Goal: Task Accomplishment & Management: Manage account settings

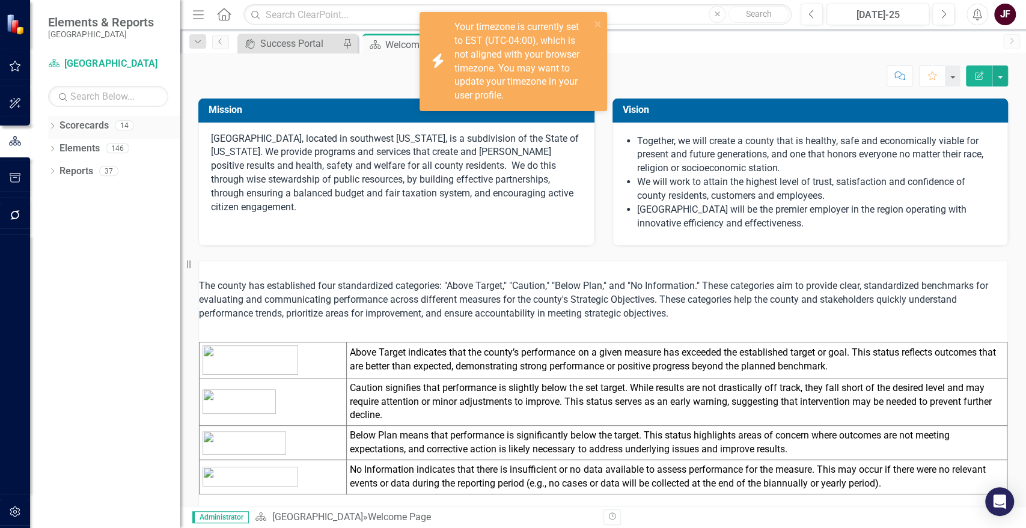
click at [58, 126] on div "Dropdown Scorecards 14" at bounding box center [114, 127] width 132 height 23
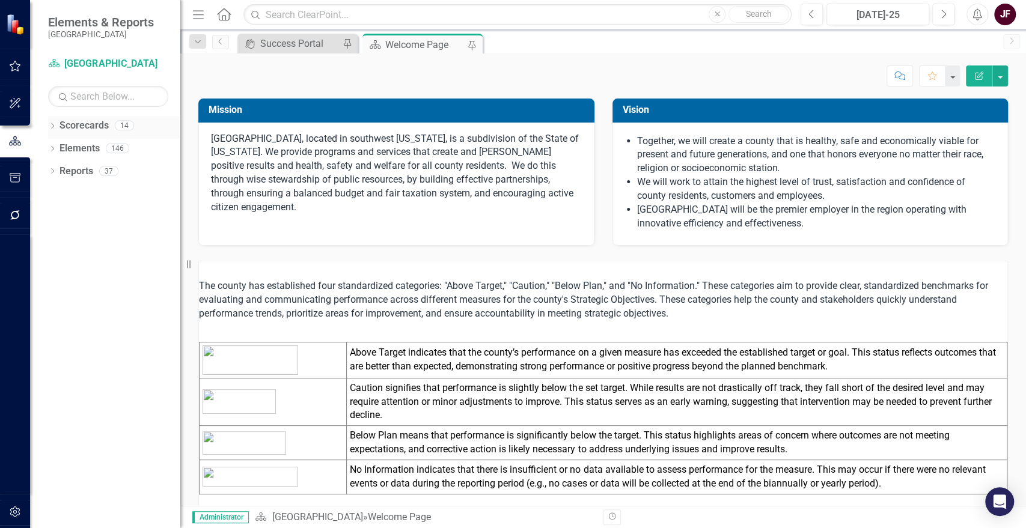
click at [53, 127] on icon "Dropdown" at bounding box center [52, 127] width 8 height 7
click at [58, 149] on icon "Dropdown" at bounding box center [58, 147] width 9 height 7
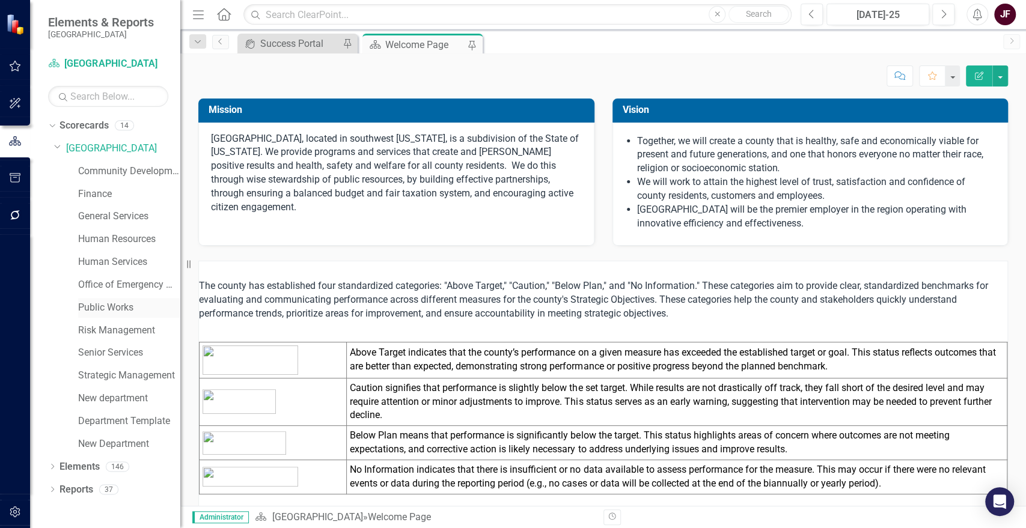
click at [104, 306] on link "Public Works" at bounding box center [129, 308] width 102 height 14
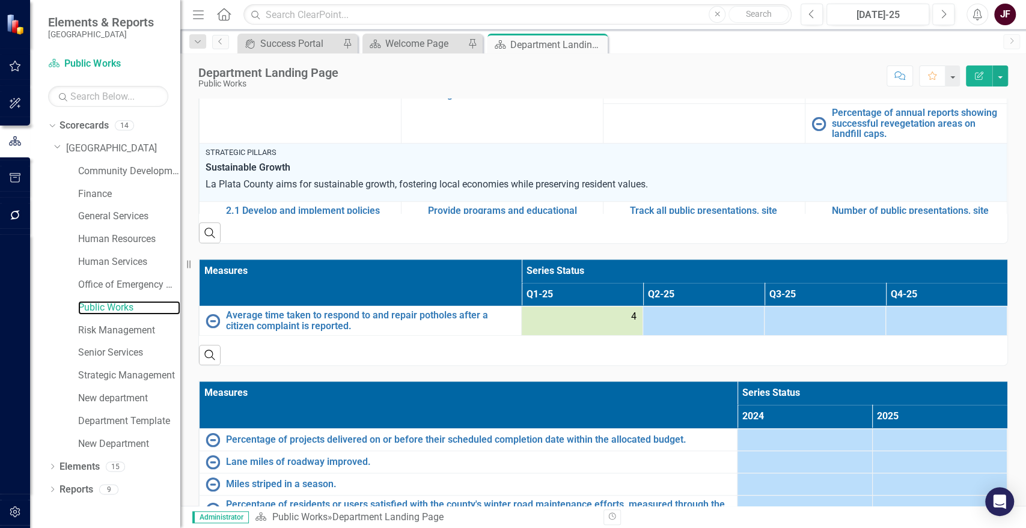
scroll to position [67, 0]
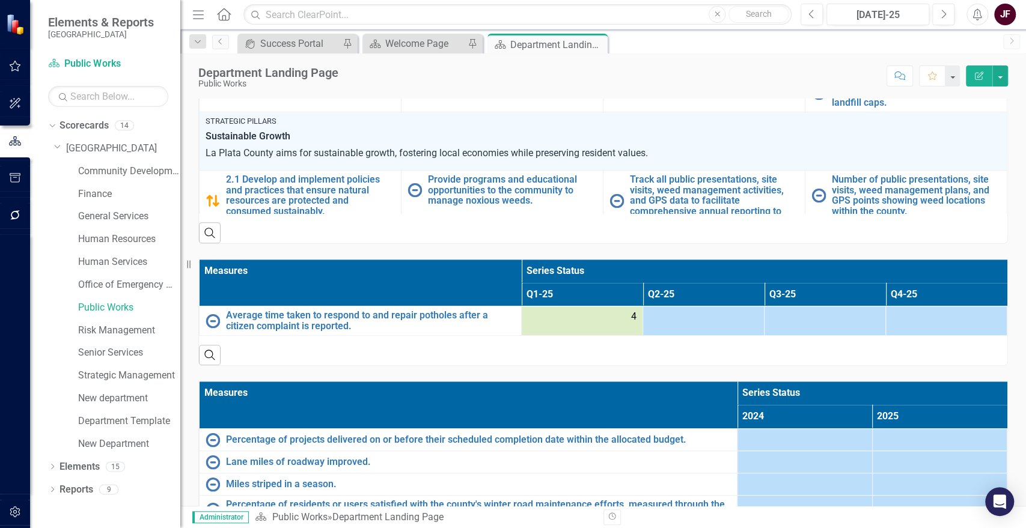
click at [733, 323] on div at bounding box center [703, 317] width 109 height 14
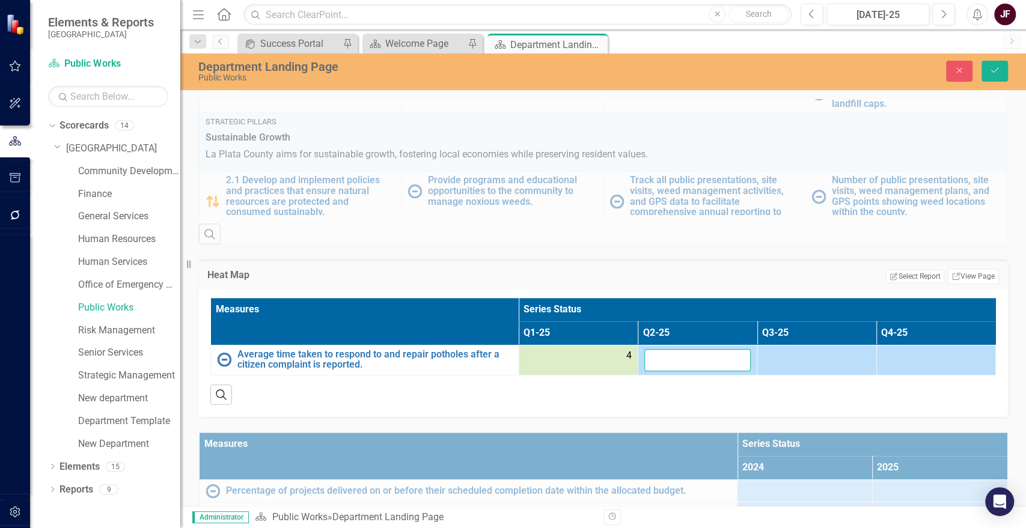
click at [709, 357] on input "number" at bounding box center [698, 360] width 106 height 22
type input "4"
click at [995, 70] on icon "Save" at bounding box center [995, 70] width 11 height 8
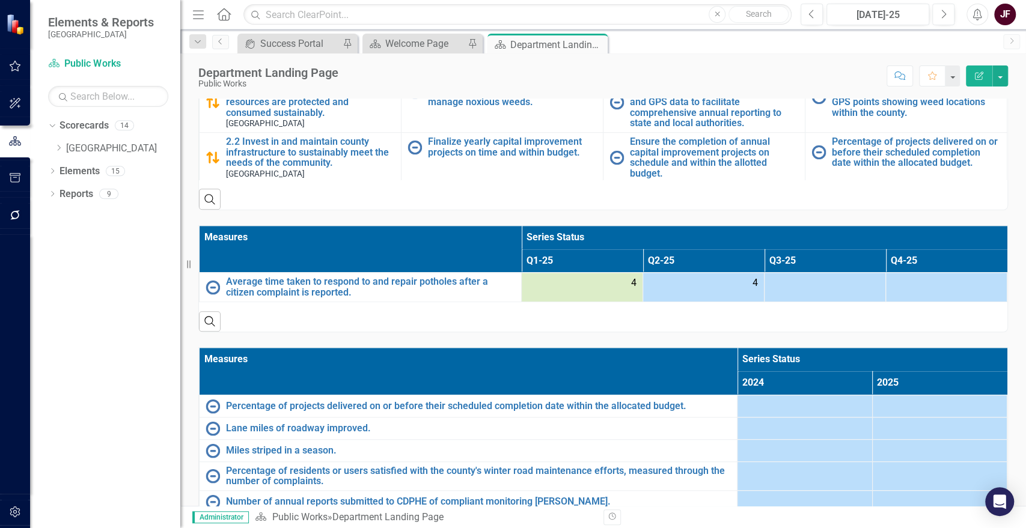
scroll to position [601, 0]
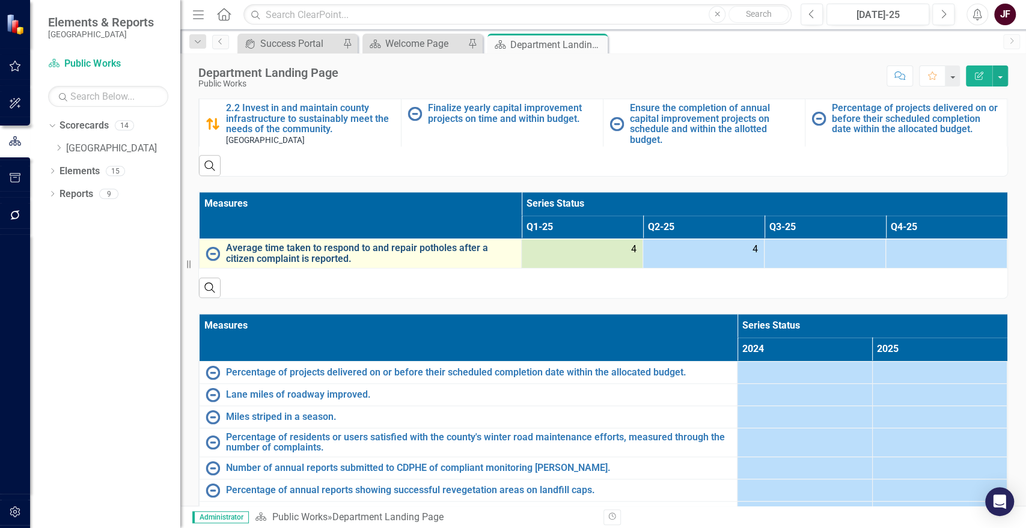
click at [239, 251] on link "Average time taken to respond to and repair potholes after a citizen complaint …" at bounding box center [370, 253] width 289 height 21
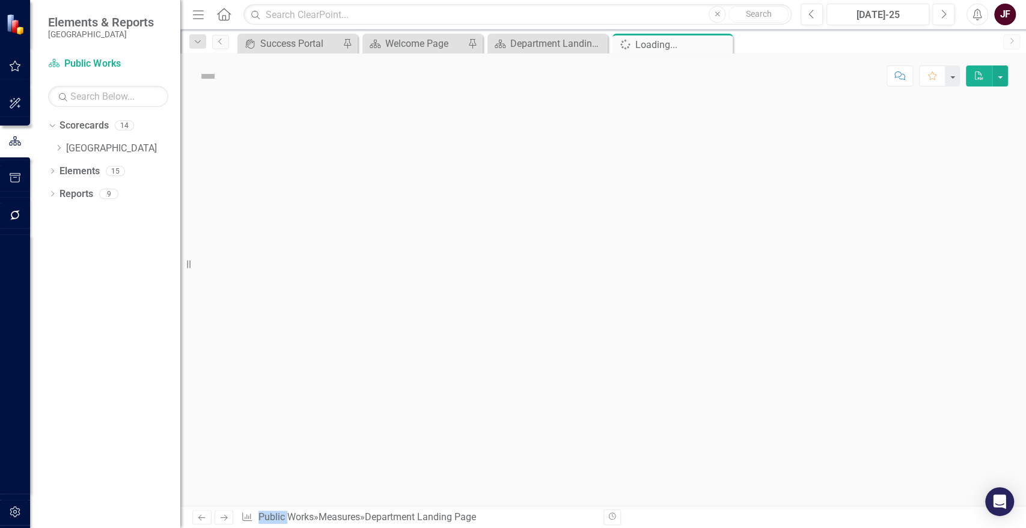
click at [239, 251] on div at bounding box center [603, 303] width 846 height 408
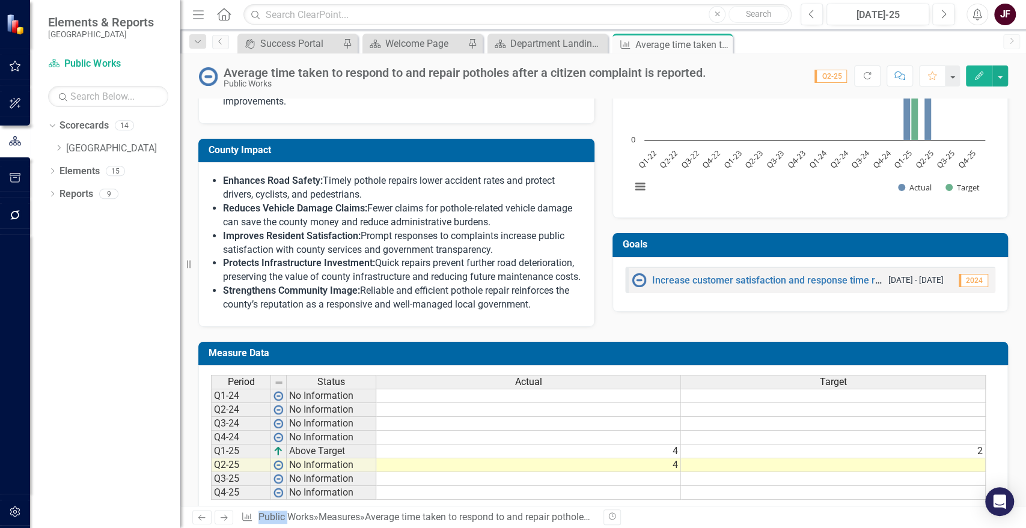
scroll to position [334, 0]
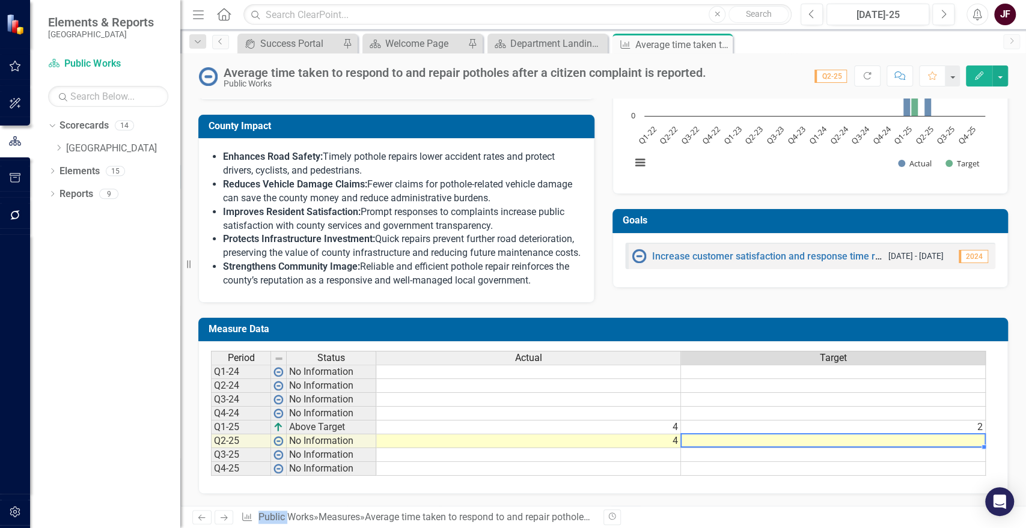
click at [945, 449] on td at bounding box center [833, 442] width 305 height 14
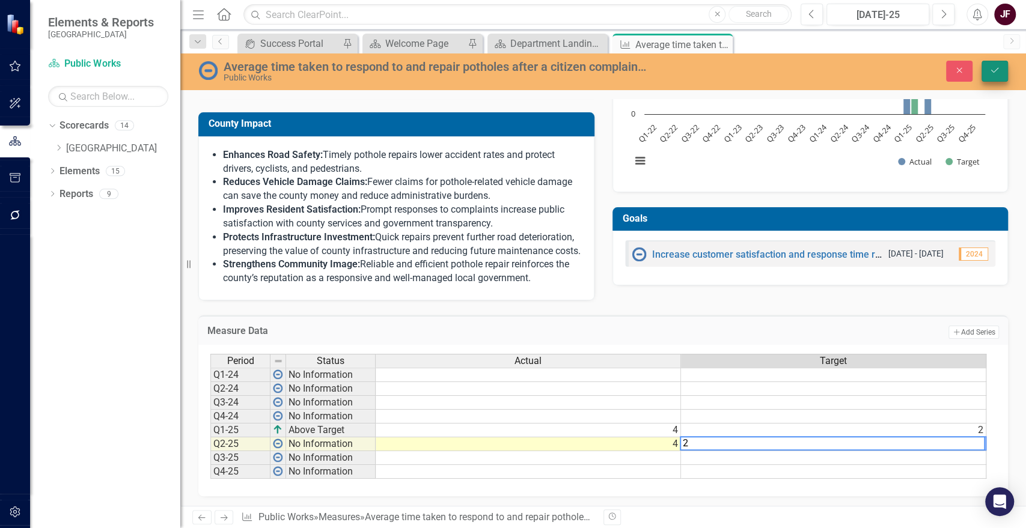
type textarea "2"
click at [993, 66] on icon "Save" at bounding box center [995, 70] width 11 height 8
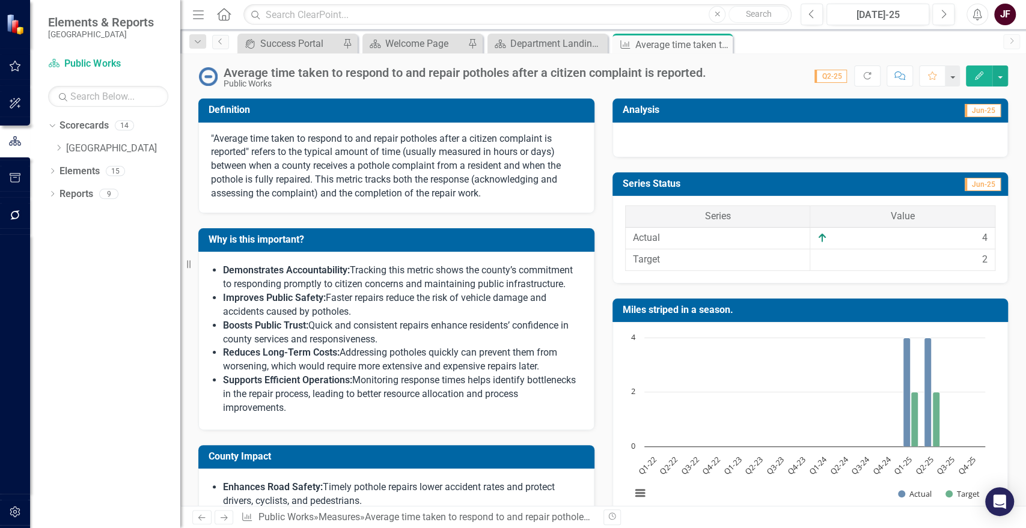
click at [801, 137] on div at bounding box center [811, 140] width 396 height 35
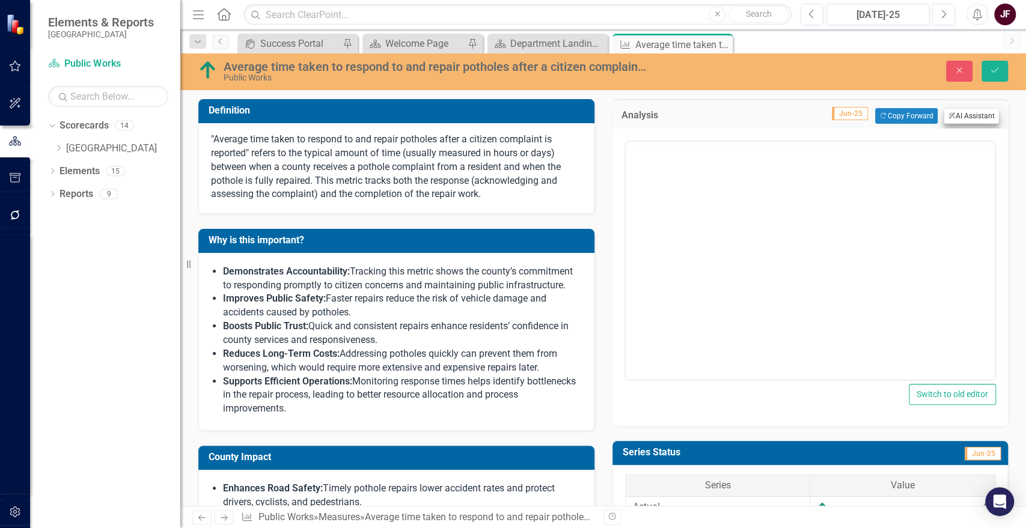
scroll to position [0, 0]
click at [952, 117] on button "ClearPoint AI AI Assistant" at bounding box center [971, 116] width 55 height 16
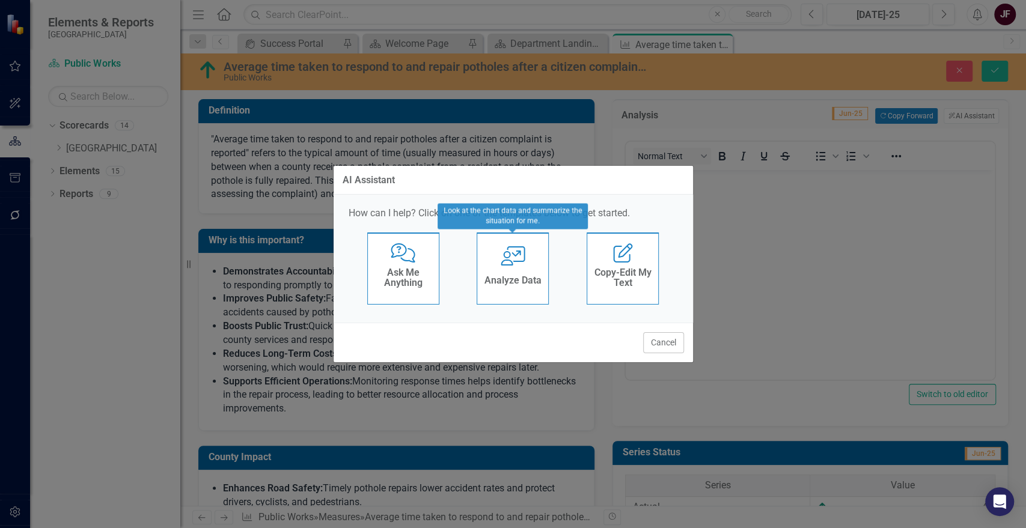
click at [512, 263] on icon at bounding box center [513, 255] width 24 height 19
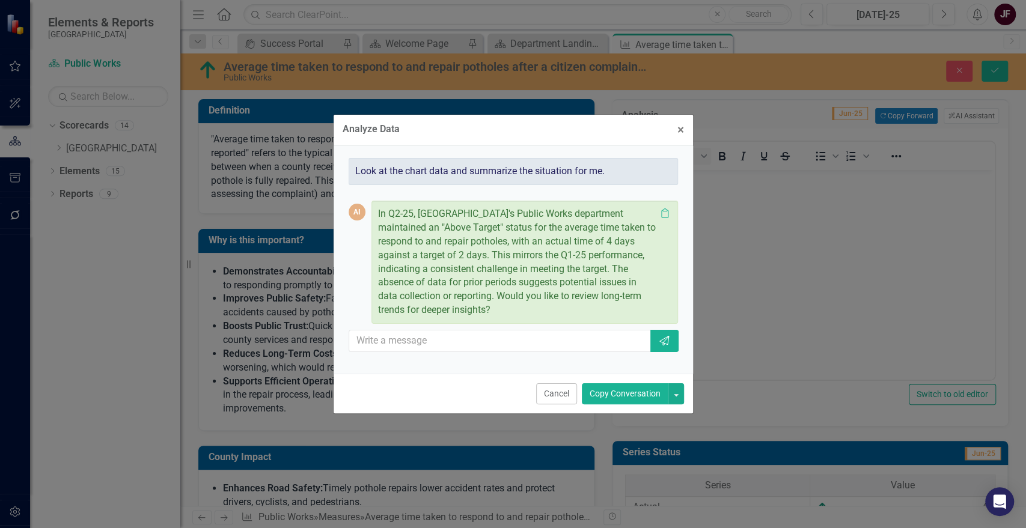
click at [611, 393] on button "Copy Conversation" at bounding box center [625, 394] width 87 height 21
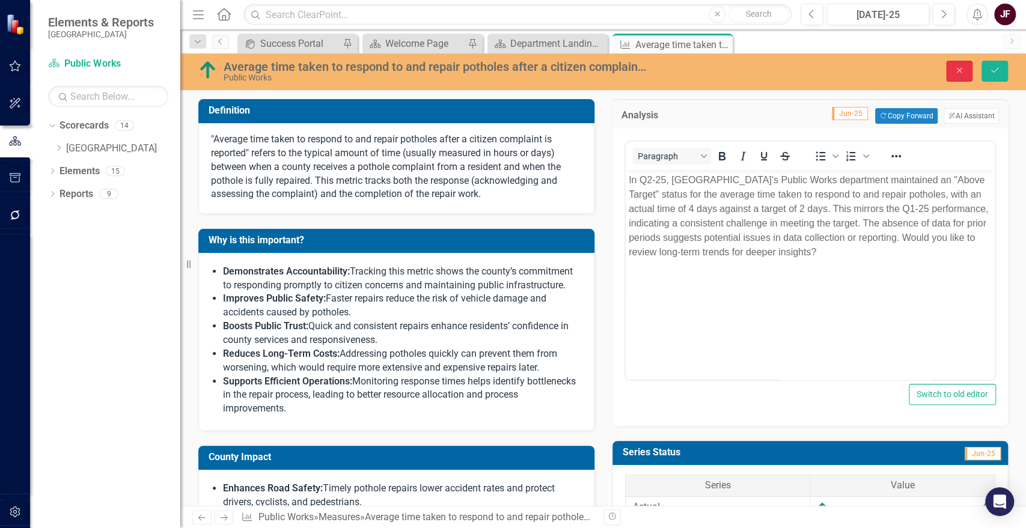
click at [953, 66] on button "Close" at bounding box center [959, 71] width 26 height 21
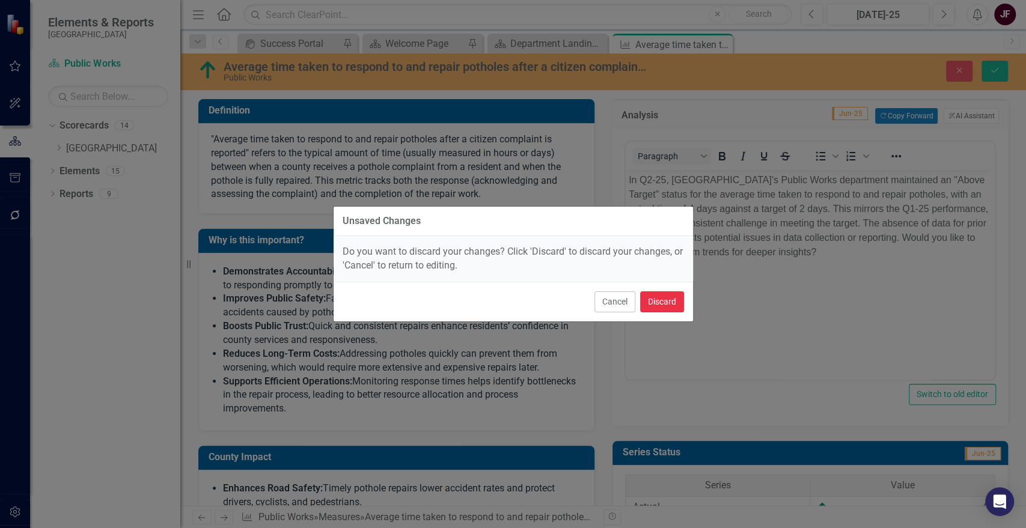
click at [645, 297] on button "Discard" at bounding box center [662, 302] width 44 height 21
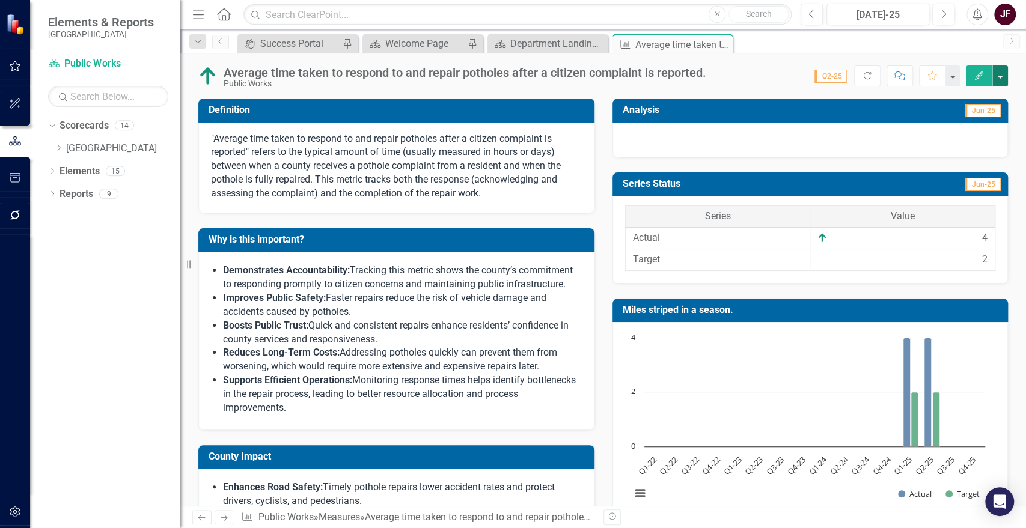
click at [1001, 76] on button "button" at bounding box center [1001, 76] width 16 height 21
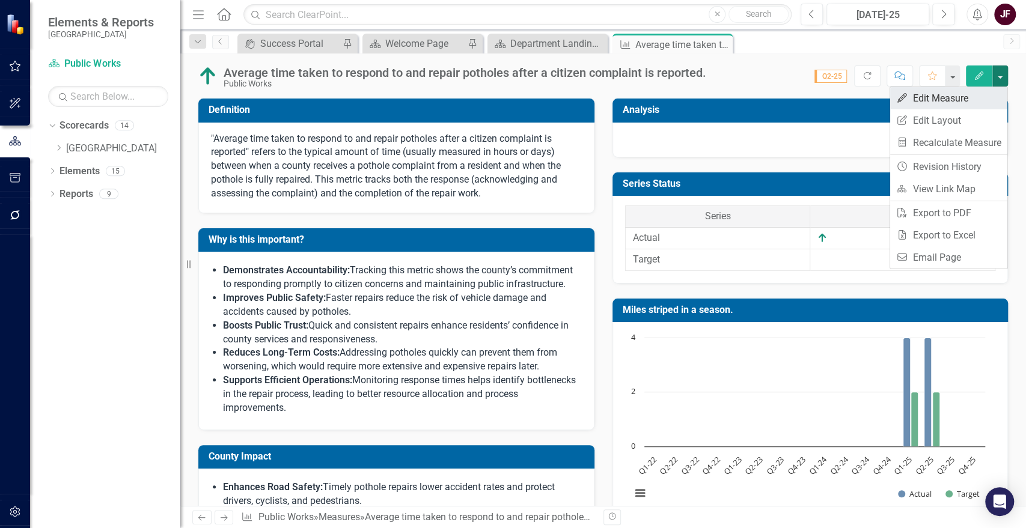
click at [964, 99] on link "Edit Edit Measure" at bounding box center [948, 98] width 117 height 22
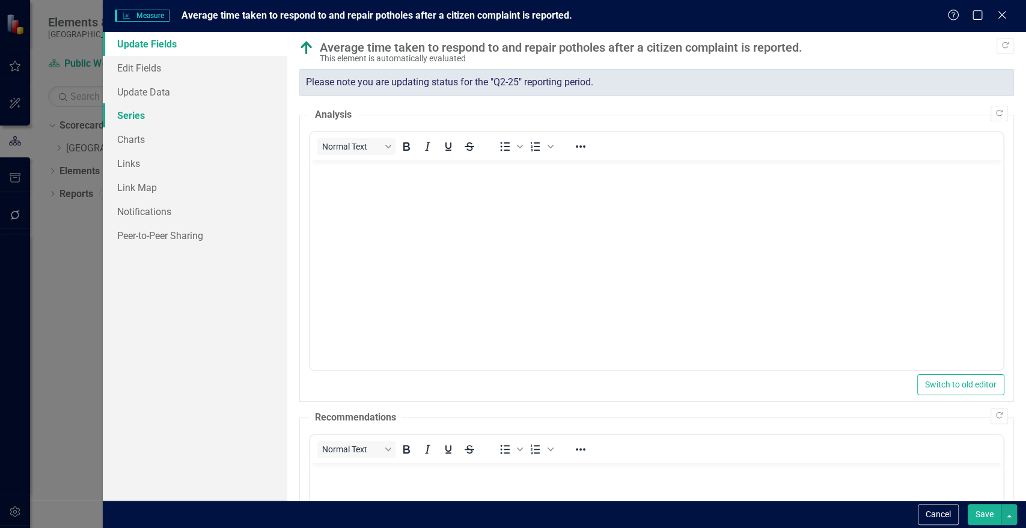
click at [138, 120] on link "Series" at bounding box center [195, 115] width 185 height 24
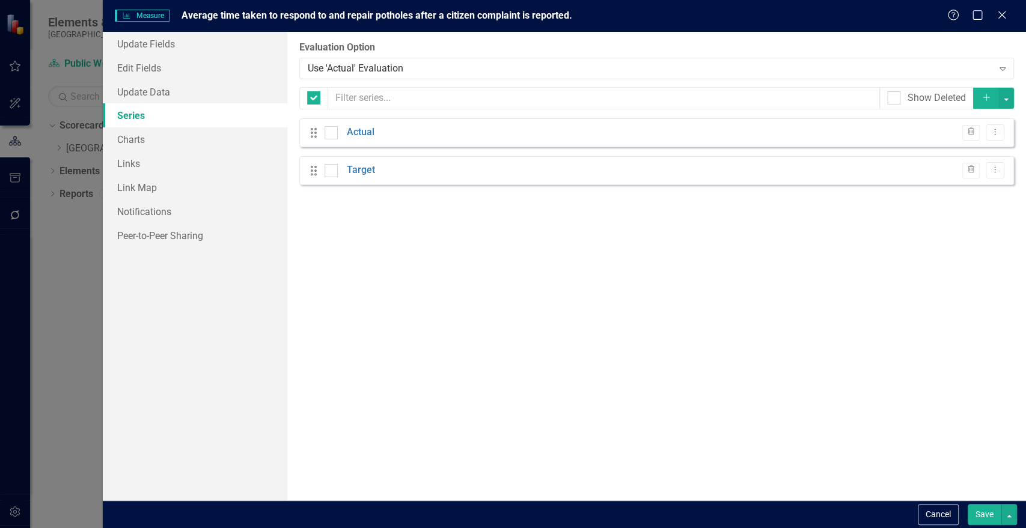
checkbox input "false"
click at [1001, 134] on button "Dropdown Menu" at bounding box center [995, 132] width 19 height 16
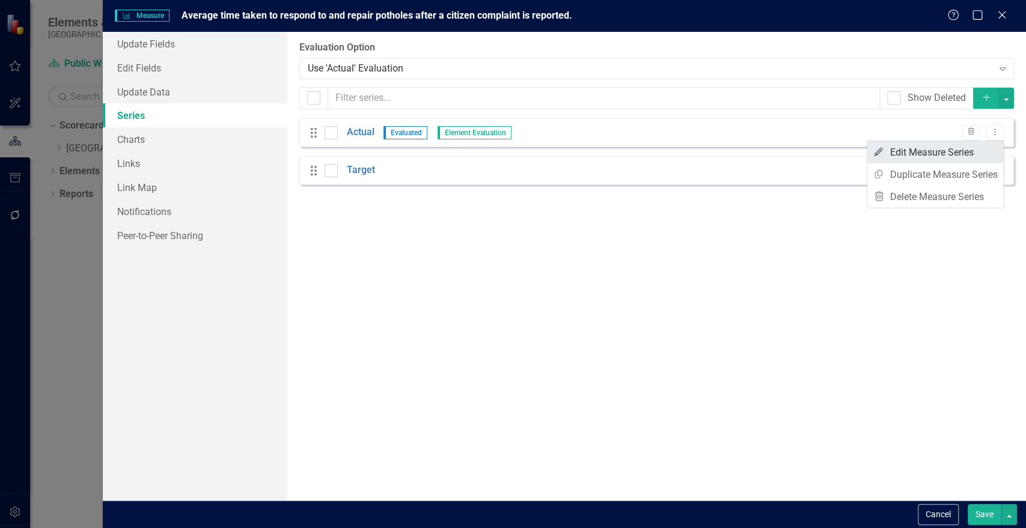
click at [942, 158] on link "Edit Edit Measure Series" at bounding box center [936, 152] width 136 height 22
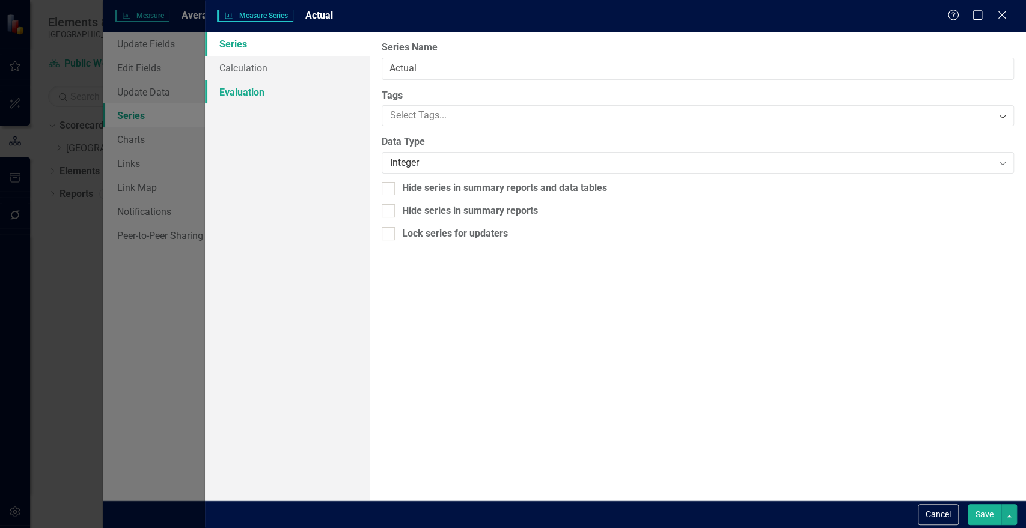
click at [223, 90] on link "Evaluation" at bounding box center [287, 92] width 164 height 24
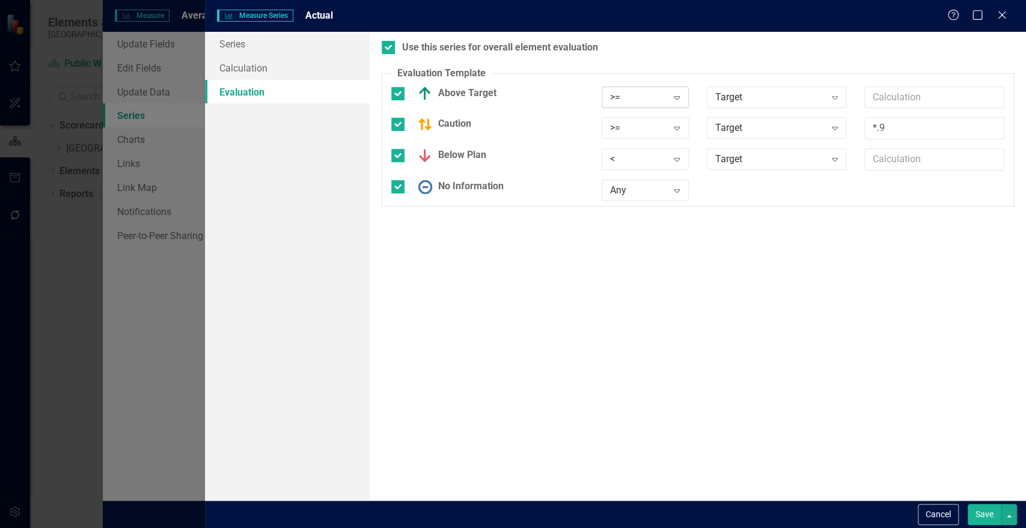
click at [677, 95] on icon "Expand" at bounding box center [677, 98] width 12 height 10
click at [649, 172] on div "<=" at bounding box center [651, 178] width 77 height 14
click at [680, 127] on icon "Expand" at bounding box center [677, 128] width 12 height 10
click at [634, 225] on div "=" at bounding box center [651, 228] width 77 height 14
click at [676, 157] on icon "Expand" at bounding box center [677, 160] width 12 height 10
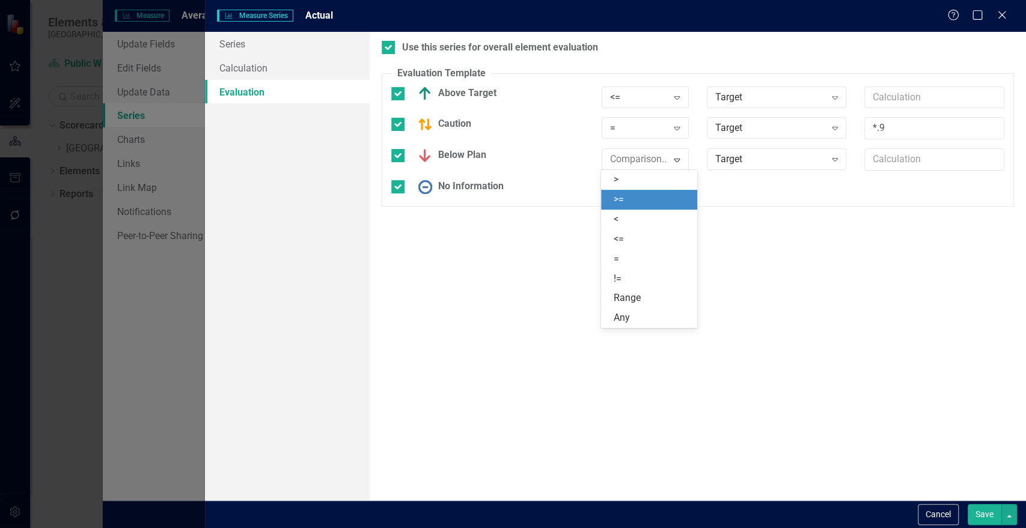
click at [649, 199] on div ">=" at bounding box center [651, 200] width 77 height 14
click at [985, 522] on button "Save" at bounding box center [985, 514] width 34 height 21
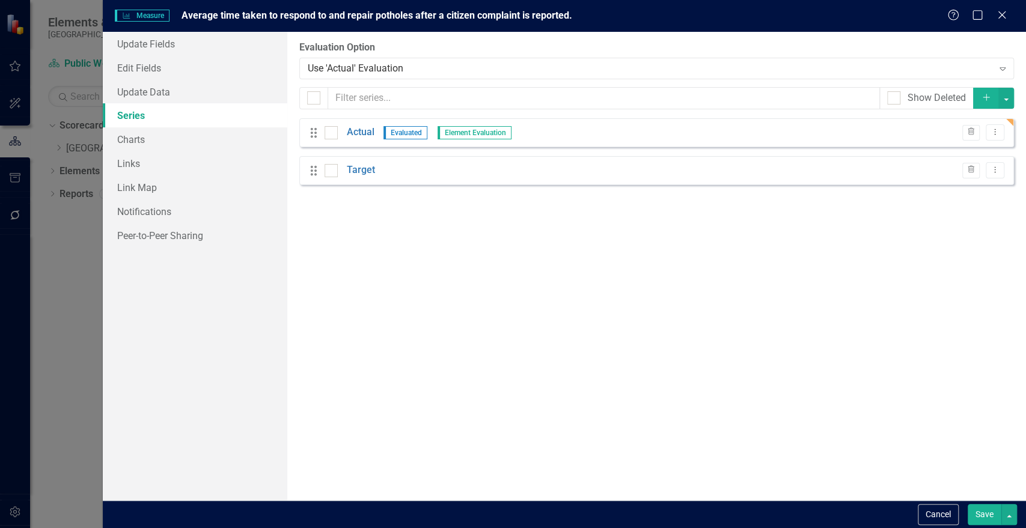
click at [981, 512] on button "Save" at bounding box center [985, 514] width 34 height 21
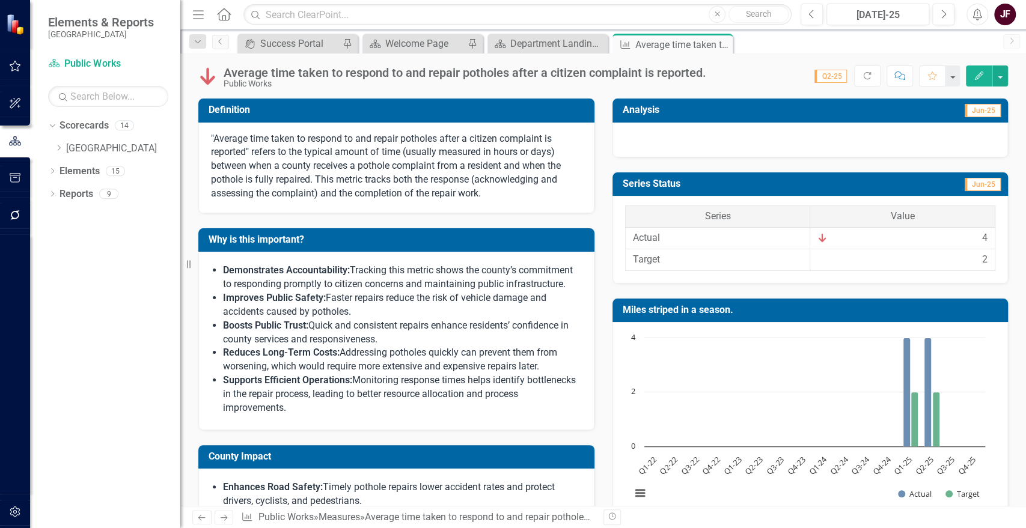
click at [929, 135] on div at bounding box center [811, 140] width 396 height 35
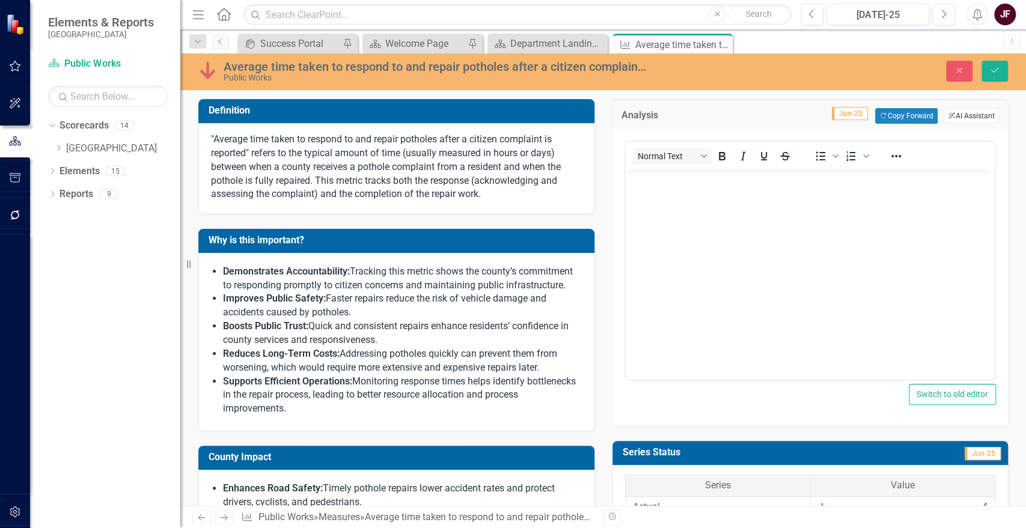
click at [955, 118] on button "ClearPoint AI AI Assistant" at bounding box center [971, 116] width 55 height 16
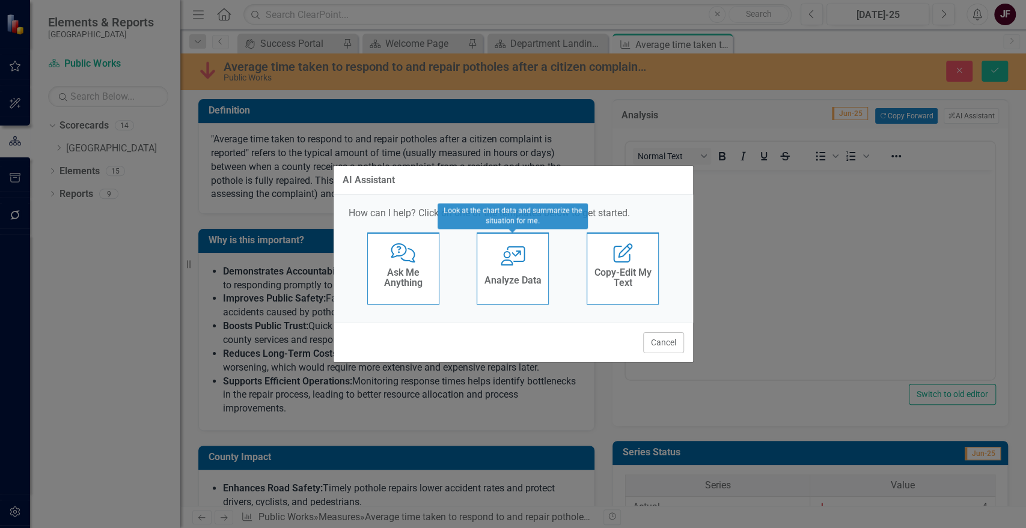
click at [507, 270] on div "User with Chart Analyze Data" at bounding box center [513, 269] width 72 height 72
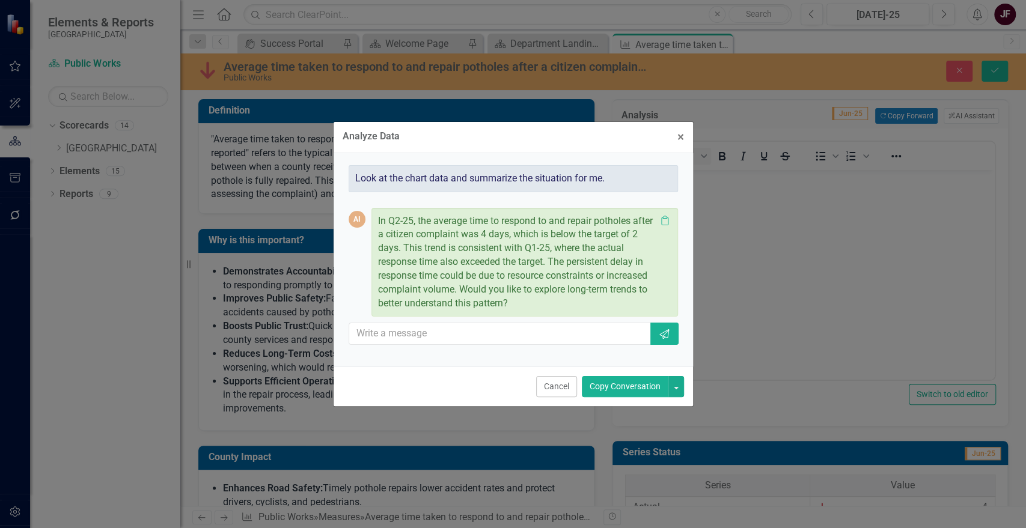
click at [613, 388] on button "Copy Conversation" at bounding box center [625, 386] width 87 height 21
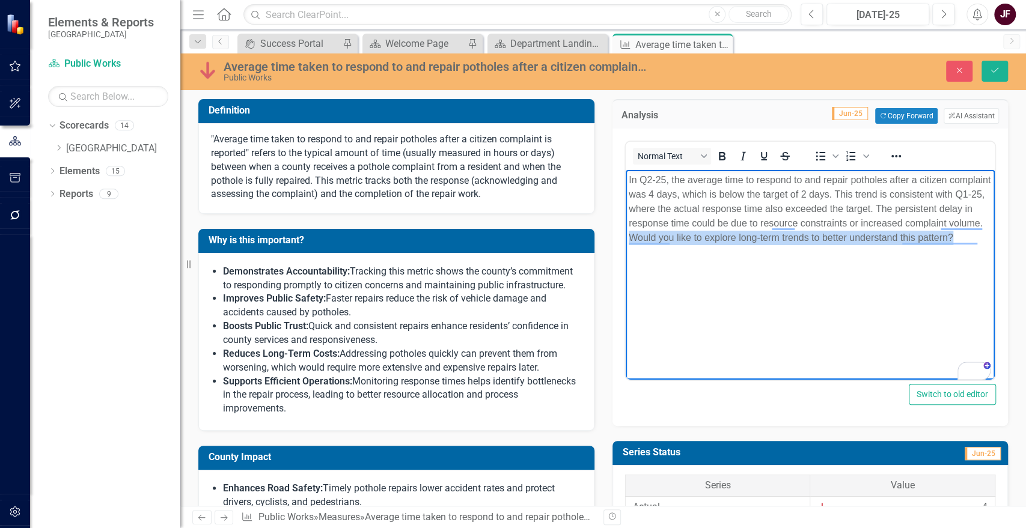
drag, startPoint x: 685, startPoint y: 257, endPoint x: 708, endPoint y: 240, distance: 28.7
click at [708, 240] on p "In Q2-25, the average time to respond to and repair potholes after a citizen co…" at bounding box center [810, 209] width 364 height 72
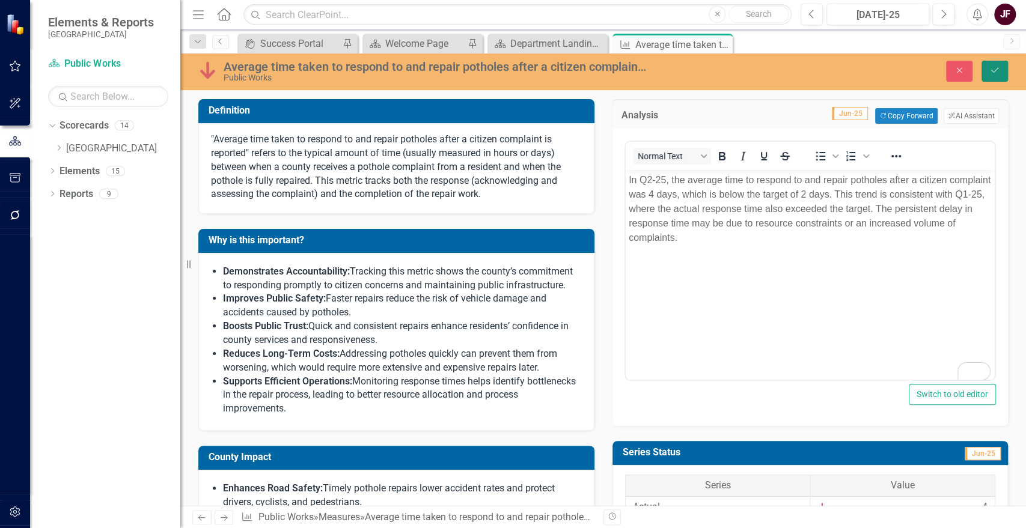
click at [991, 78] on button "Save" at bounding box center [995, 71] width 26 height 21
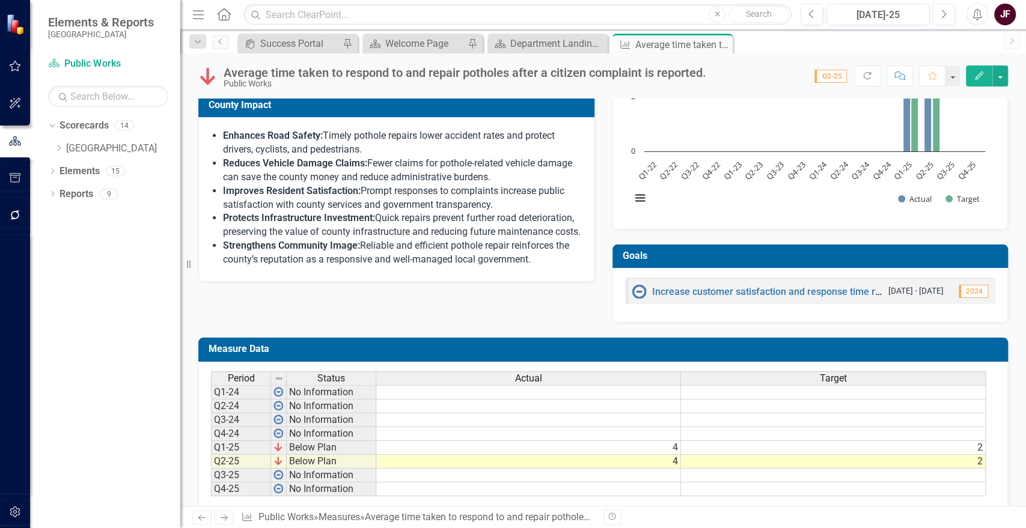
scroll to position [236, 0]
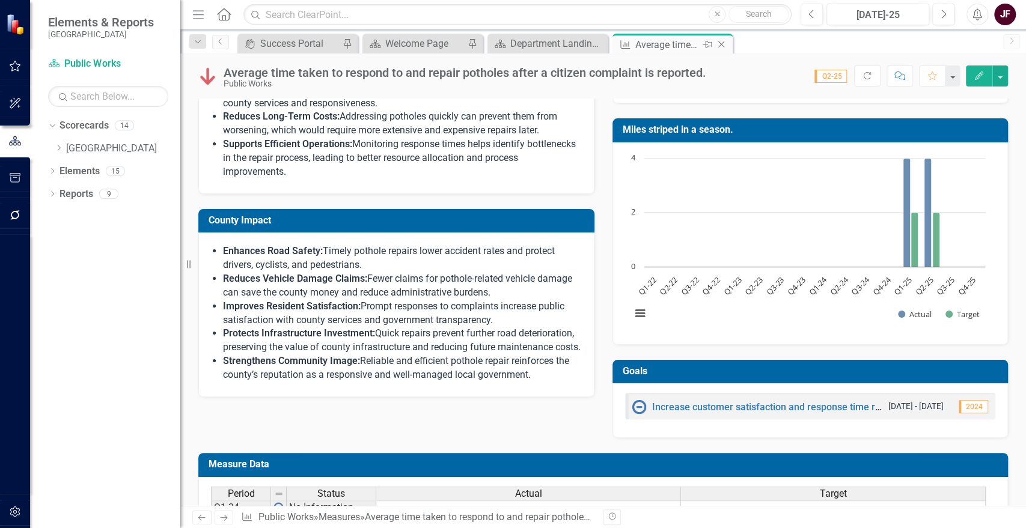
click at [721, 42] on icon "Close" at bounding box center [721, 45] width 12 height 10
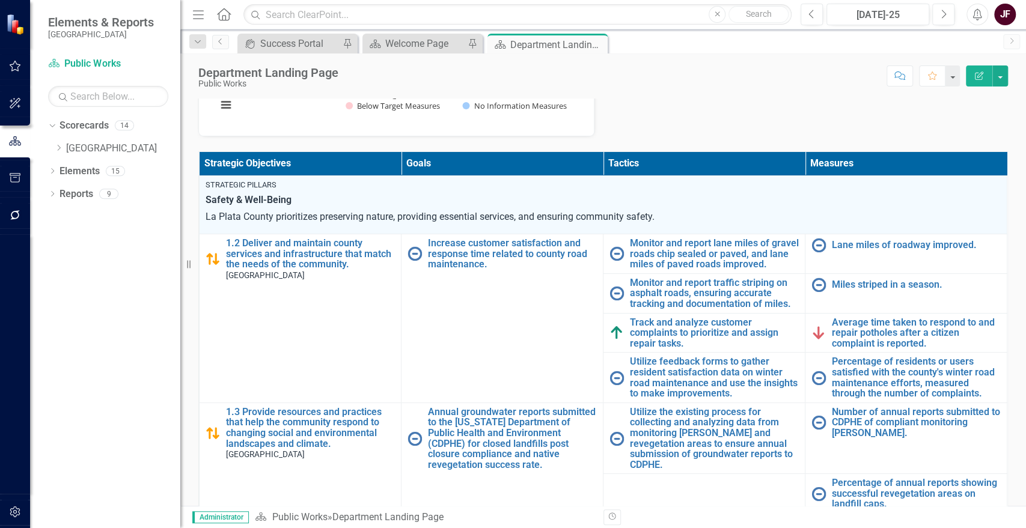
scroll to position [267, 0]
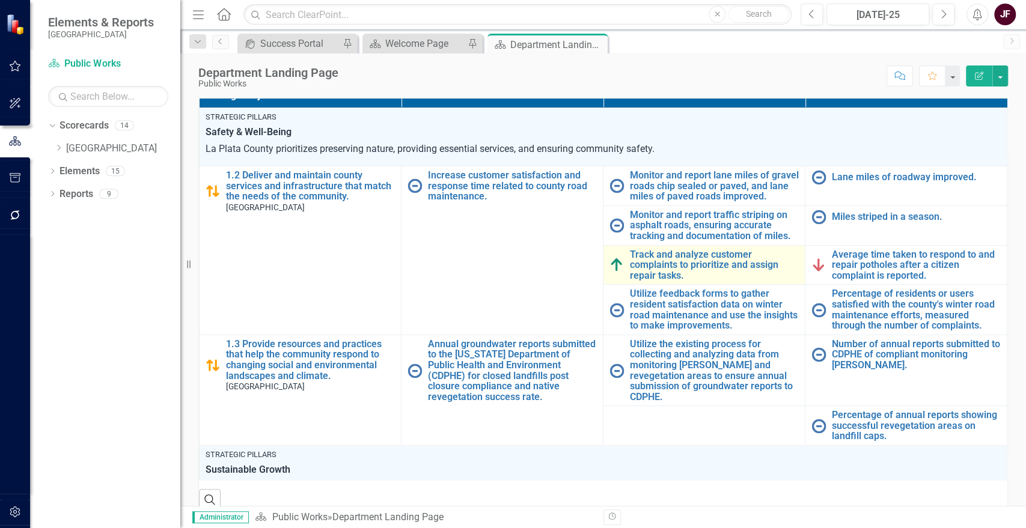
click at [611, 268] on img at bounding box center [617, 265] width 14 height 14
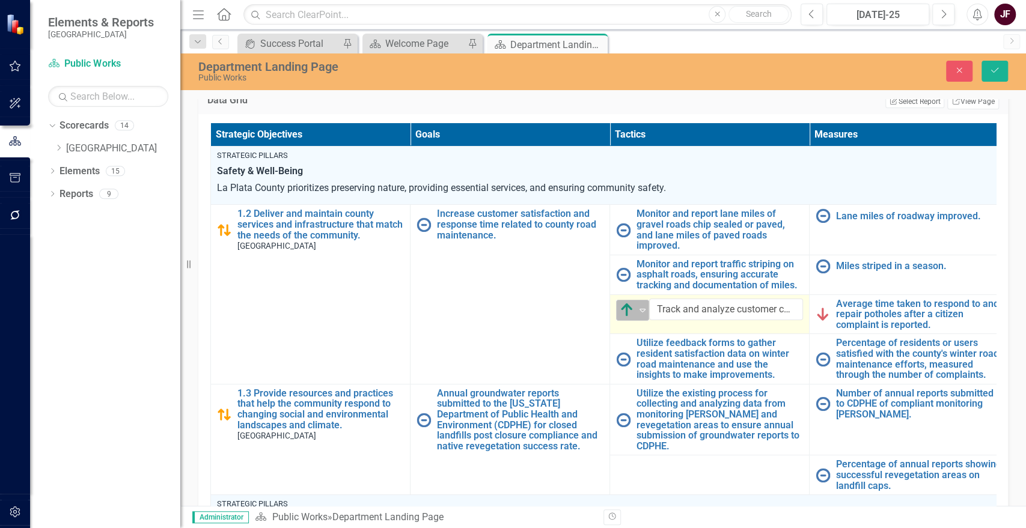
click at [640, 305] on icon "Expand" at bounding box center [643, 310] width 12 height 10
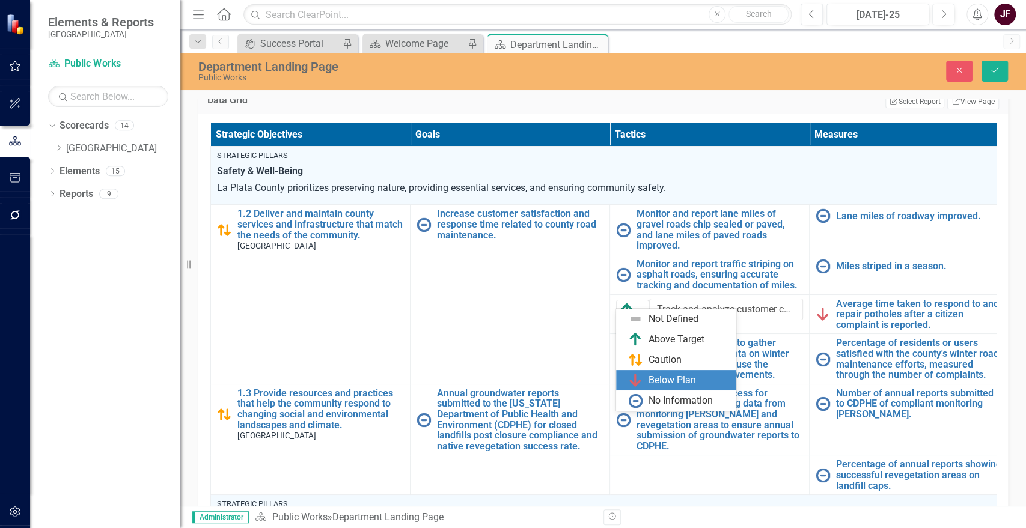
click at [650, 380] on div "Below Plan" at bounding box center [672, 381] width 47 height 14
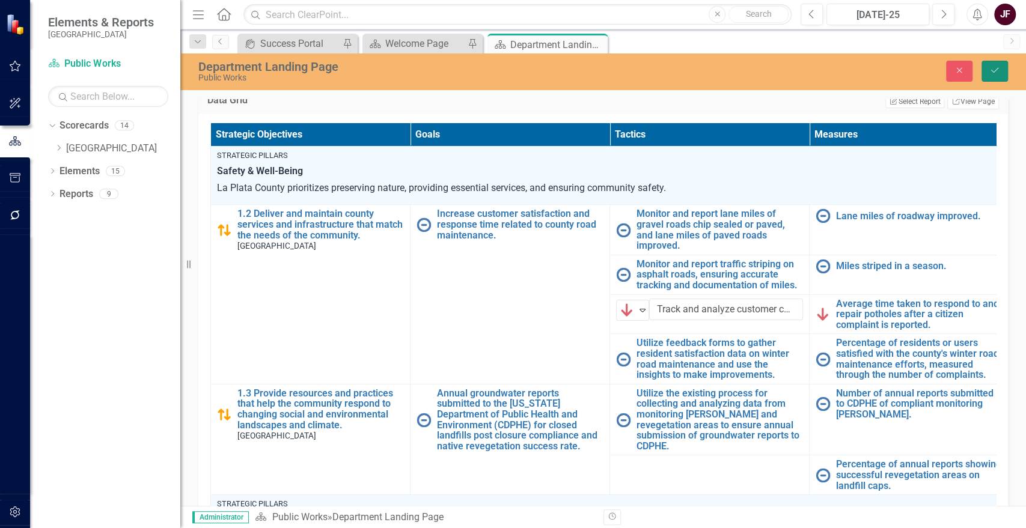
click at [991, 68] on icon "Save" at bounding box center [995, 70] width 11 height 8
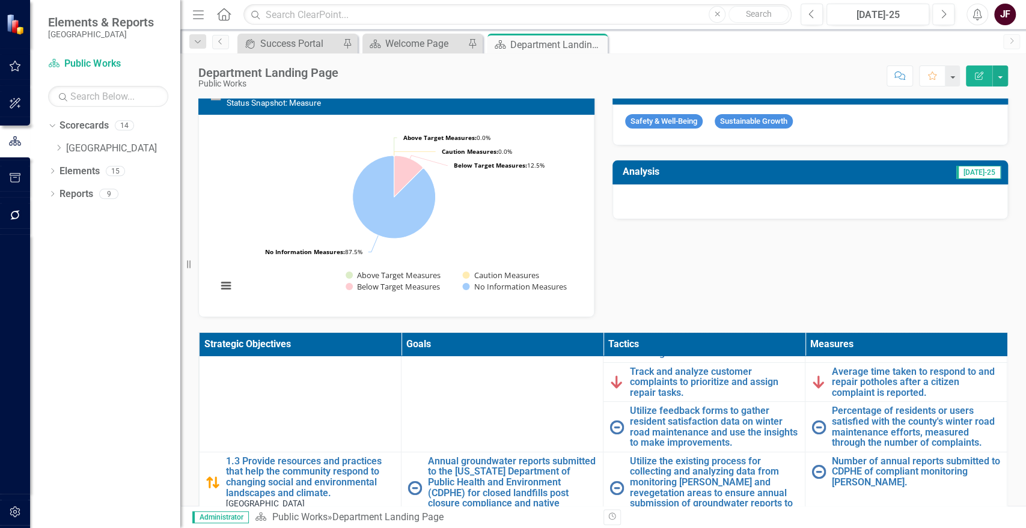
scroll to position [0, 0]
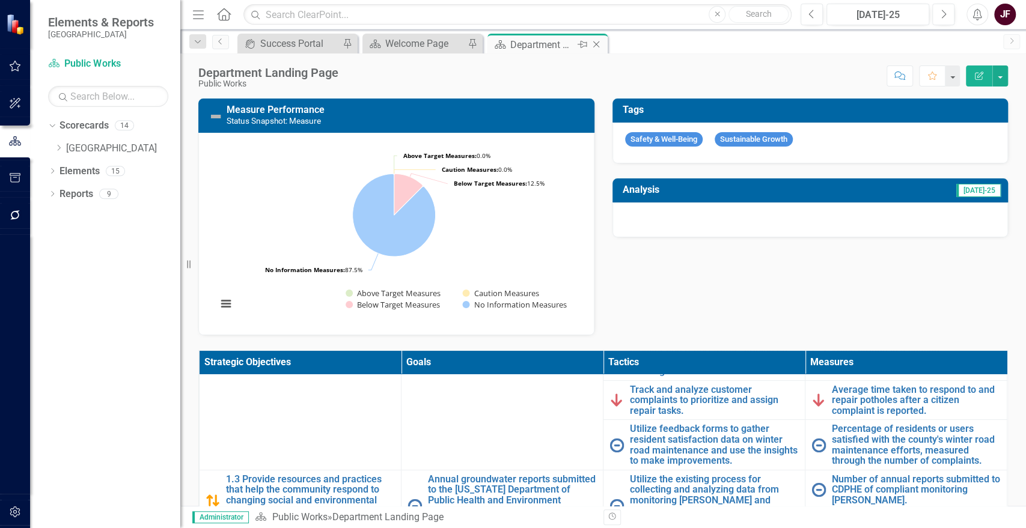
click at [596, 43] on icon at bounding box center [596, 44] width 7 height 7
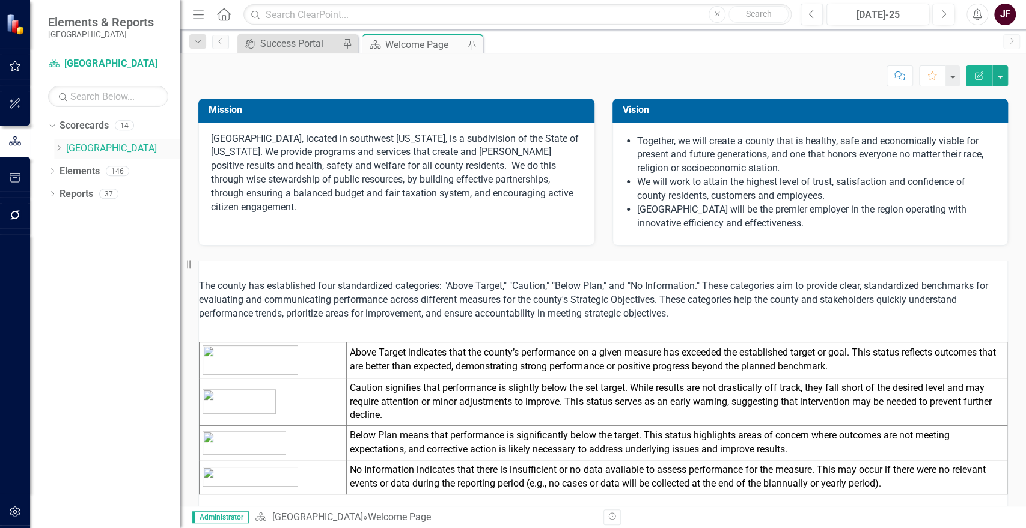
click at [58, 151] on icon "Dropdown" at bounding box center [58, 147] width 9 height 7
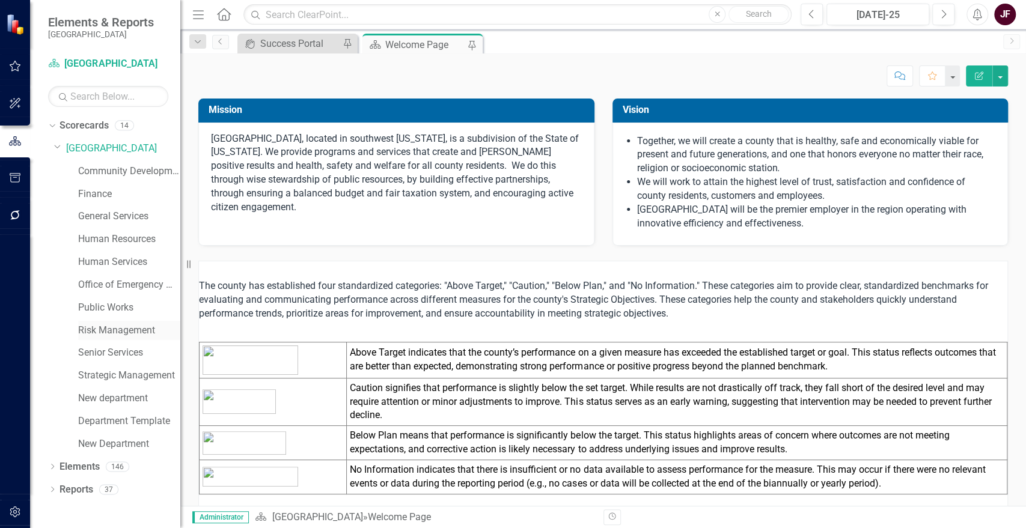
click at [96, 328] on link "Risk Management" at bounding box center [129, 331] width 102 height 14
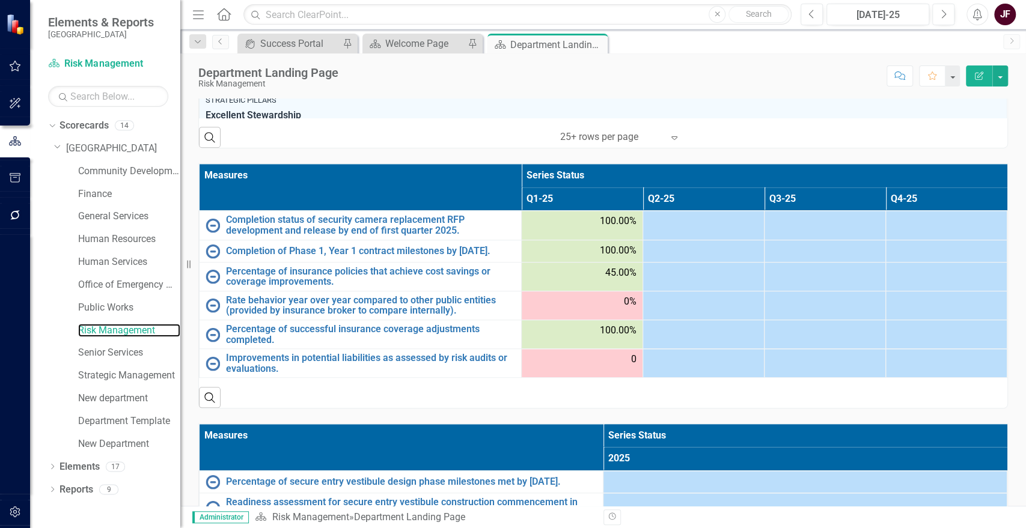
scroll to position [595, 0]
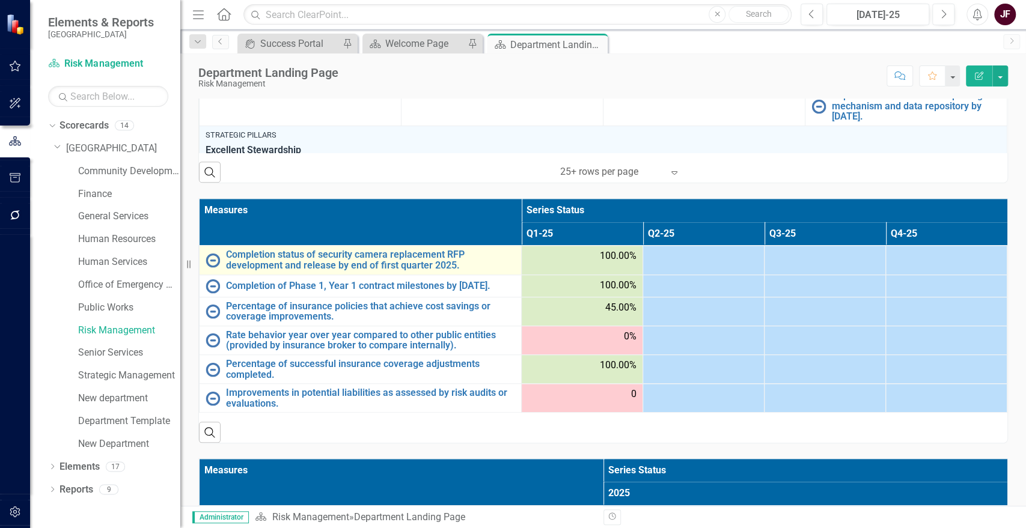
click at [211, 262] on img at bounding box center [213, 260] width 14 height 14
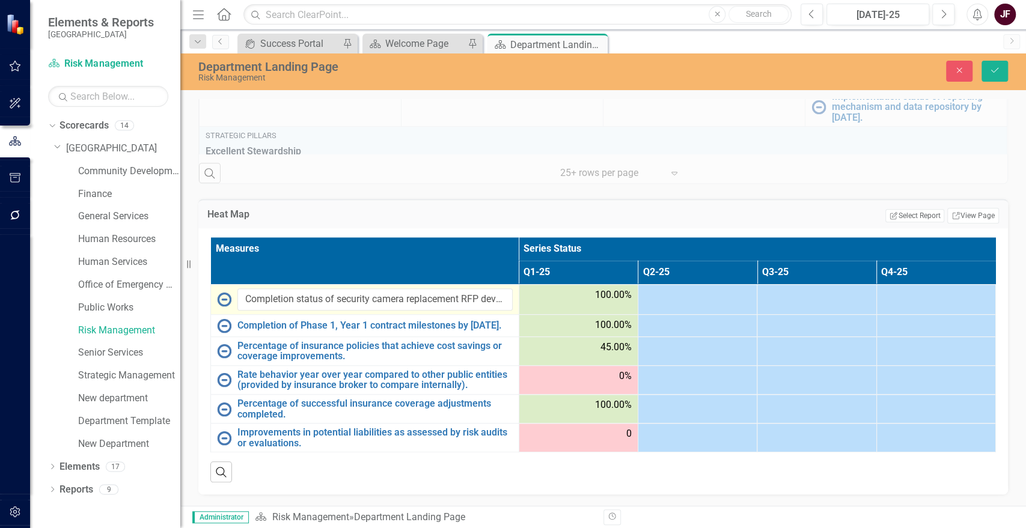
click at [224, 304] on img at bounding box center [224, 299] width 14 height 14
click at [225, 297] on img at bounding box center [224, 299] width 14 height 14
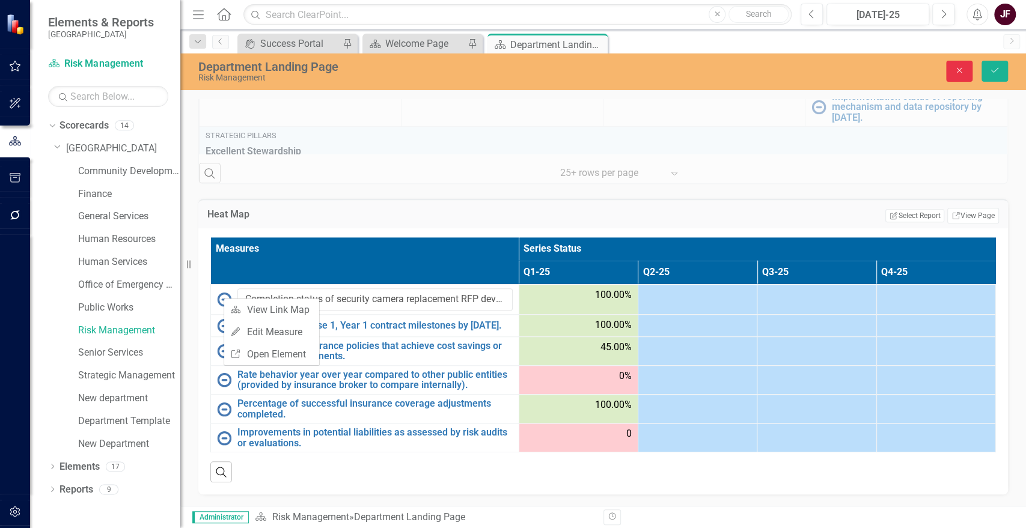
click at [960, 69] on icon "Close" at bounding box center [959, 70] width 11 height 8
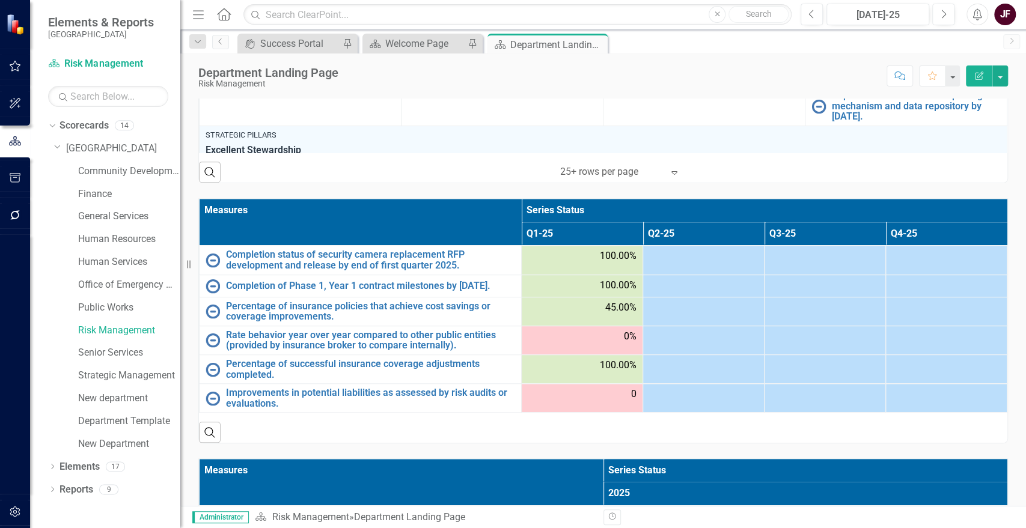
click at [688, 344] on div at bounding box center [703, 337] width 109 height 14
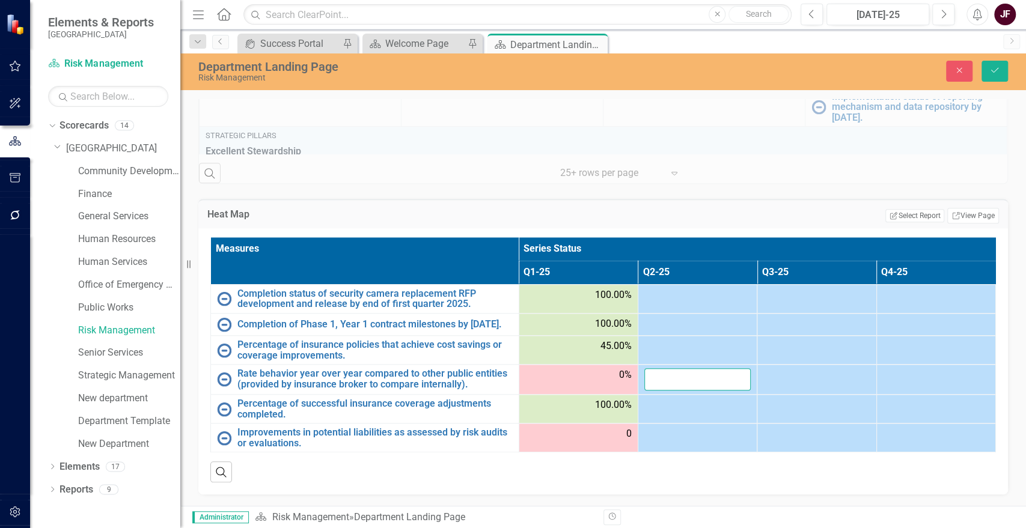
click at [679, 379] on input "number" at bounding box center [698, 380] width 106 height 22
type input "0"
click at [1000, 74] on icon "Save" at bounding box center [995, 70] width 11 height 8
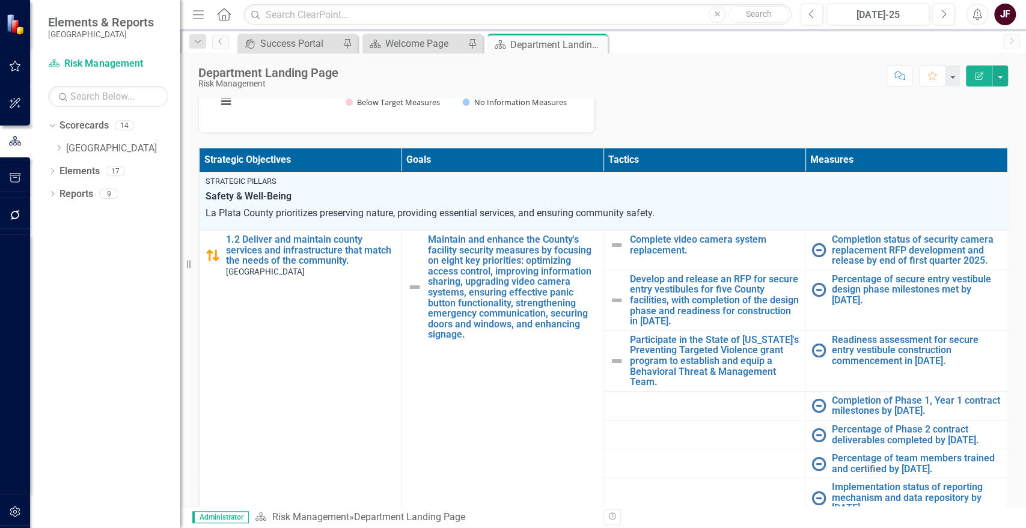
scroll to position [267, 0]
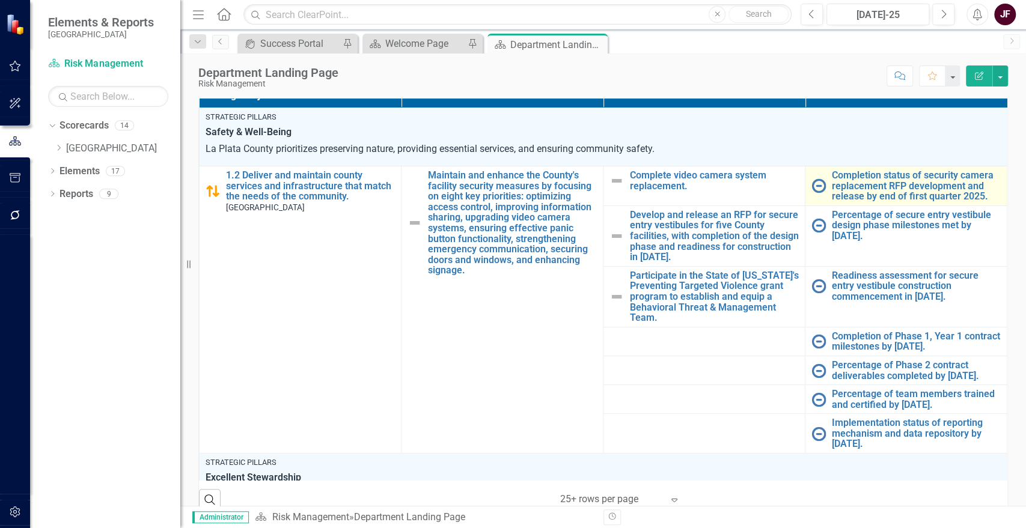
click at [812, 185] on img at bounding box center [819, 186] width 14 height 14
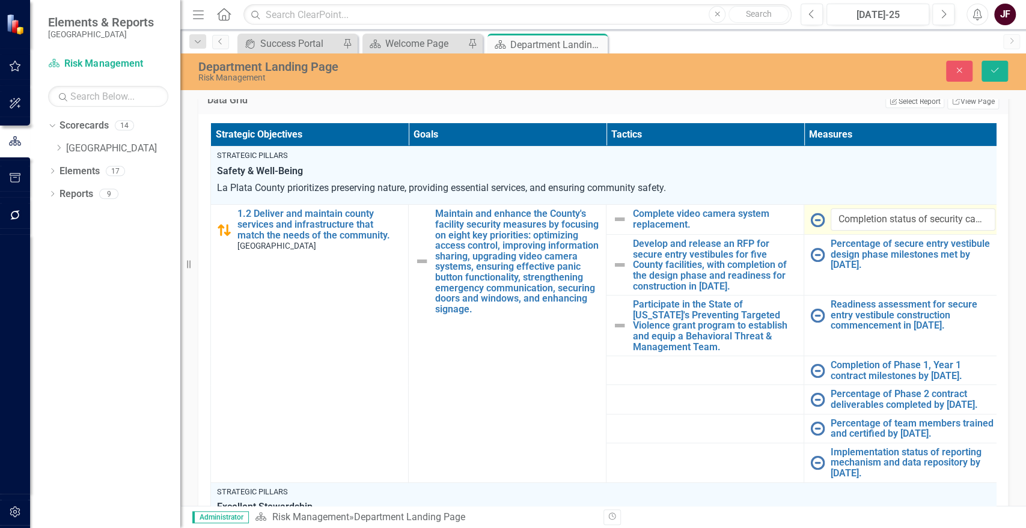
click at [816, 215] on img at bounding box center [817, 220] width 14 height 14
click at [956, 71] on icon "Close" at bounding box center [959, 70] width 11 height 8
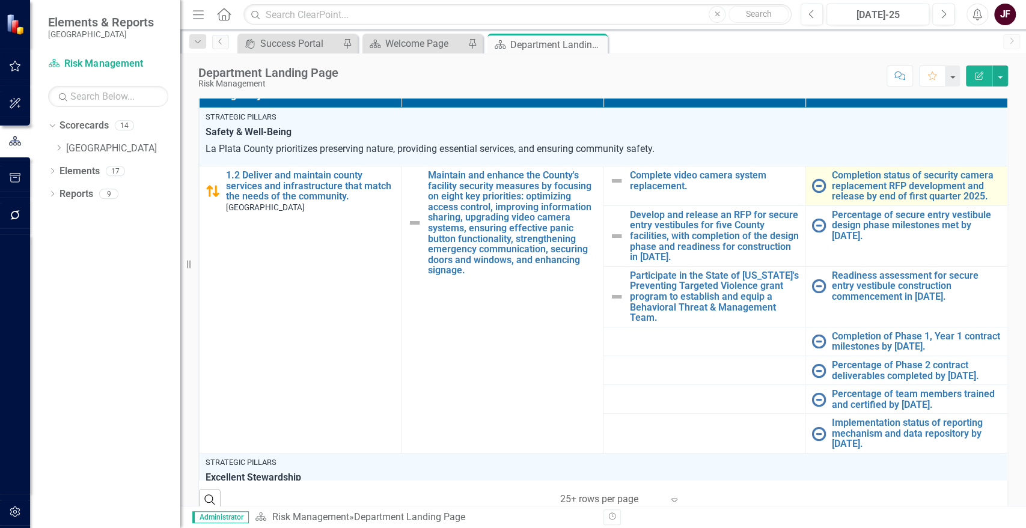
click at [812, 183] on img at bounding box center [819, 186] width 14 height 14
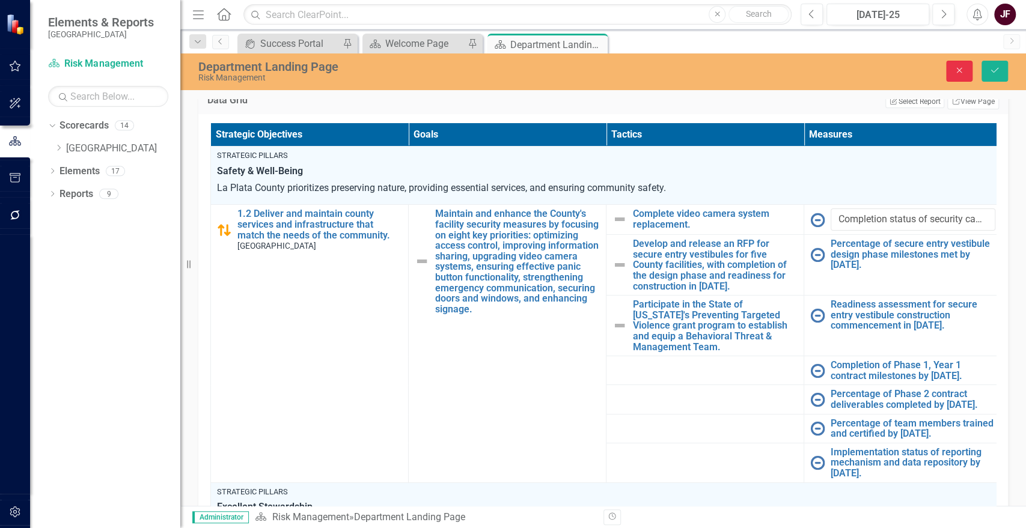
click at [966, 67] on button "Close" at bounding box center [959, 71] width 26 height 21
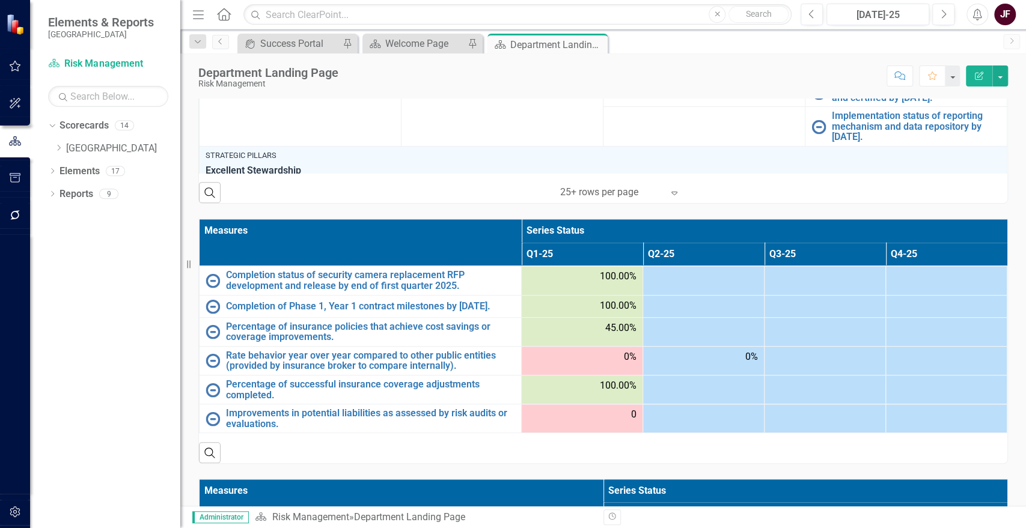
scroll to position [601, 0]
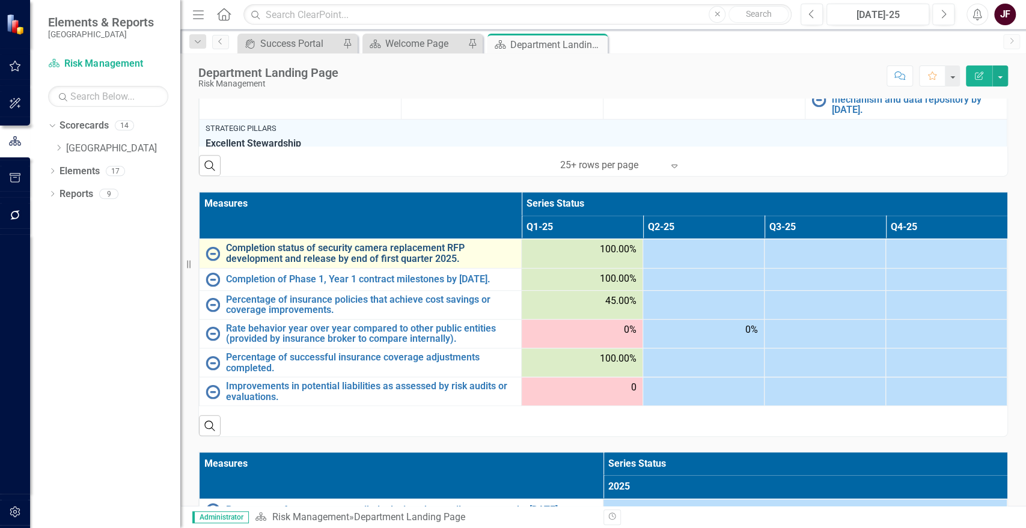
click at [258, 245] on link "Completion status of security camera replacement RFP development and release by…" at bounding box center [370, 253] width 289 height 21
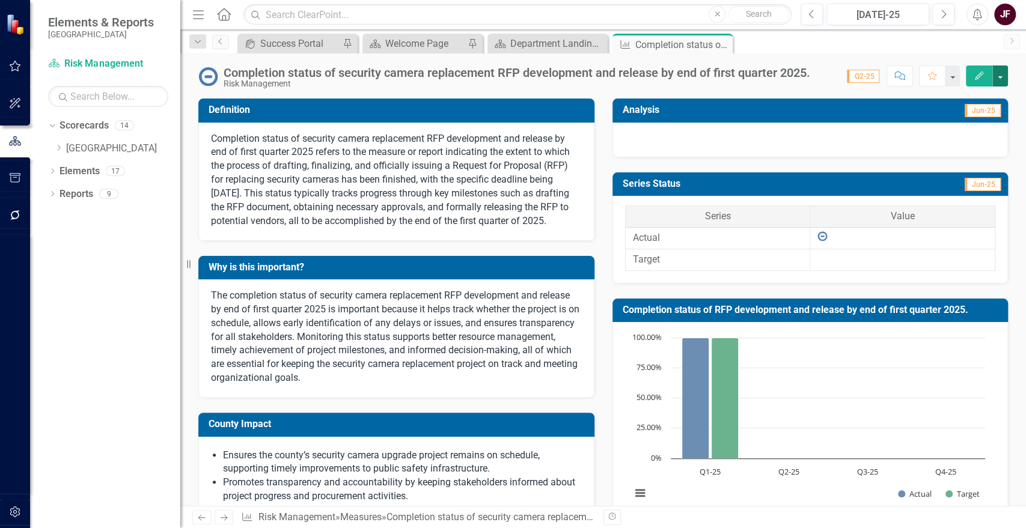
click at [1005, 73] on button "button" at bounding box center [1001, 76] width 16 height 21
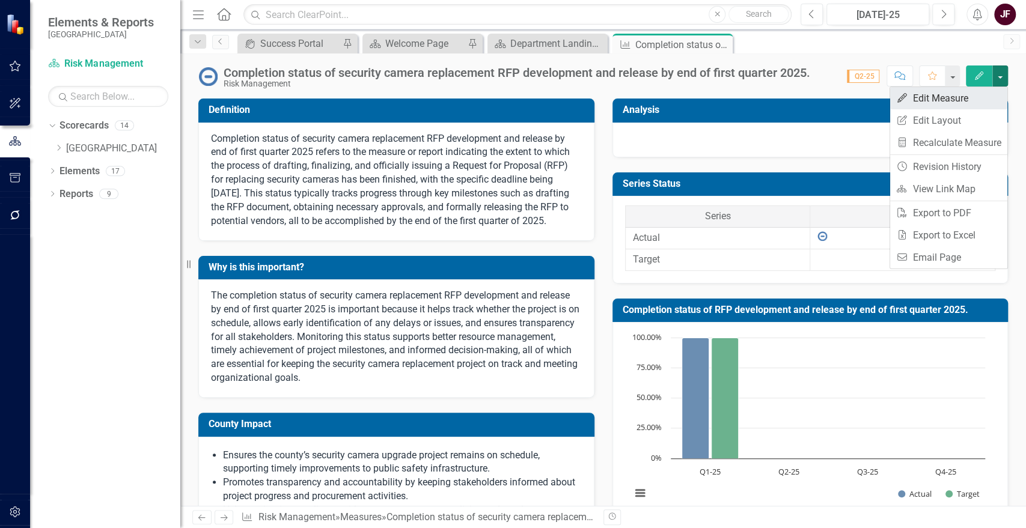
click at [957, 99] on link "Edit Edit Measure" at bounding box center [948, 98] width 117 height 22
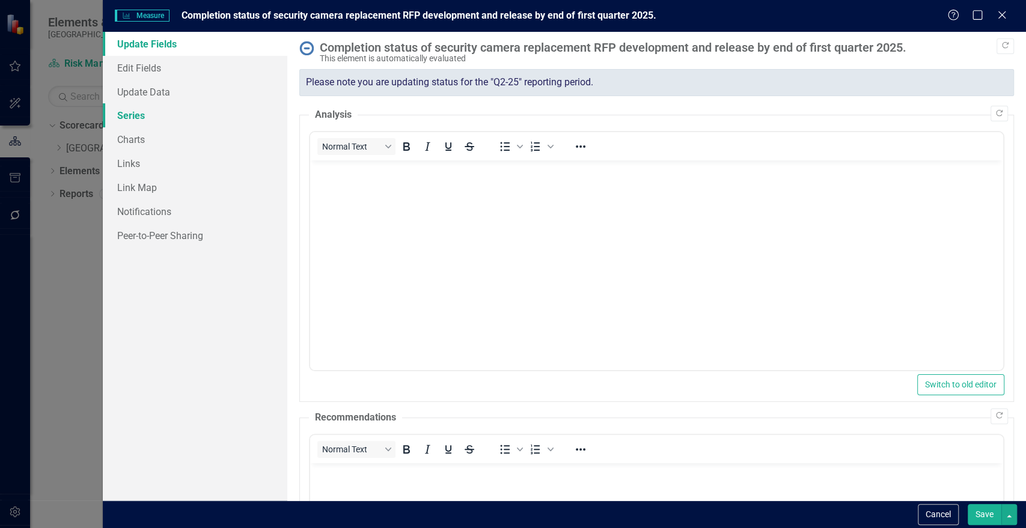
click at [129, 112] on link "Series" at bounding box center [195, 115] width 185 height 24
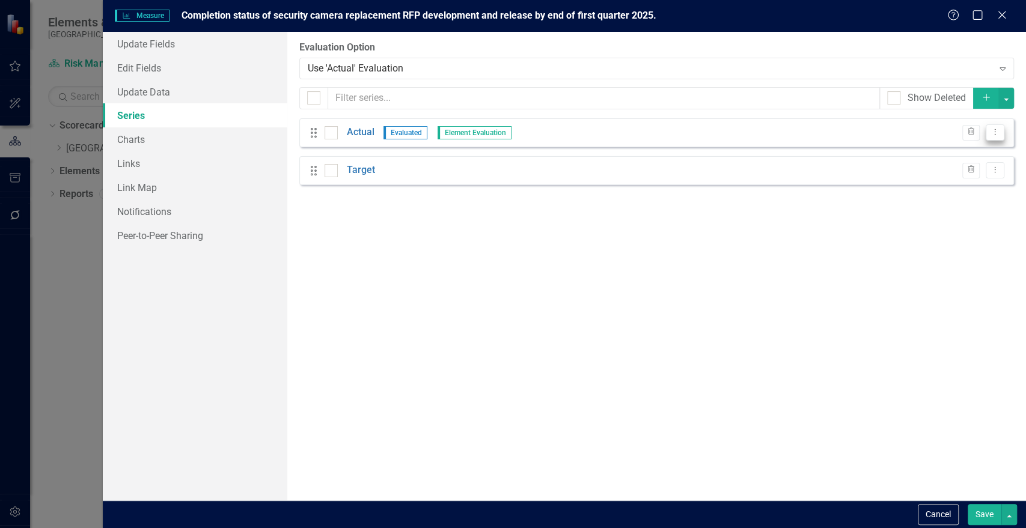
click at [996, 136] on button "Dropdown Menu" at bounding box center [995, 132] width 19 height 16
click at [956, 153] on link "Edit Edit Measure Series" at bounding box center [936, 152] width 136 height 22
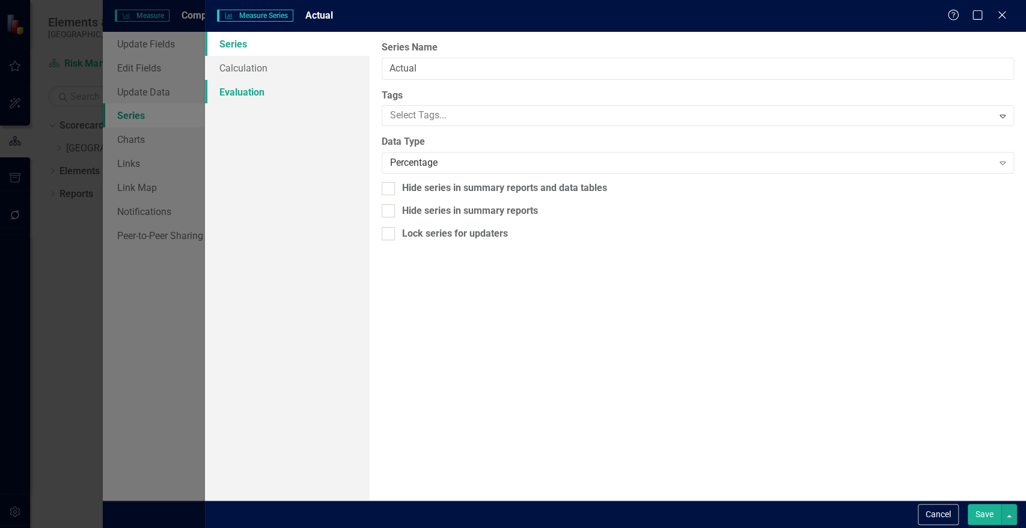
click at [254, 95] on link "Evaluation" at bounding box center [287, 92] width 164 height 24
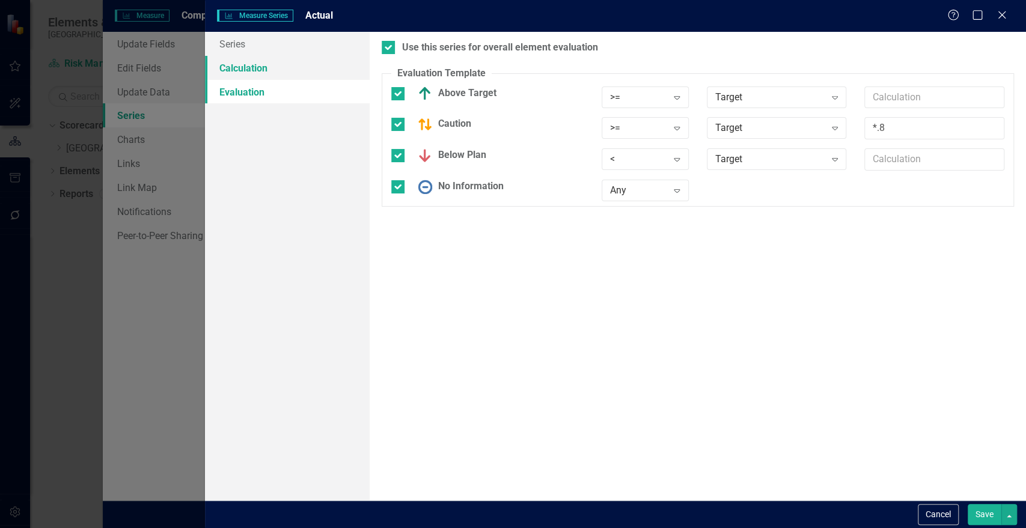
click at [262, 69] on link "Calculation" at bounding box center [287, 68] width 164 height 24
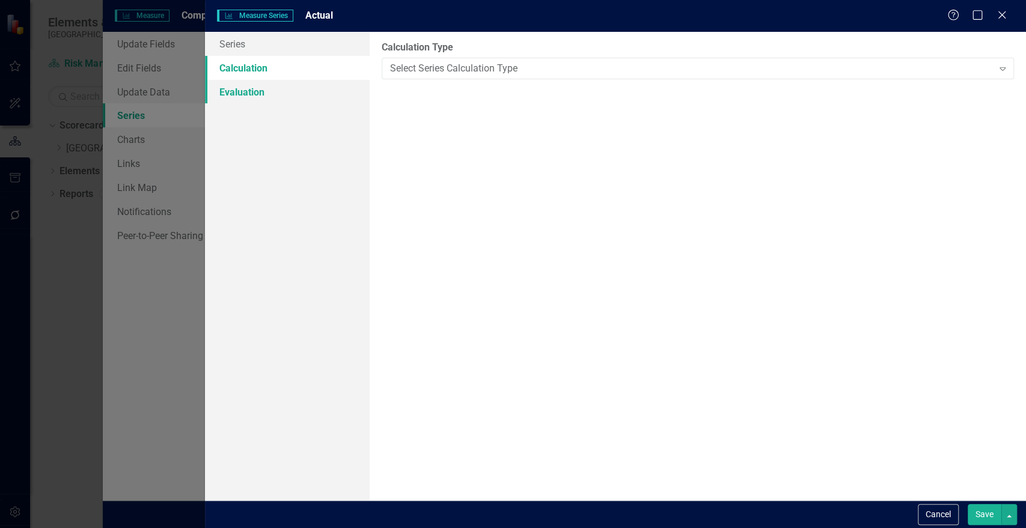
click at [260, 94] on link "Evaluation" at bounding box center [287, 92] width 164 height 24
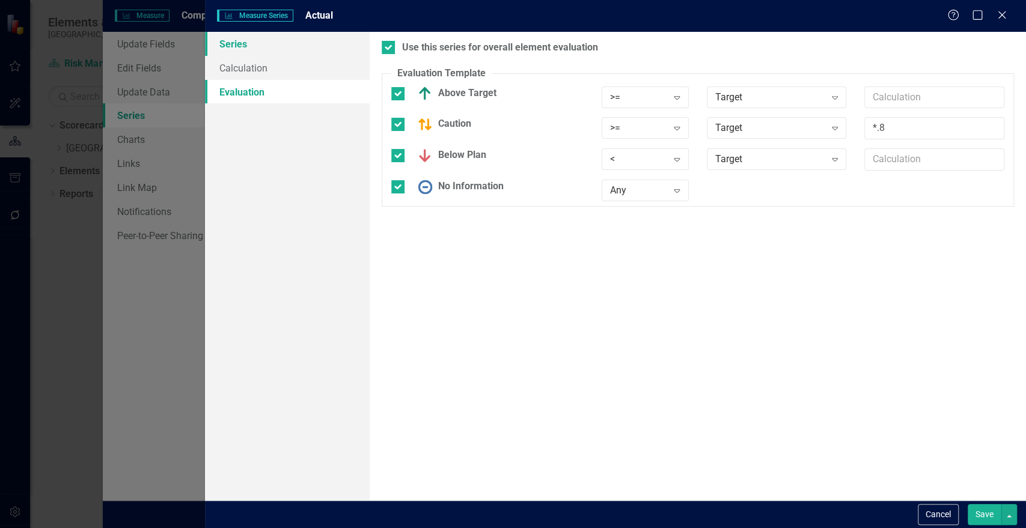
click at [250, 47] on link "Series" at bounding box center [287, 44] width 164 height 24
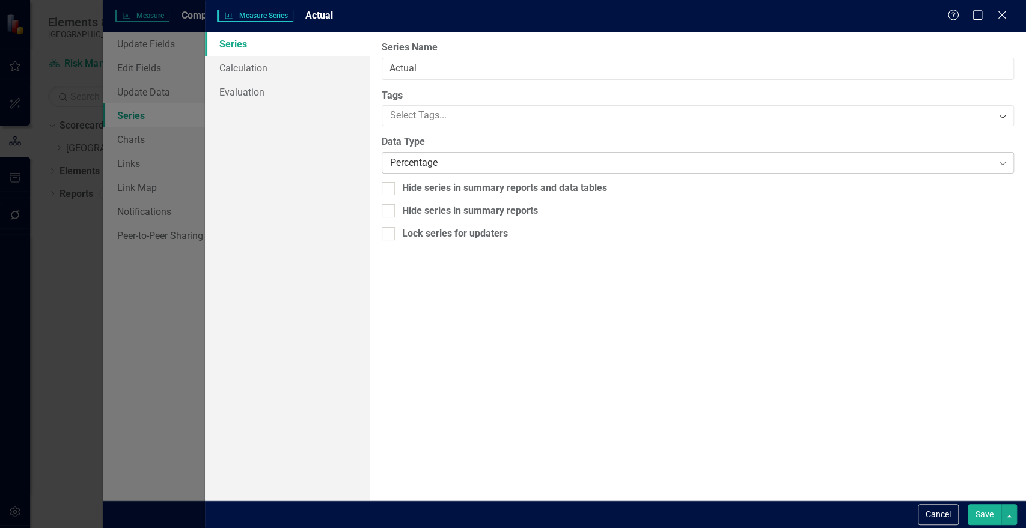
click at [1002, 160] on icon "Expand" at bounding box center [1003, 163] width 12 height 10
click at [223, 95] on link "Evaluation" at bounding box center [287, 92] width 164 height 24
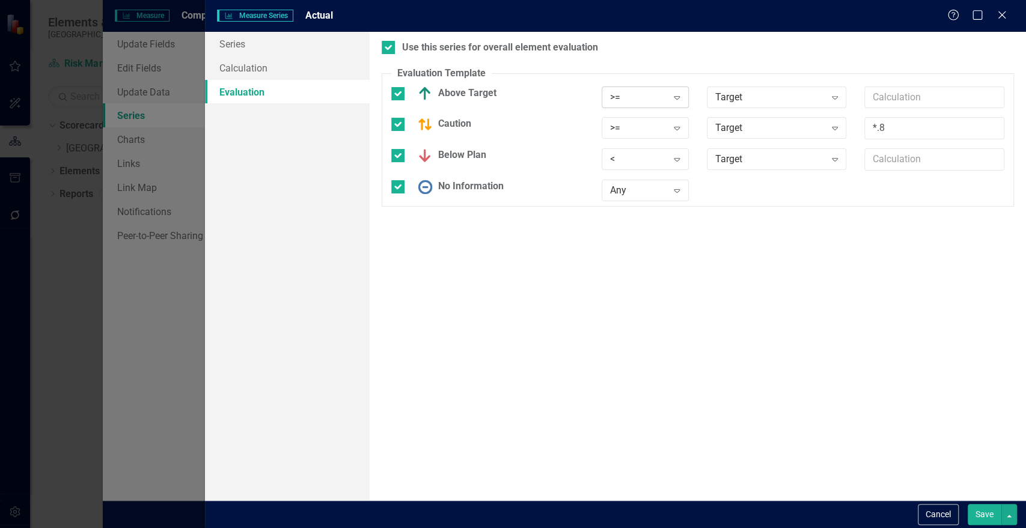
click at [681, 93] on icon "Expand" at bounding box center [677, 98] width 12 height 10
click at [619, 193] on div "=" at bounding box center [649, 198] width 96 height 20
click at [402, 123] on div at bounding box center [397, 124] width 13 height 13
click at [399, 123] on input "Caution" at bounding box center [395, 122] width 8 height 8
checkbox input "false"
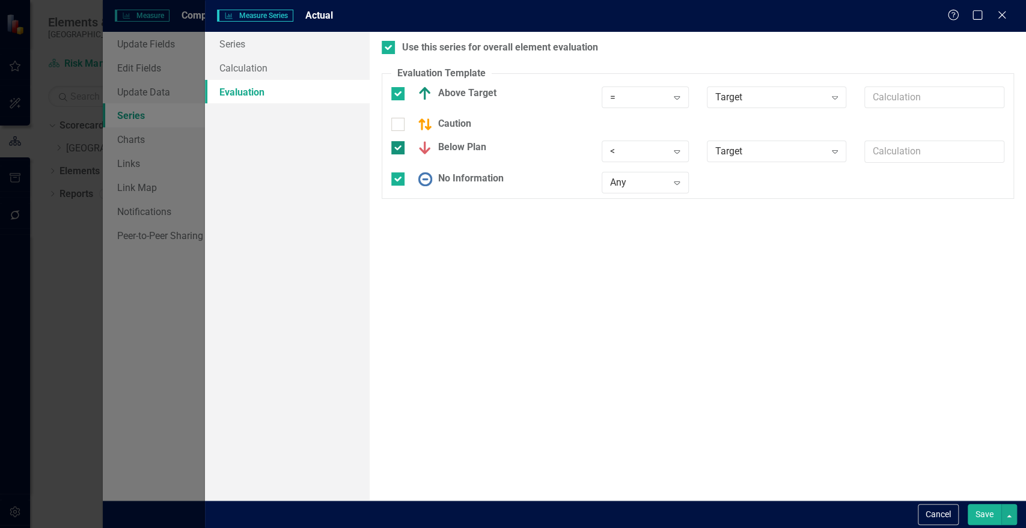
click at [398, 144] on input "Below Plan" at bounding box center [395, 145] width 8 height 8
checkbox input "false"
click at [397, 169] on input "No Information" at bounding box center [395, 169] width 8 height 8
checkbox input "false"
click at [831, 101] on icon "Expand" at bounding box center [835, 98] width 12 height 10
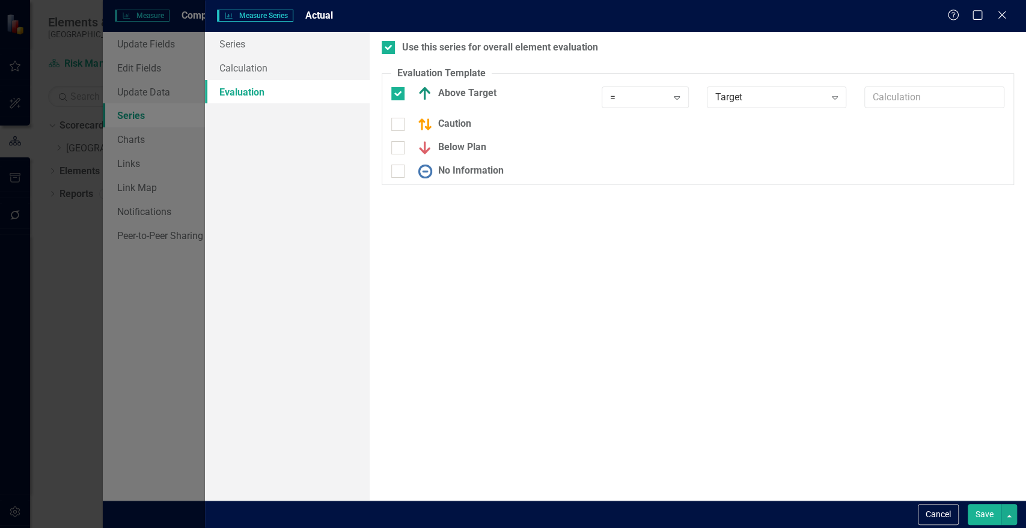
click at [982, 515] on button "Save" at bounding box center [985, 514] width 34 height 21
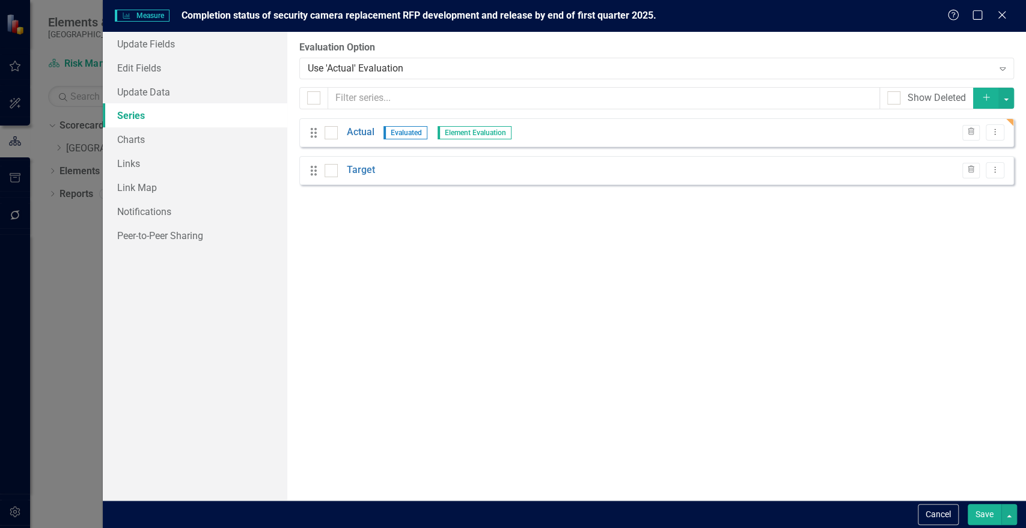
click at [973, 512] on button "Save" at bounding box center [985, 514] width 34 height 21
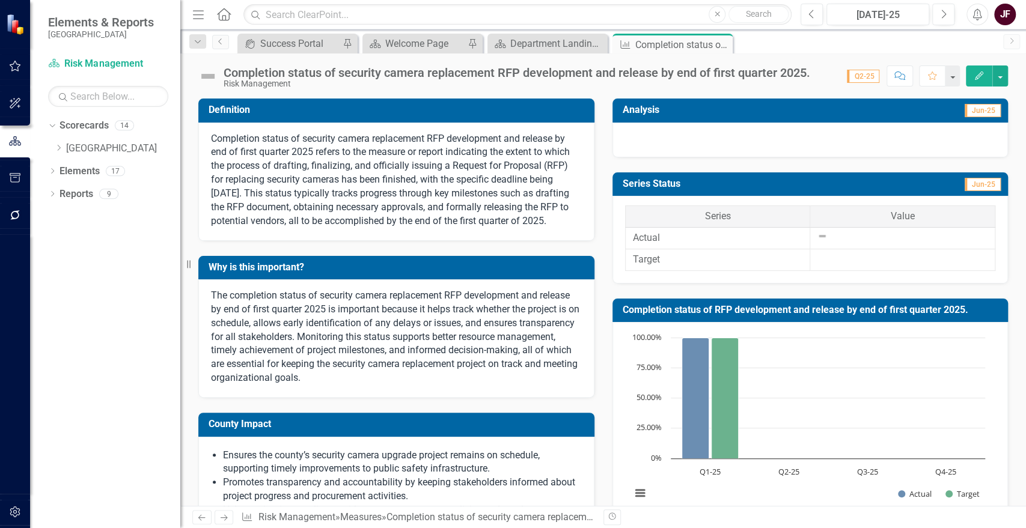
click at [827, 138] on div at bounding box center [811, 140] width 396 height 35
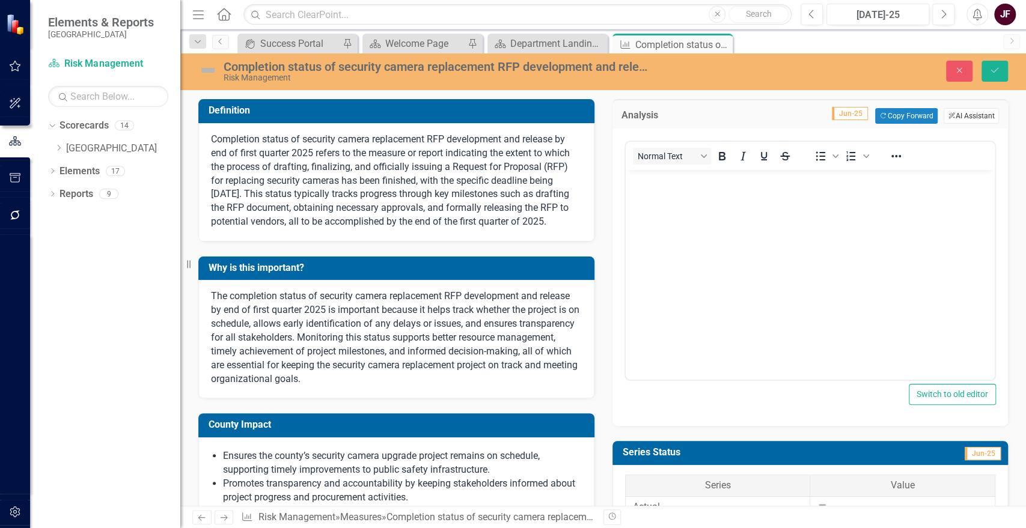
click at [948, 109] on button "ClearPoint AI AI Assistant" at bounding box center [971, 116] width 55 height 16
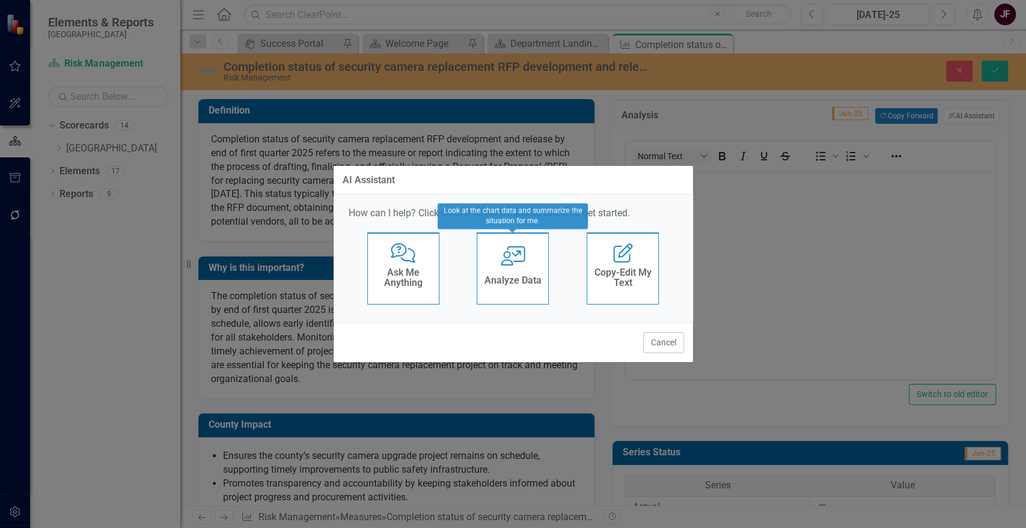
click at [531, 272] on div "Analyze Data" at bounding box center [513, 282] width 57 height 20
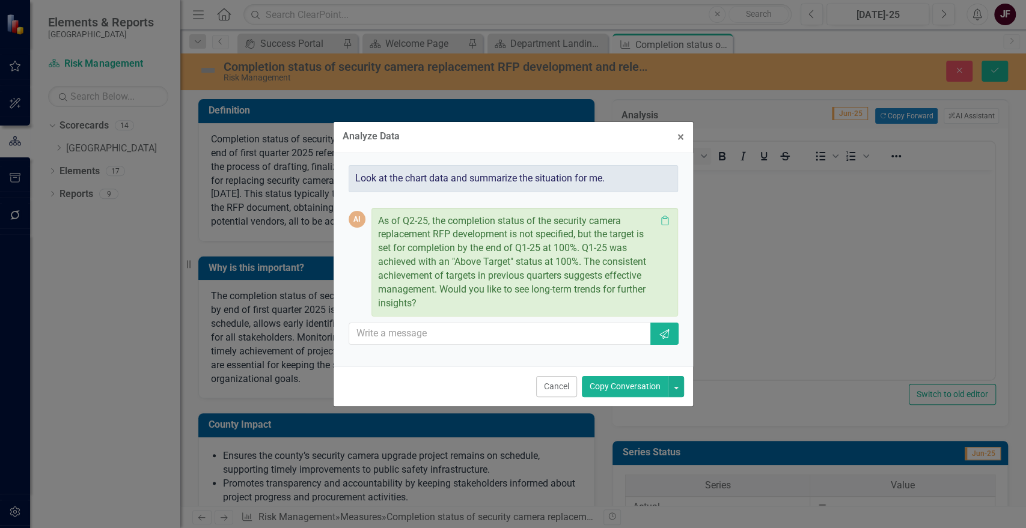
click at [629, 389] on button "Copy Conversation" at bounding box center [625, 386] width 87 height 21
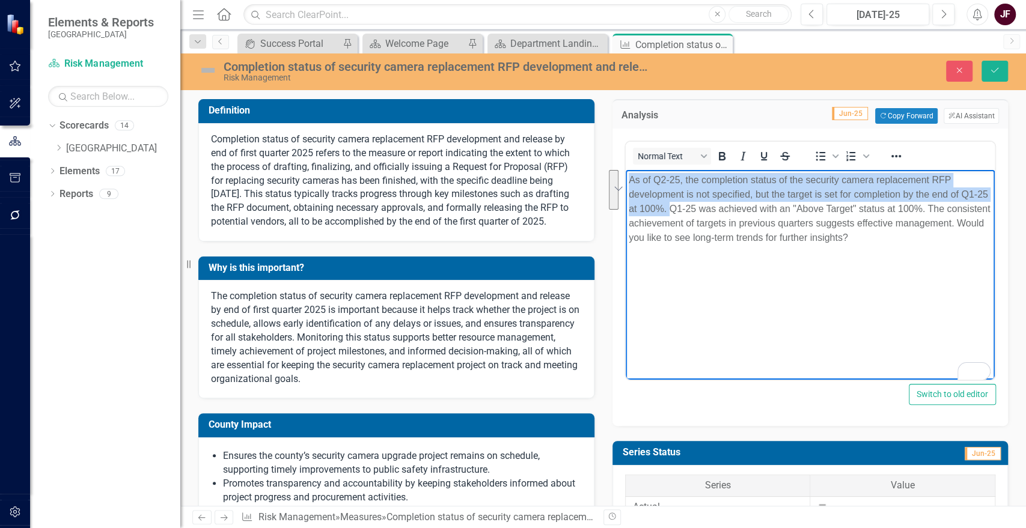
drag, startPoint x: 670, startPoint y: 209, endPoint x: 625, endPoint y: 178, distance: 54.4
click at [625, 178] on body "As of Q2-25, the completion status of the security camera replacement RFP devel…" at bounding box center [810, 260] width 370 height 180
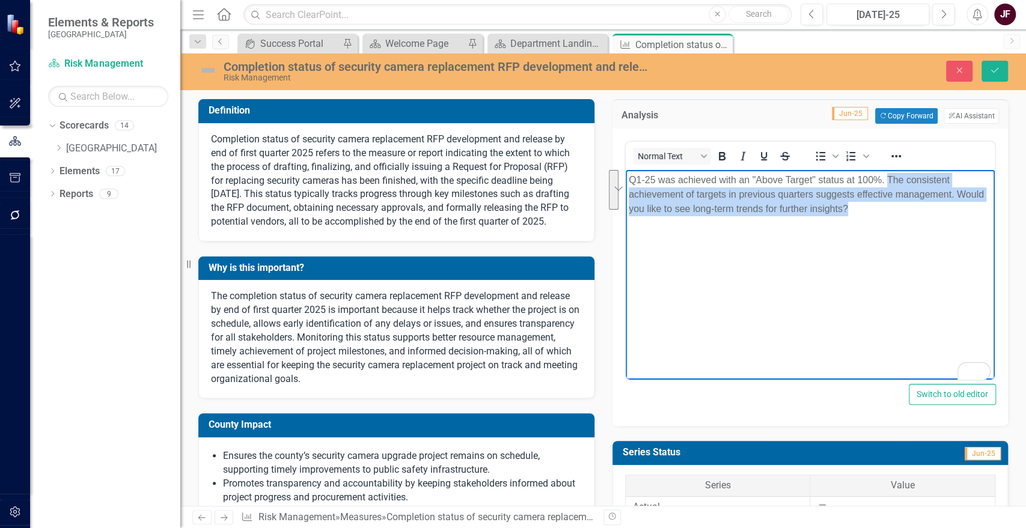
drag, startPoint x: 887, startPoint y: 182, endPoint x: 890, endPoint y: 212, distance: 30.9
click at [890, 212] on p "Q1-25 was achieved with an "Above Target" status at 100%. The consistent achiev…" at bounding box center [810, 194] width 364 height 43
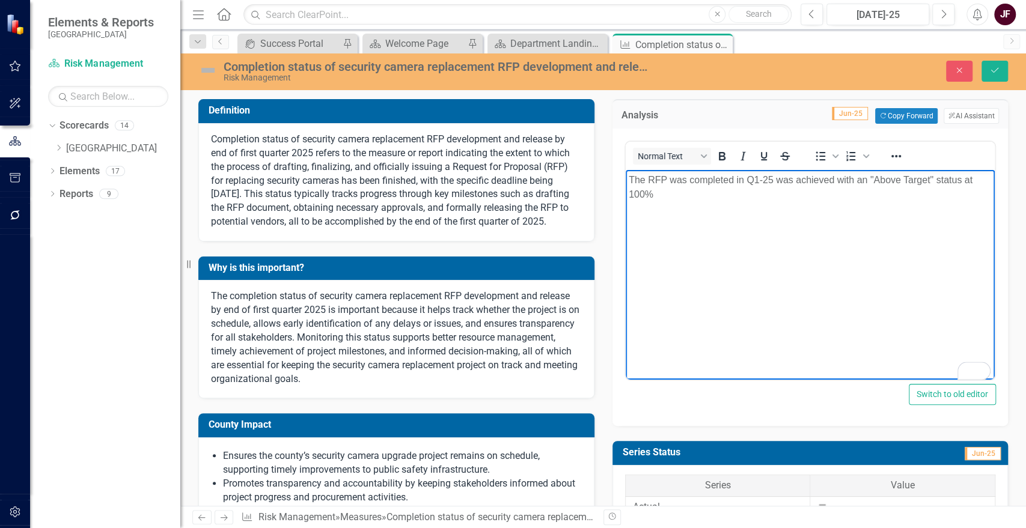
click at [791, 178] on p "The RFP was completed in Q1-25 was achieved with an "Above Target" status at 10…" at bounding box center [810, 187] width 364 height 29
click at [655, 198] on p "The RFP was completed in Q1-25 which achieved with an "Above Target" status at …" at bounding box center [810, 187] width 364 height 29
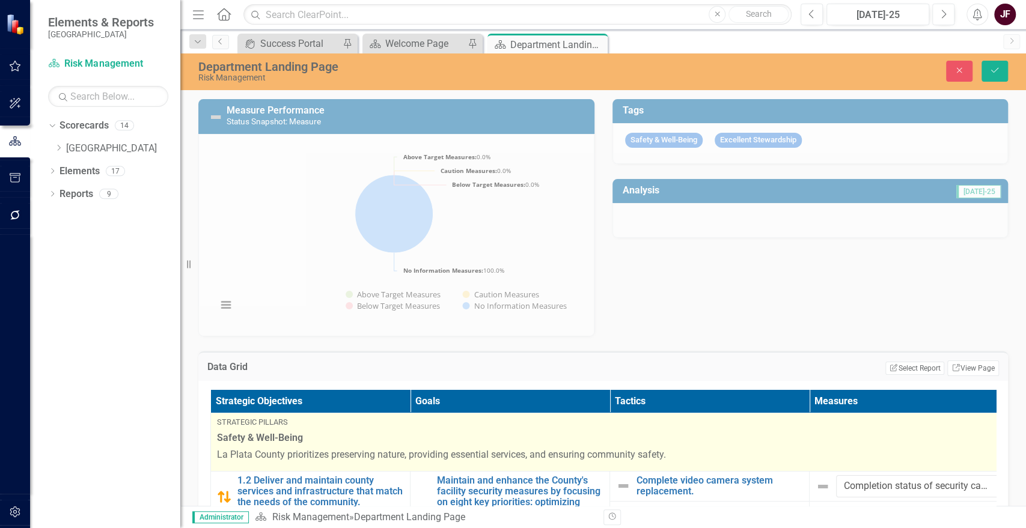
scroll to position [267, 0]
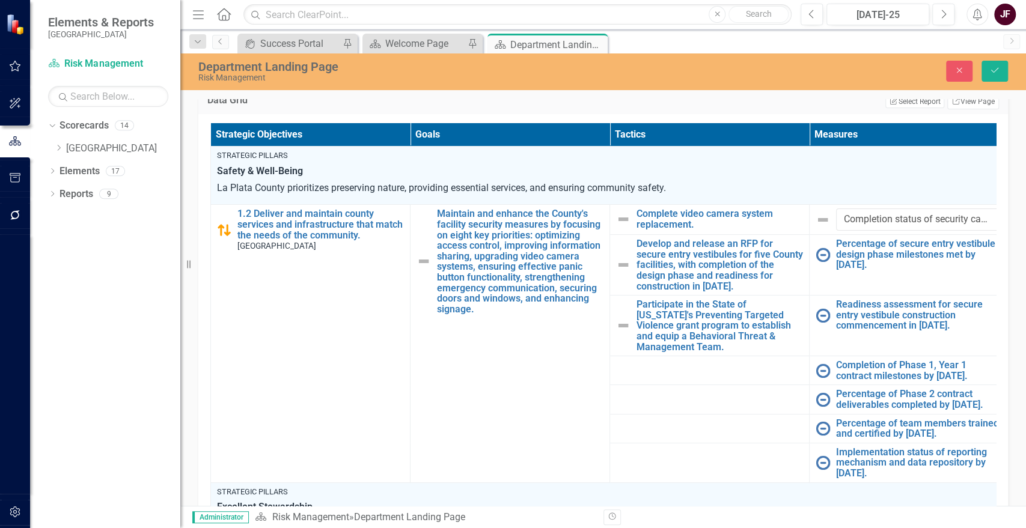
click at [1009, 133] on div "Measure Performance Status Snapshot: Measure Loading... Chart Pie chart with 4 …" at bounding box center [603, 441] width 846 height 1249
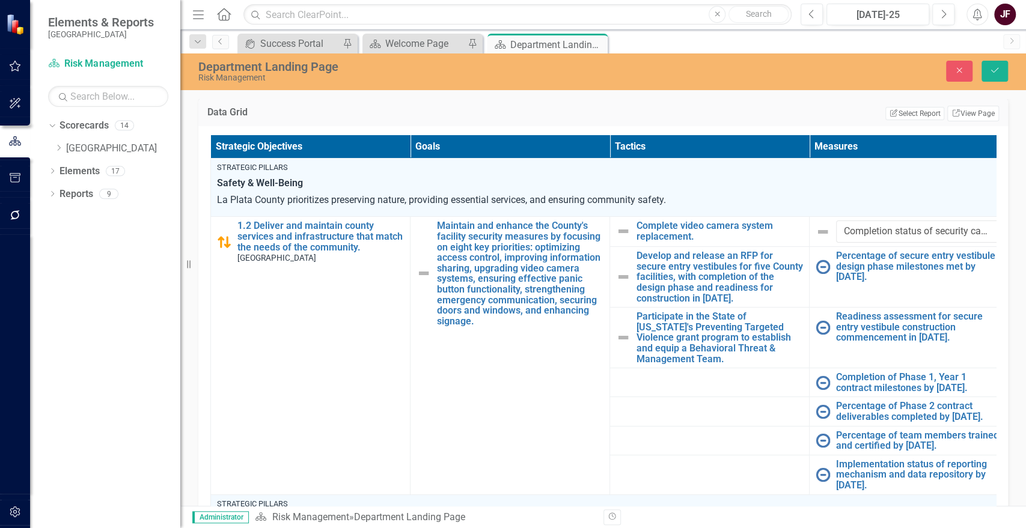
scroll to position [244, 0]
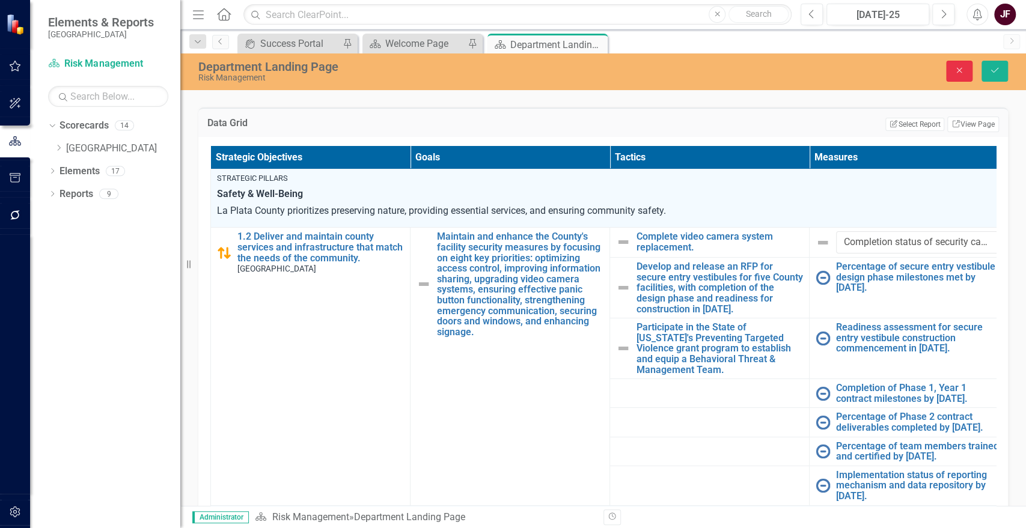
click at [954, 67] on icon "Close" at bounding box center [959, 70] width 11 height 8
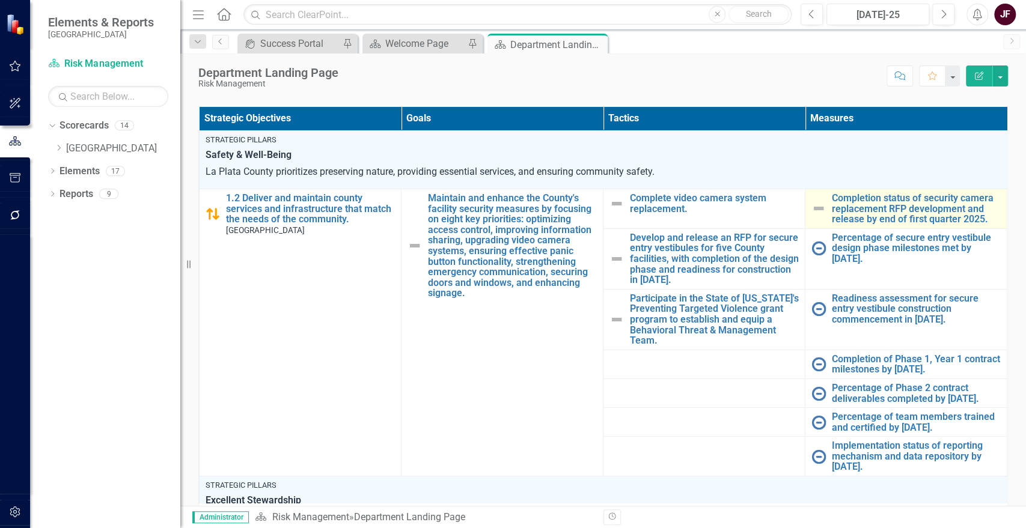
click at [812, 208] on img at bounding box center [819, 208] width 14 height 14
click at [812, 207] on img at bounding box center [819, 208] width 14 height 14
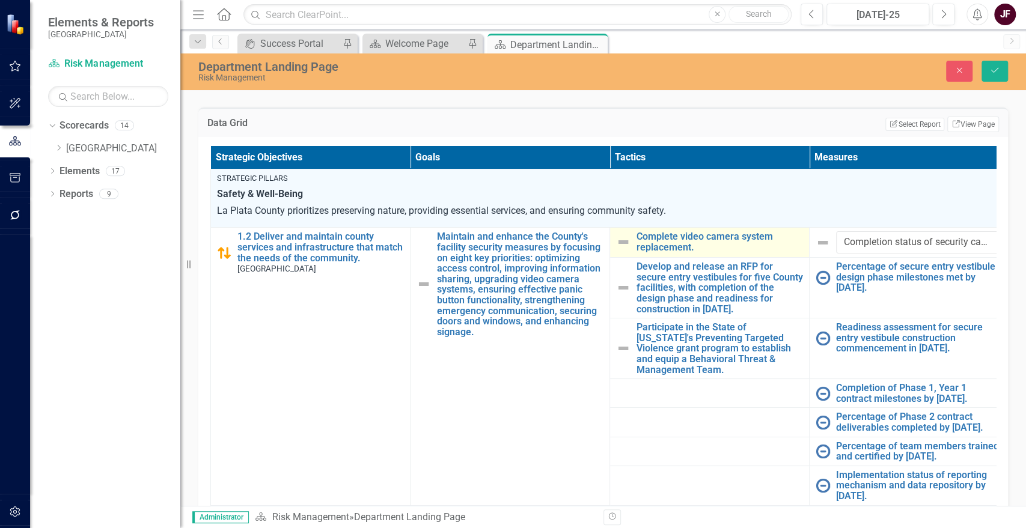
click at [625, 242] on img at bounding box center [623, 242] width 14 height 14
click at [822, 241] on img at bounding box center [823, 243] width 14 height 14
click at [952, 69] on button "Close" at bounding box center [959, 71] width 26 height 21
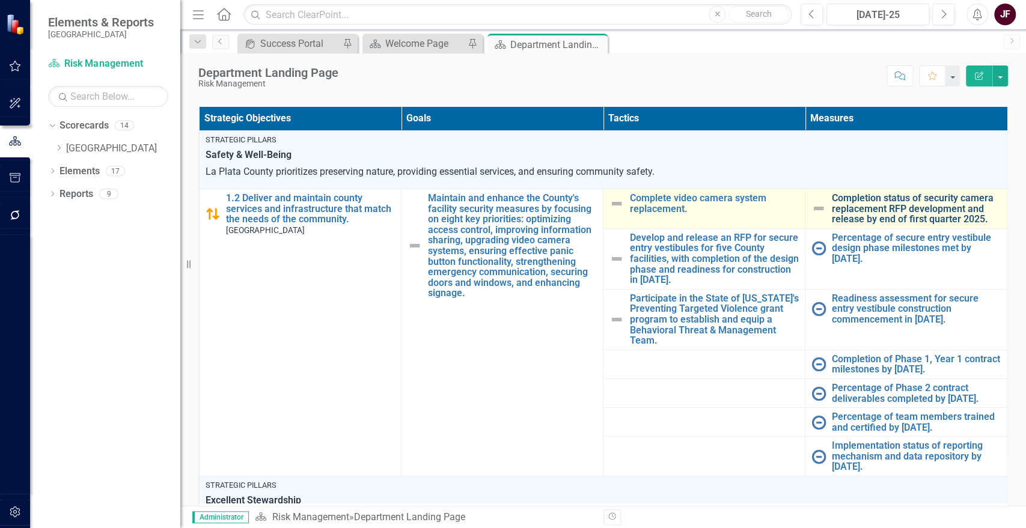
click at [922, 218] on link "Completion status of security camera replacement RFP development and release by…" at bounding box center [916, 209] width 169 height 32
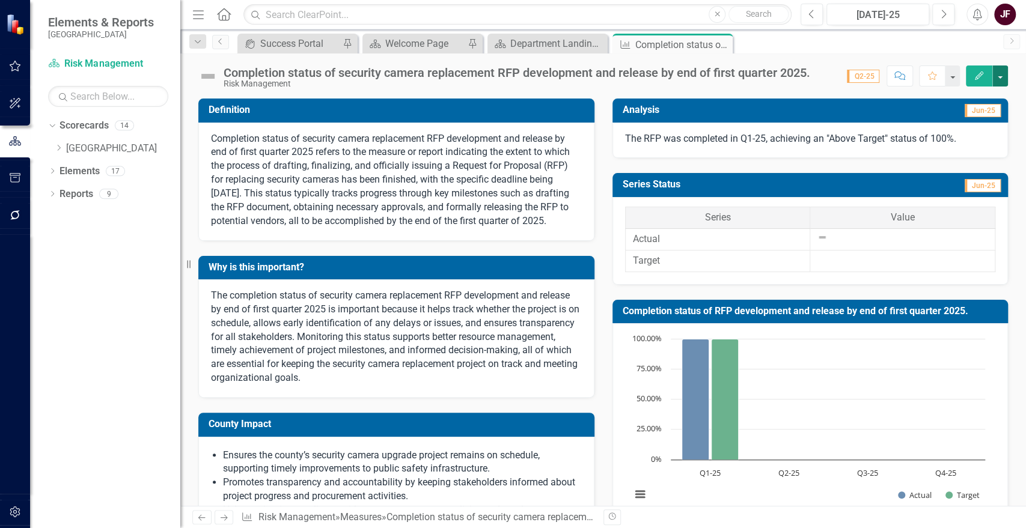
click at [1003, 70] on button "button" at bounding box center [1001, 76] width 16 height 21
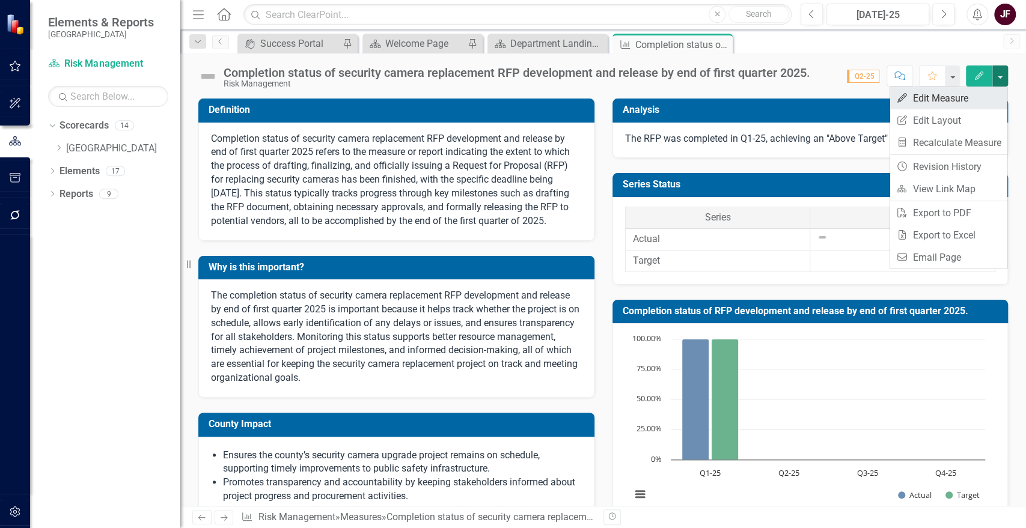
click at [972, 102] on link "Edit Edit Measure" at bounding box center [948, 98] width 117 height 22
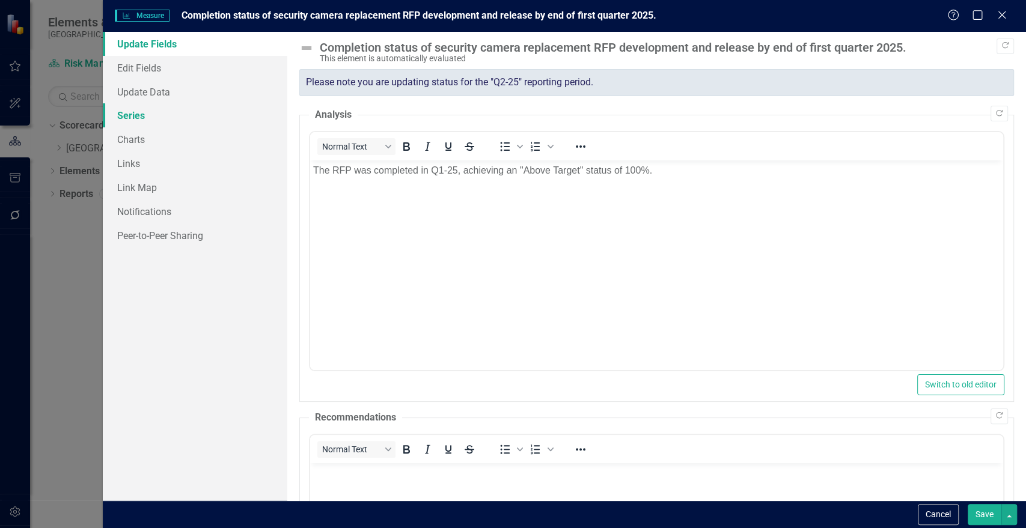
click at [135, 115] on link "Series" at bounding box center [195, 115] width 185 height 24
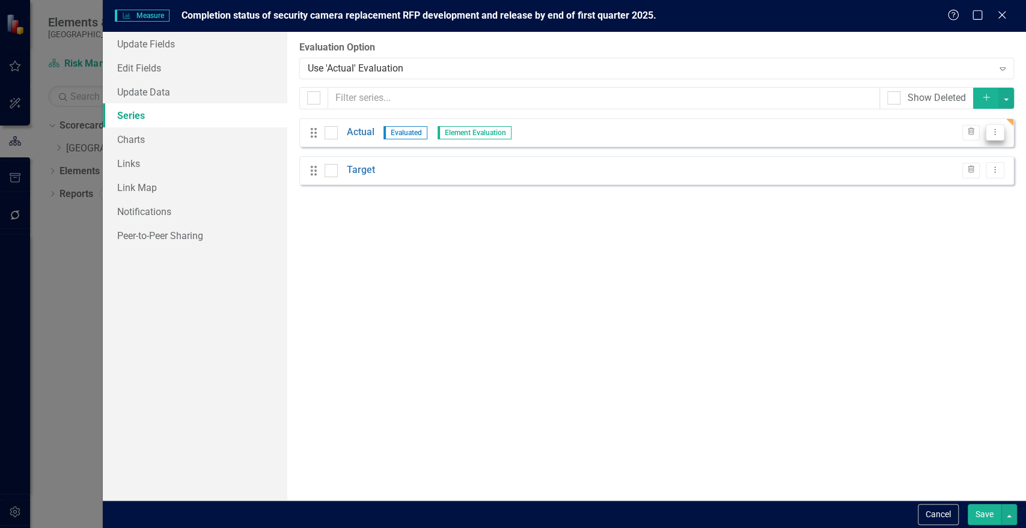
click at [999, 130] on icon "Dropdown Menu" at bounding box center [995, 132] width 10 height 8
click at [880, 155] on icon "Edit" at bounding box center [879, 152] width 11 height 8
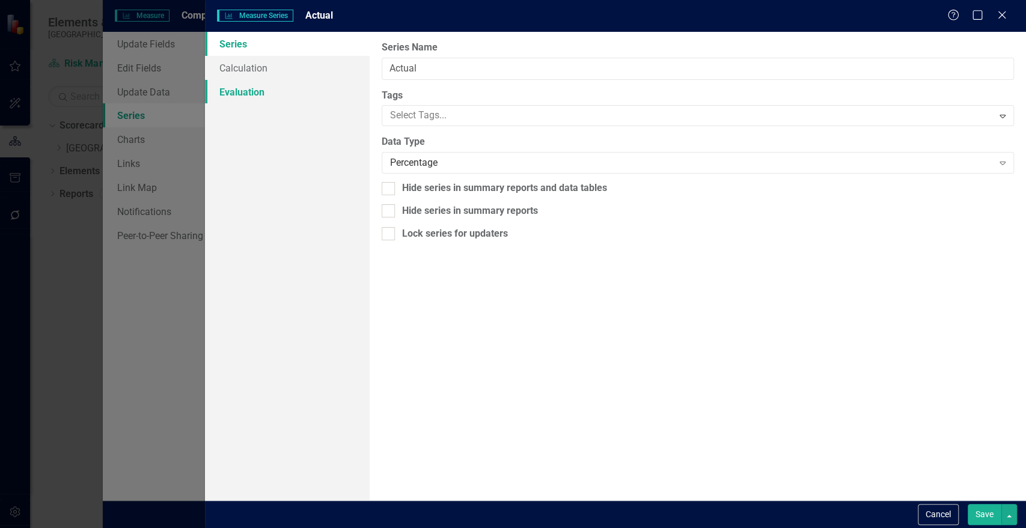
click at [255, 84] on link "Evaluation" at bounding box center [287, 92] width 164 height 24
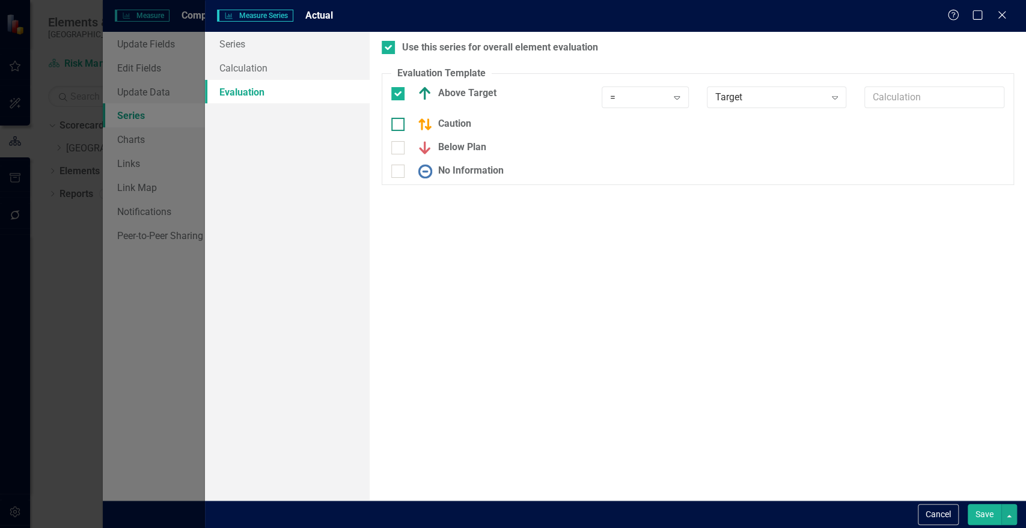
click at [399, 124] on input "Caution" at bounding box center [395, 122] width 8 height 8
checkbox input "true"
click at [681, 95] on icon "Expand" at bounding box center [677, 98] width 12 height 10
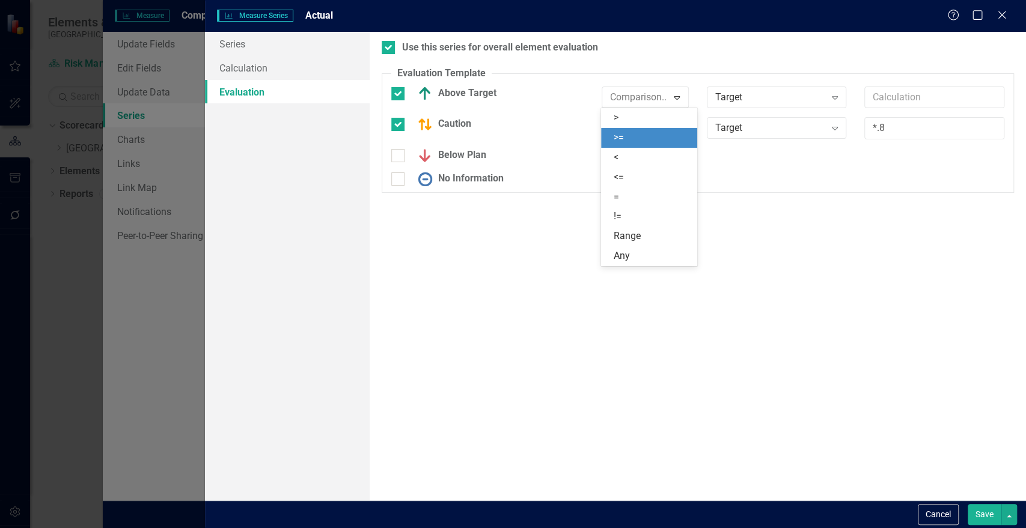
click at [627, 136] on div ">=" at bounding box center [651, 138] width 77 height 14
click at [627, 136] on div ">= Expand" at bounding box center [645, 128] width 87 height 22
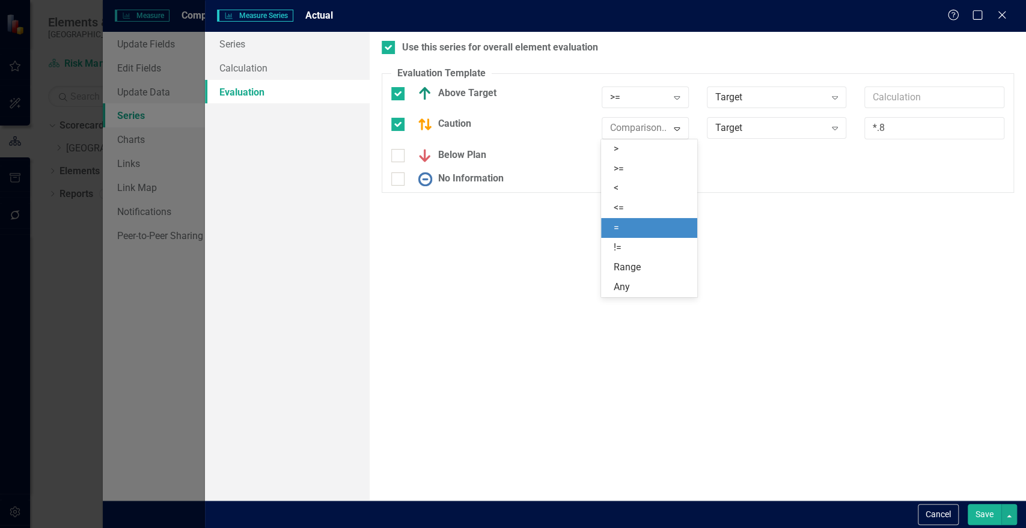
click at [620, 222] on div "=" at bounding box center [651, 228] width 77 height 14
click at [402, 158] on div at bounding box center [397, 155] width 13 height 13
click at [399, 157] on input "Below Plan" at bounding box center [395, 153] width 8 height 8
checkbox input "true"
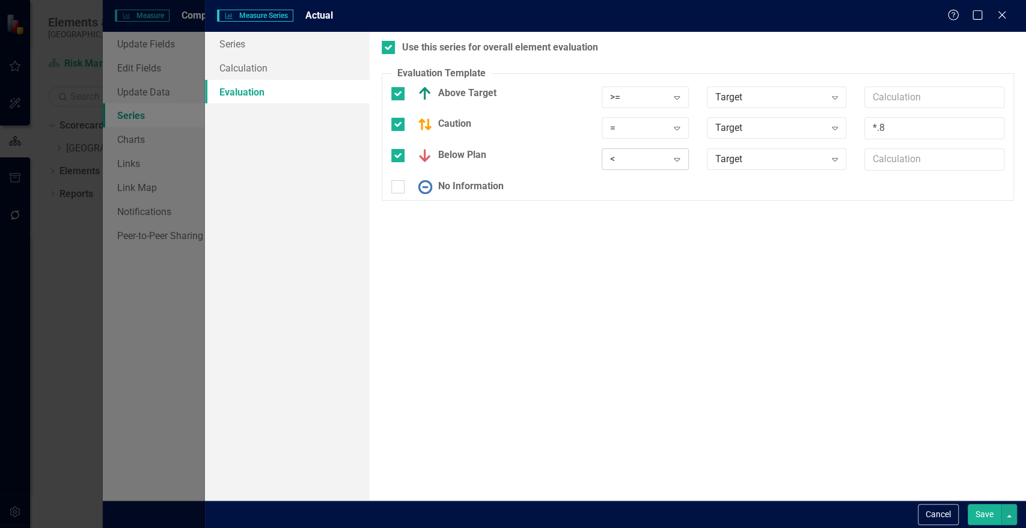
click at [676, 159] on icon "Expand" at bounding box center [677, 160] width 12 height 10
click at [645, 236] on div "<=" at bounding box center [651, 240] width 77 height 14
click at [976, 518] on button "Save" at bounding box center [985, 514] width 34 height 21
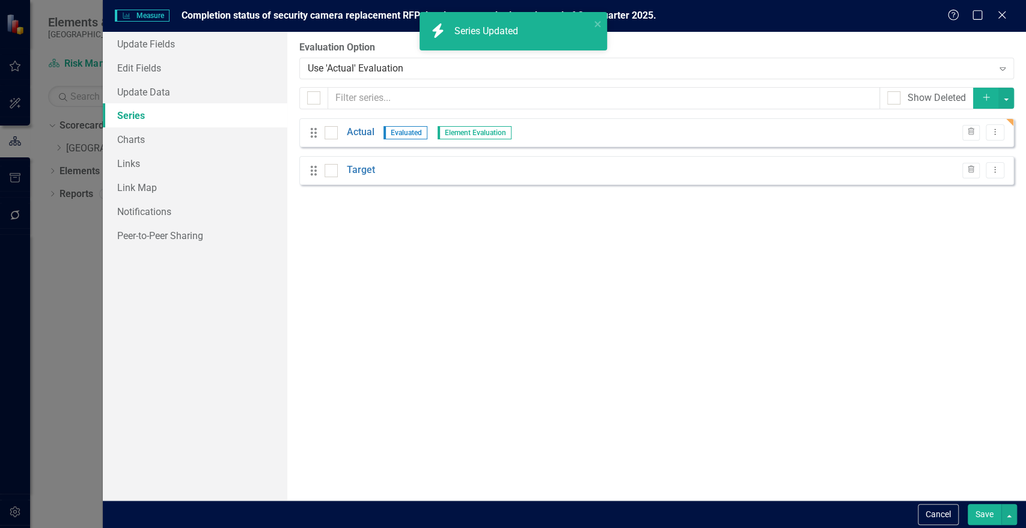
click at [980, 510] on button "Save" at bounding box center [985, 514] width 34 height 21
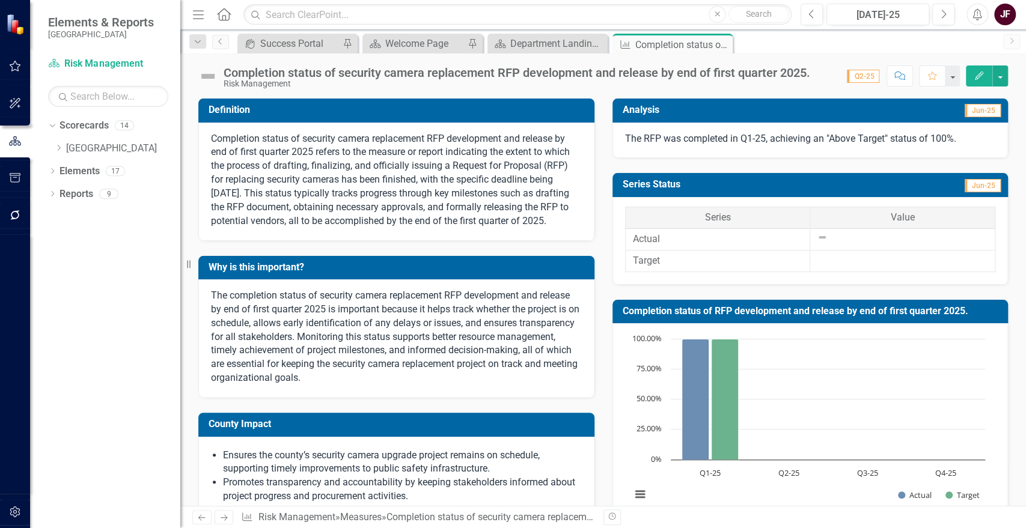
click at [203, 76] on img at bounding box center [207, 76] width 19 height 19
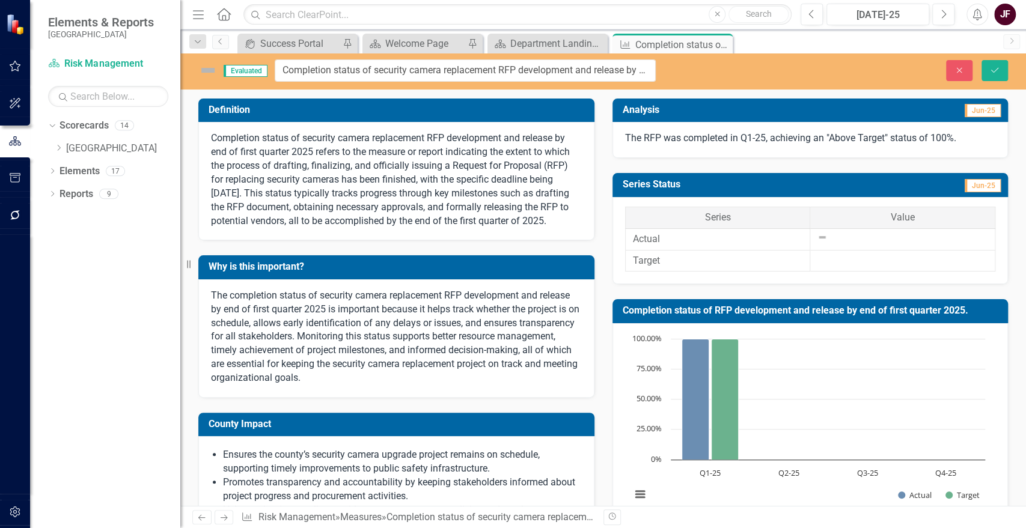
click at [207, 70] on img at bounding box center [207, 70] width 19 height 19
click at [955, 61] on button "Close" at bounding box center [959, 70] width 26 height 21
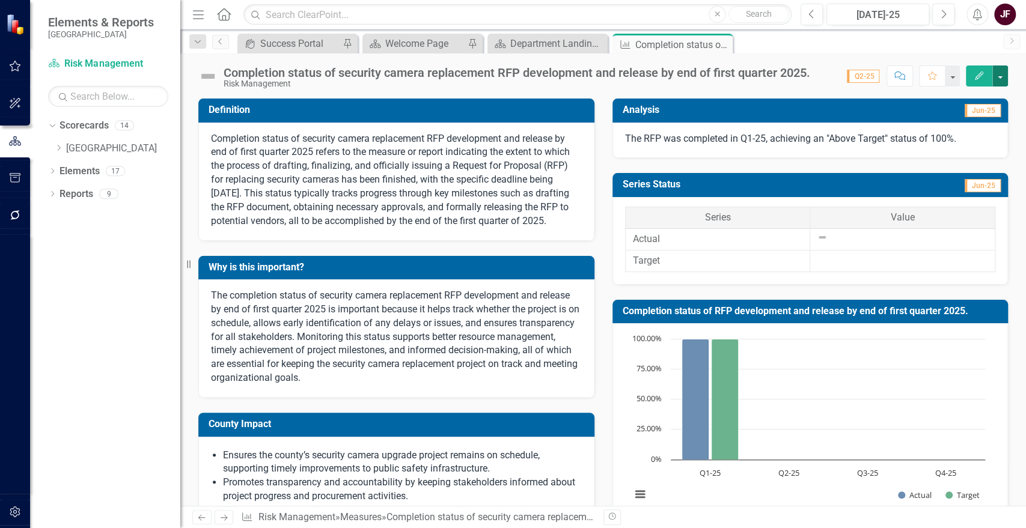
click at [1000, 73] on button "button" at bounding box center [1001, 76] width 16 height 21
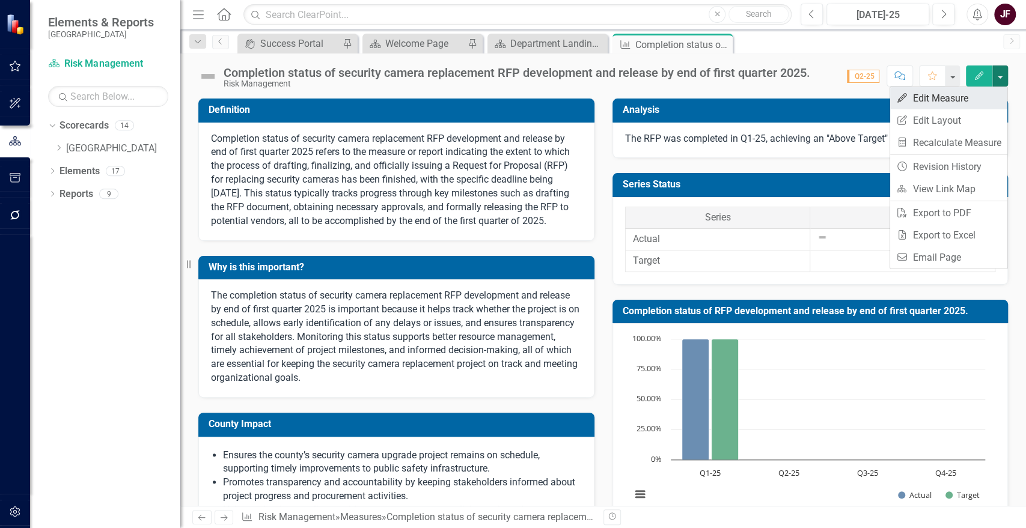
click at [966, 98] on link "Edit Edit Measure" at bounding box center [948, 98] width 117 height 22
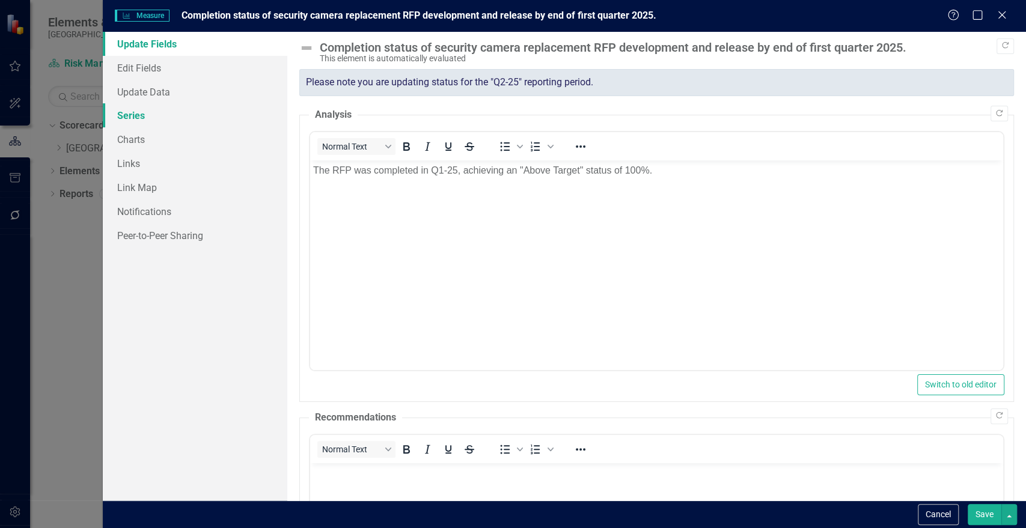
click at [160, 112] on link "Series" at bounding box center [195, 115] width 185 height 24
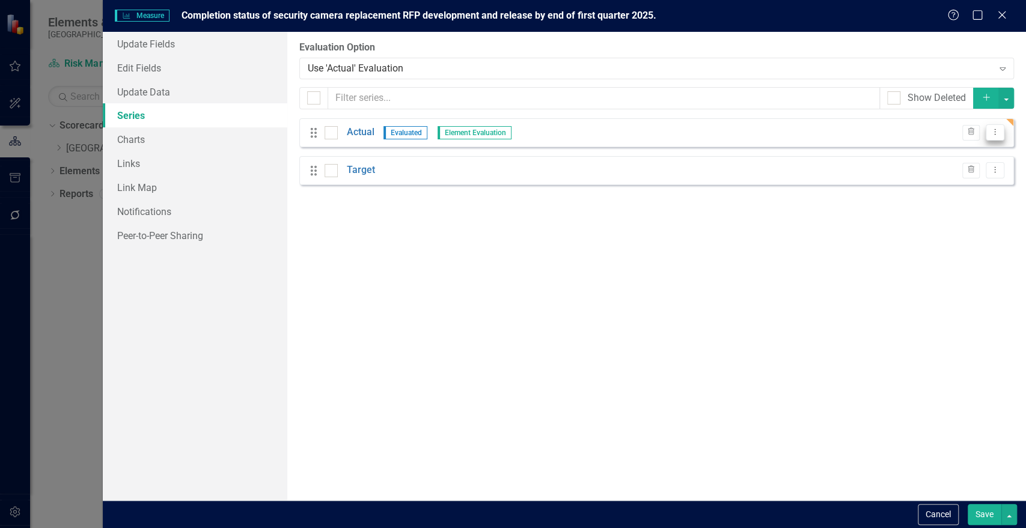
click at [1003, 132] on button "Dropdown Menu" at bounding box center [995, 132] width 19 height 16
click at [988, 151] on link "Edit Edit Measure Series" at bounding box center [936, 152] width 136 height 22
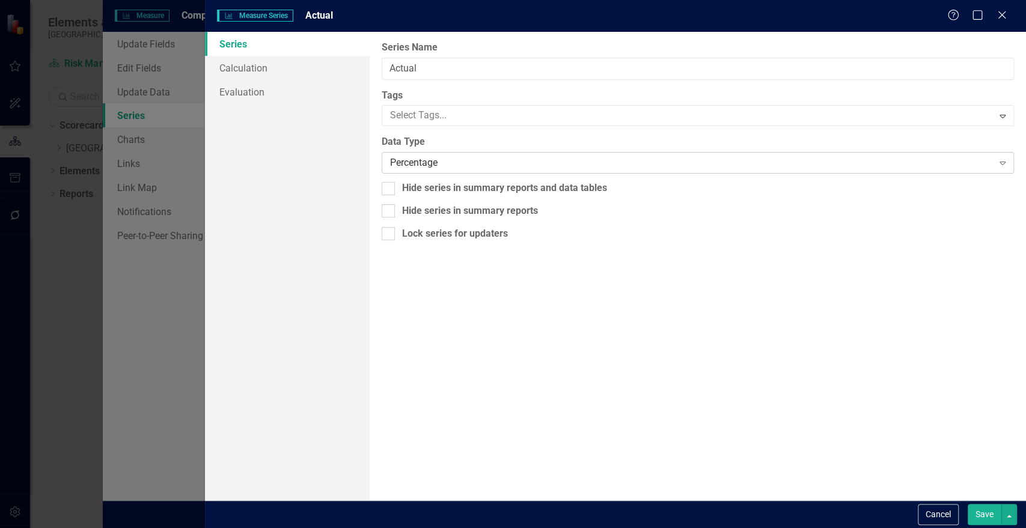
click at [616, 159] on div "Percentage" at bounding box center [691, 163] width 603 height 14
click at [226, 69] on link "Calculation" at bounding box center [287, 68] width 164 height 24
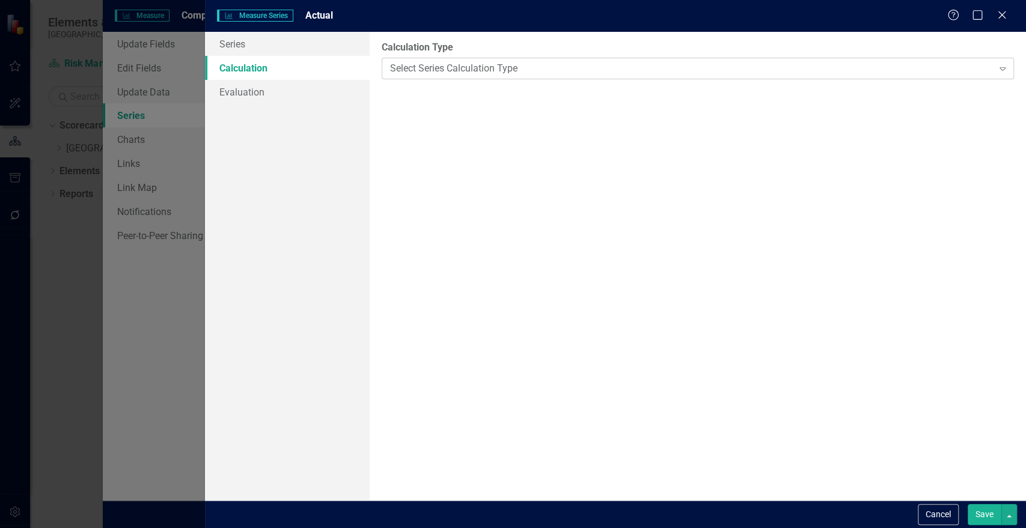
click at [417, 72] on div "Select Series Calculation Type" at bounding box center [691, 68] width 603 height 14
click at [943, 509] on button "Cancel" at bounding box center [938, 514] width 41 height 21
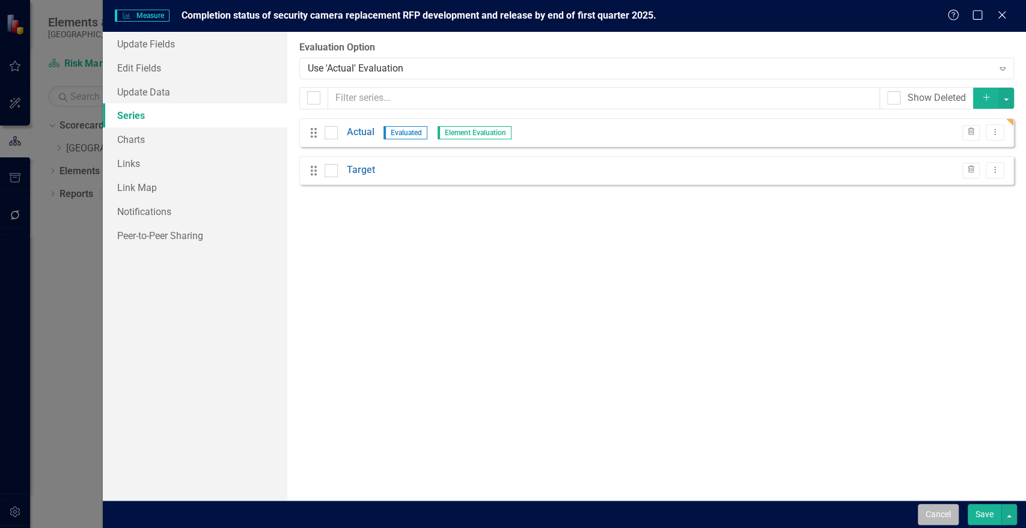
click at [945, 519] on button "Cancel" at bounding box center [938, 514] width 41 height 21
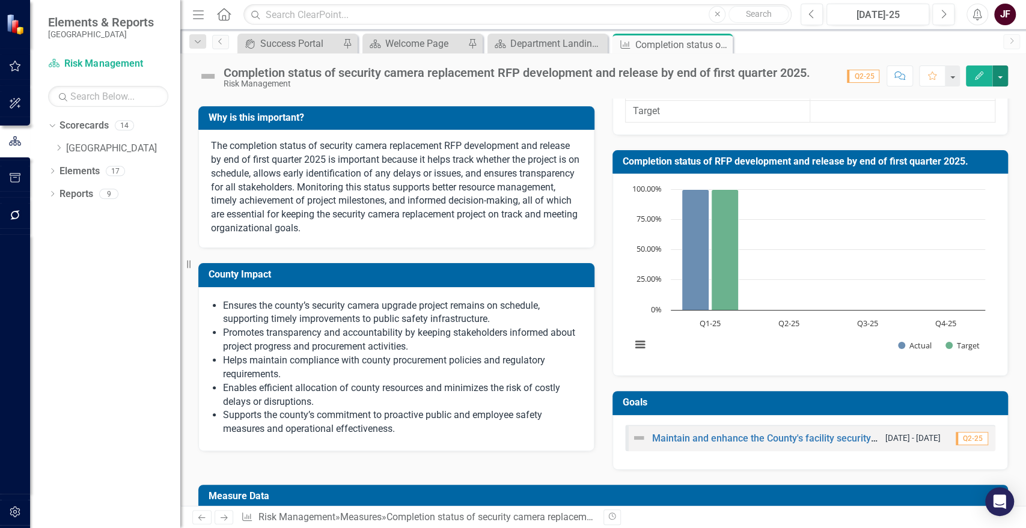
scroll to position [316, 0]
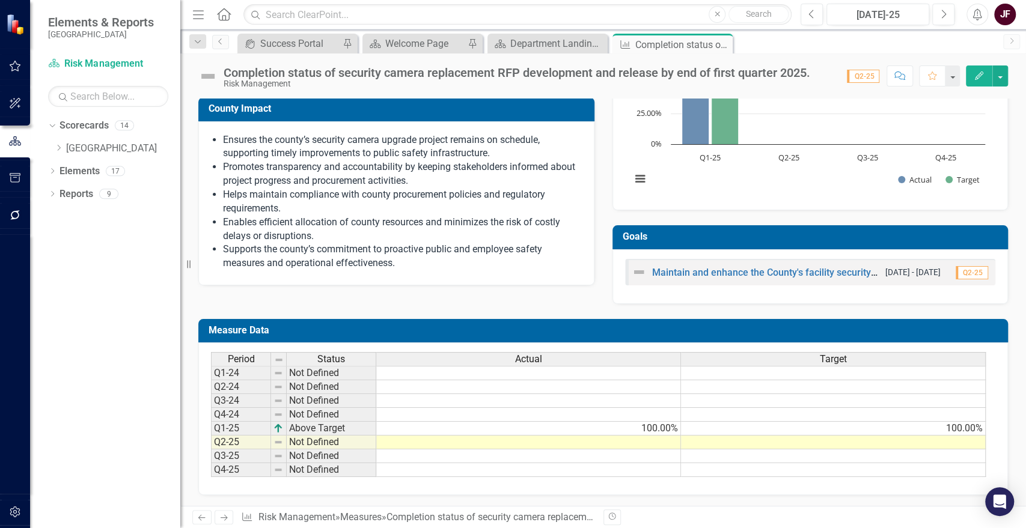
click at [928, 329] on h3 "Measure Data" at bounding box center [606, 330] width 794 height 11
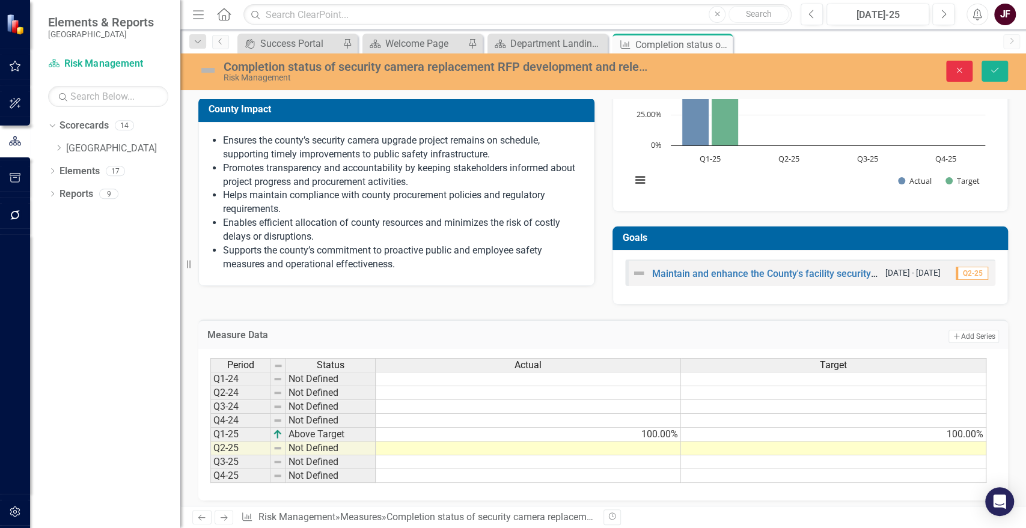
click at [948, 74] on button "Close" at bounding box center [959, 71] width 26 height 21
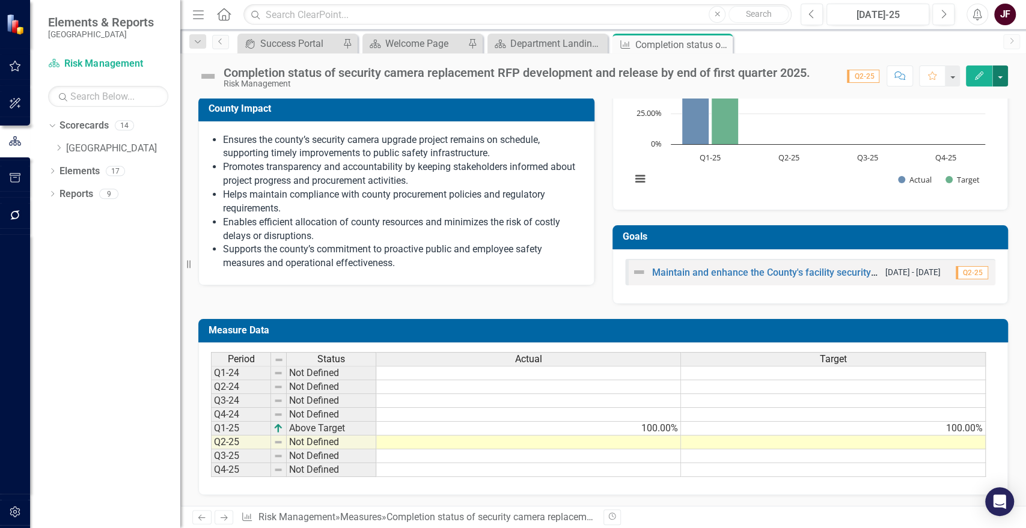
click at [994, 72] on button "button" at bounding box center [1001, 76] width 16 height 21
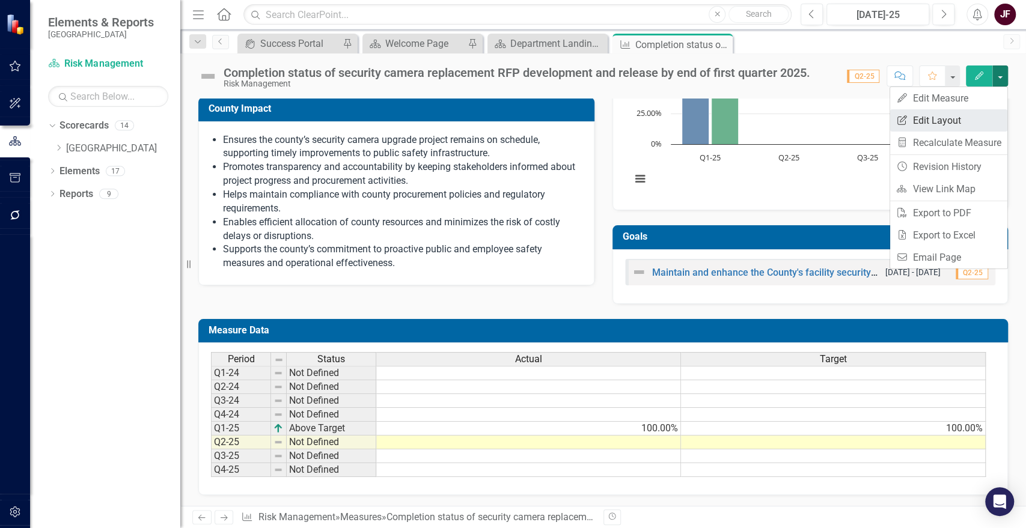
click at [972, 118] on link "Edit Report Edit Layout" at bounding box center [948, 120] width 117 height 22
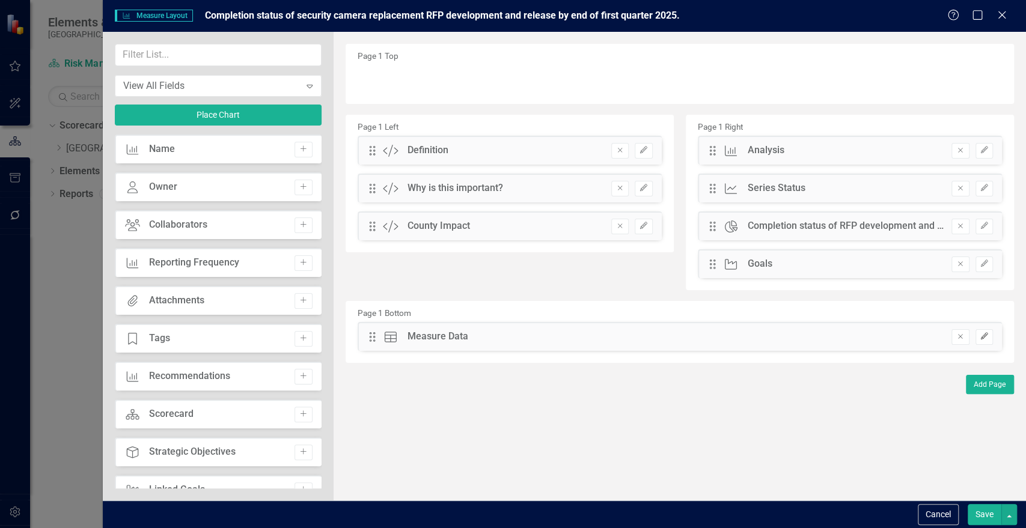
click at [985, 341] on button "Edit" at bounding box center [984, 337] width 17 height 16
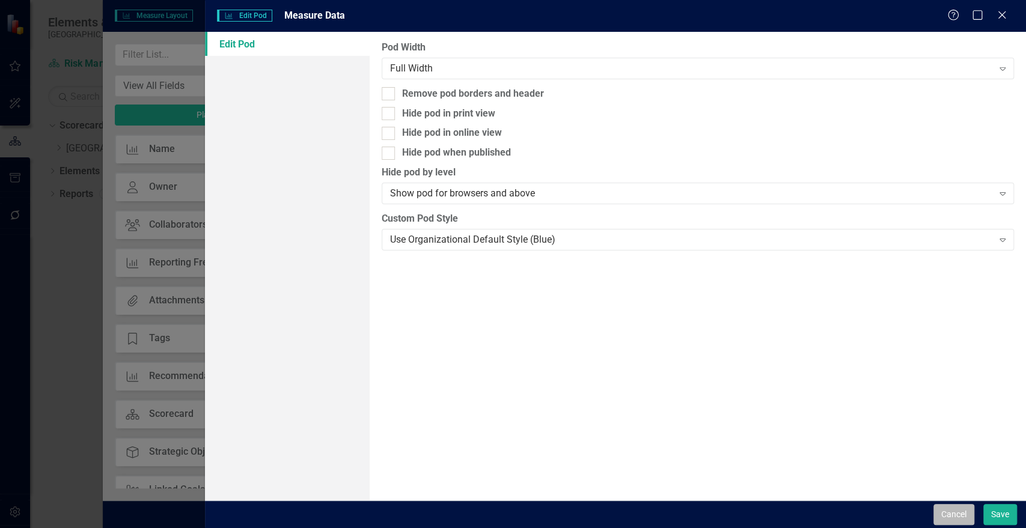
click at [963, 515] on button "Cancel" at bounding box center [954, 514] width 41 height 21
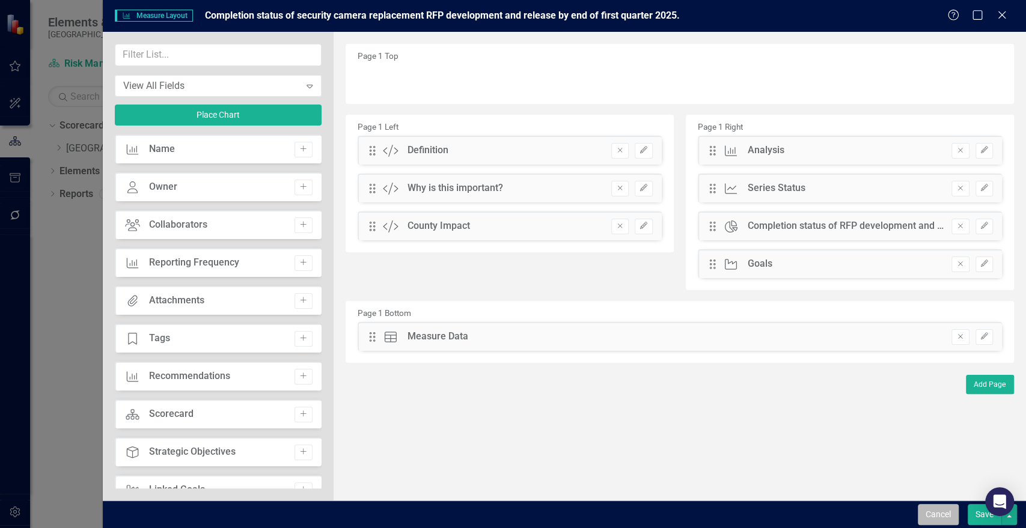
click at [943, 518] on button "Cancel" at bounding box center [938, 514] width 41 height 21
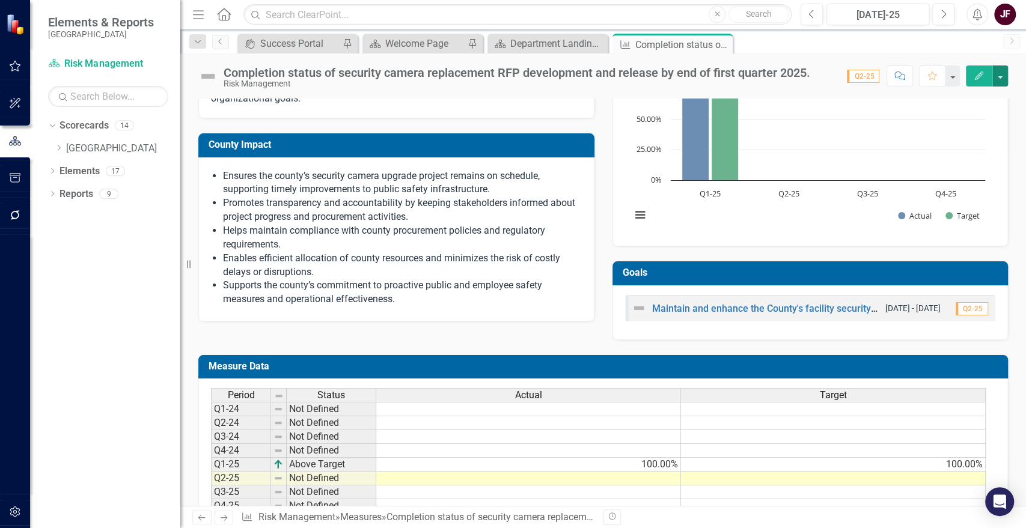
scroll to position [249, 0]
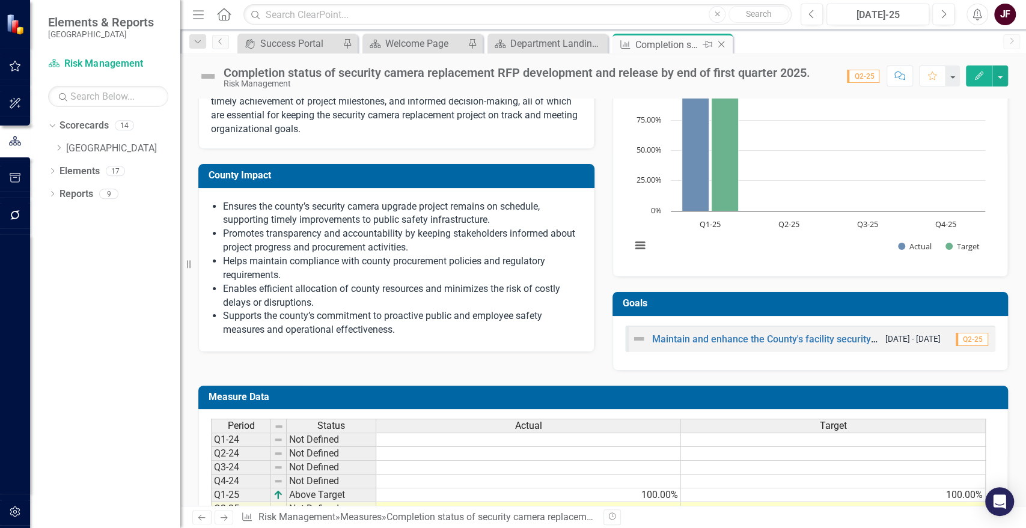
click at [719, 42] on icon at bounding box center [721, 44] width 7 height 7
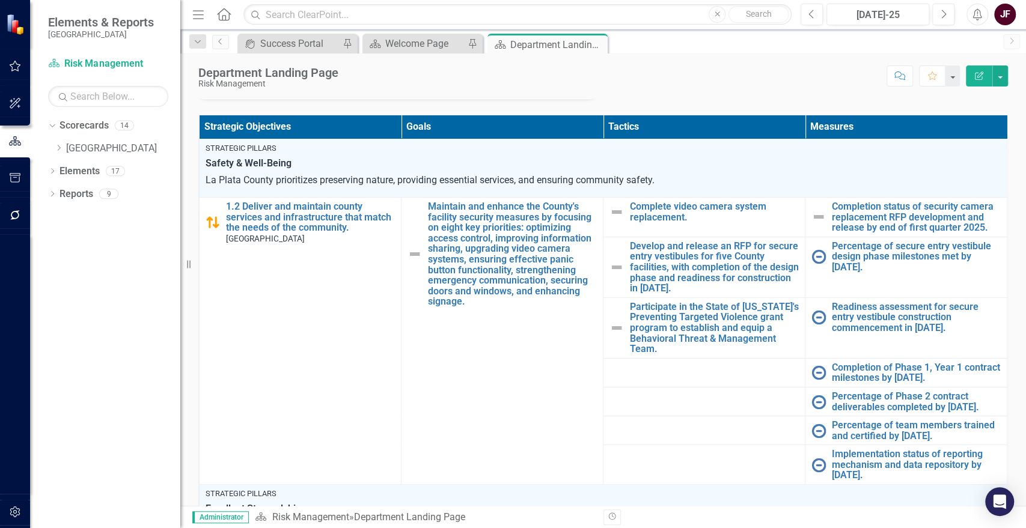
scroll to position [267, 0]
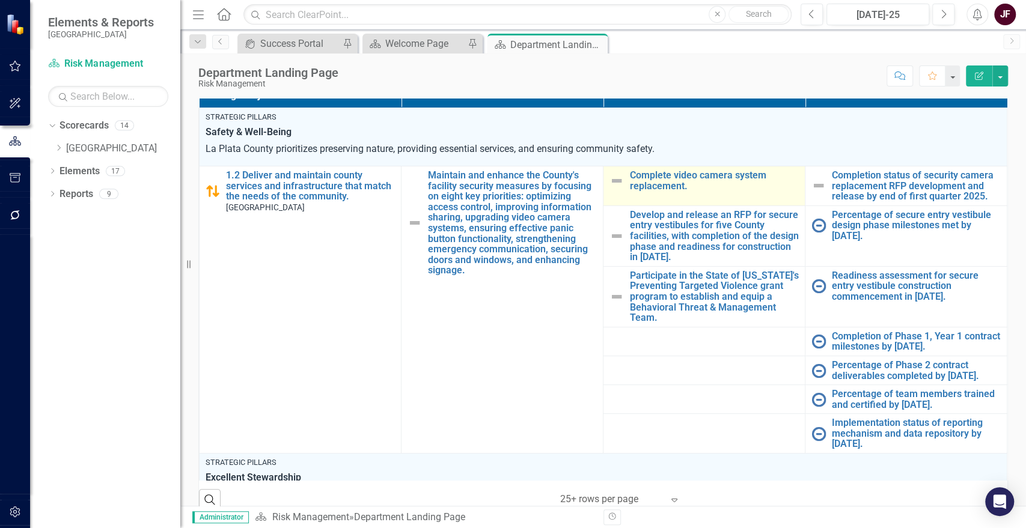
click at [616, 177] on img at bounding box center [617, 181] width 14 height 14
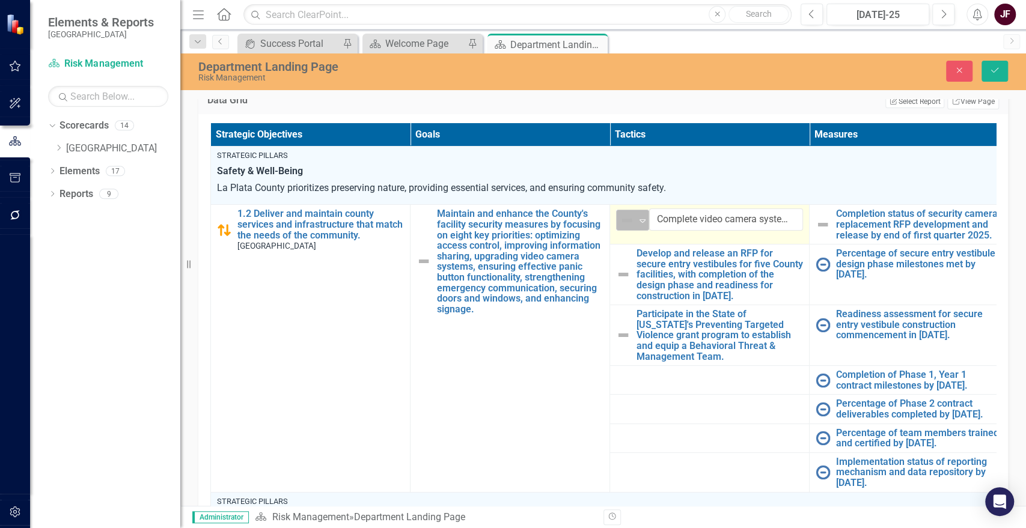
click at [642, 220] on icon "Expand" at bounding box center [643, 221] width 12 height 10
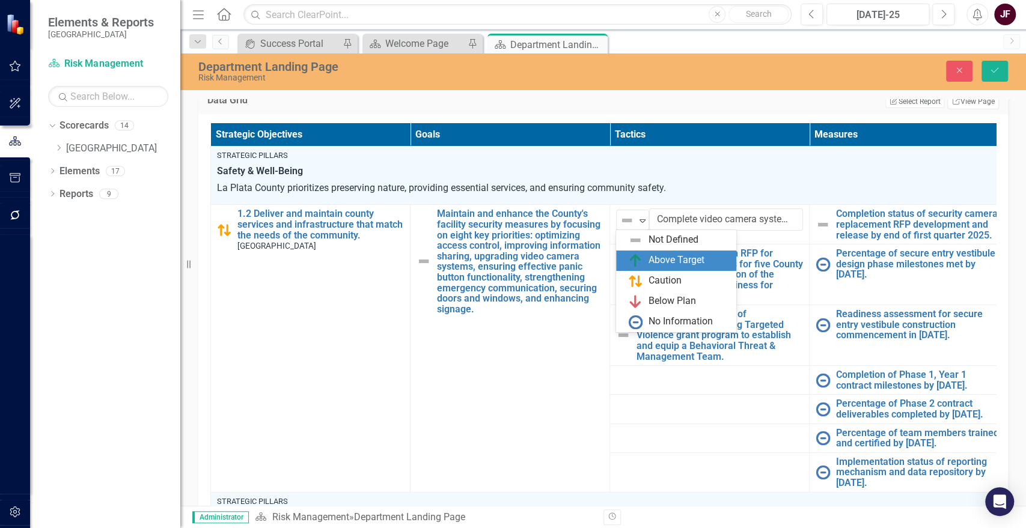
click at [641, 257] on img at bounding box center [635, 261] width 14 height 14
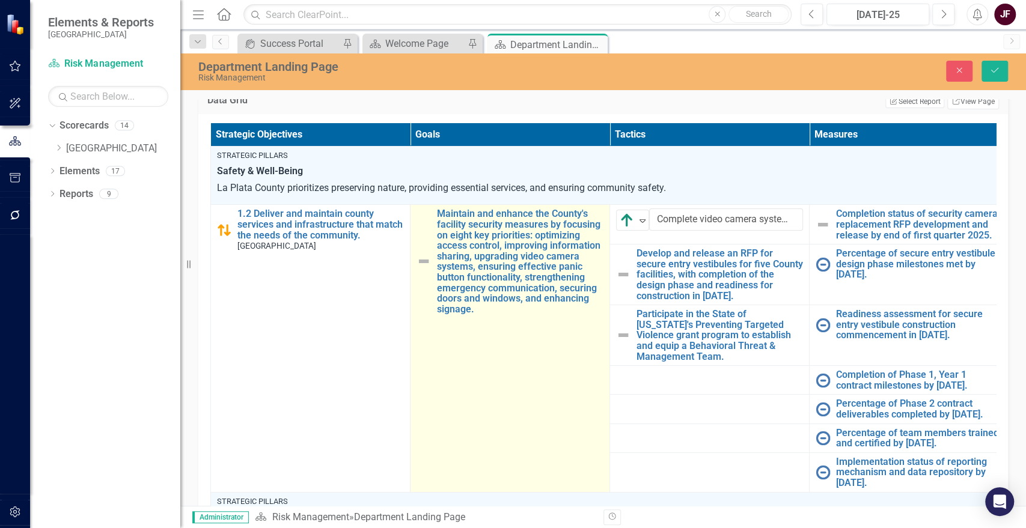
click at [426, 255] on img at bounding box center [424, 261] width 14 height 14
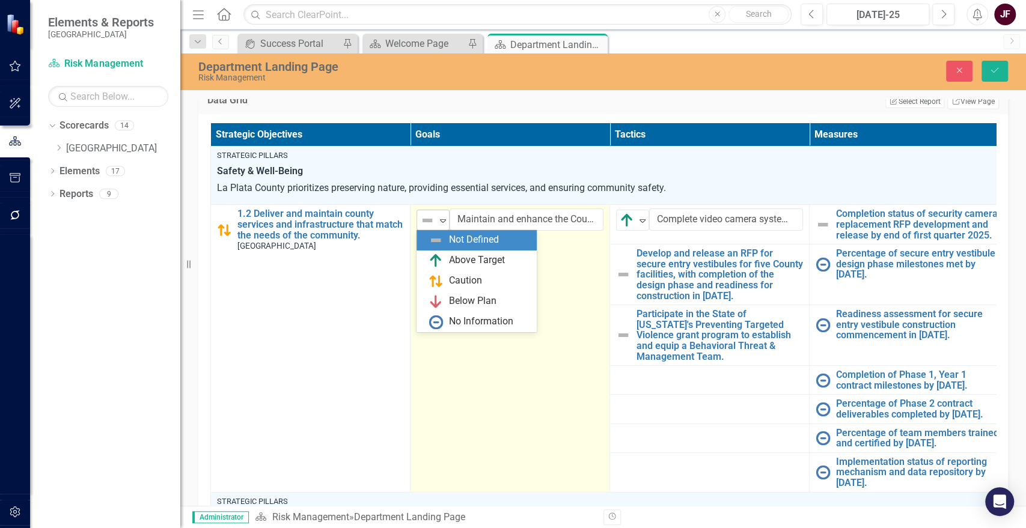
click at [442, 218] on icon "Expand" at bounding box center [443, 221] width 12 height 10
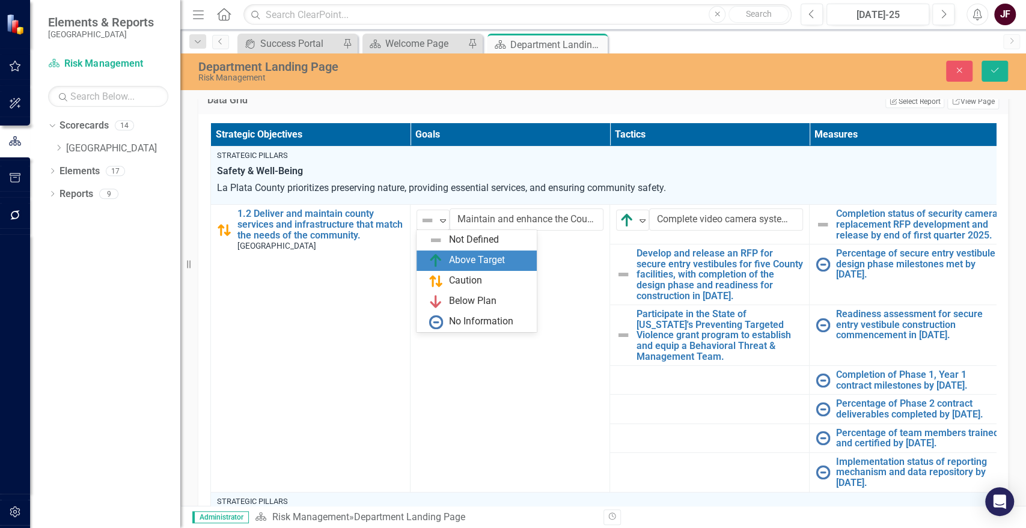
click at [444, 253] on div "Above Target" at bounding box center [477, 261] width 120 height 20
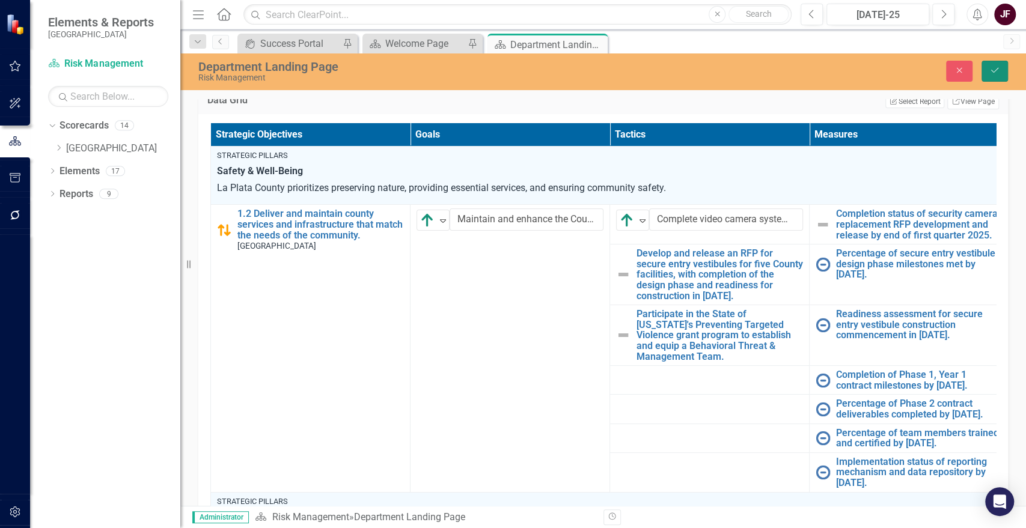
click at [997, 71] on icon "Save" at bounding box center [995, 70] width 11 height 8
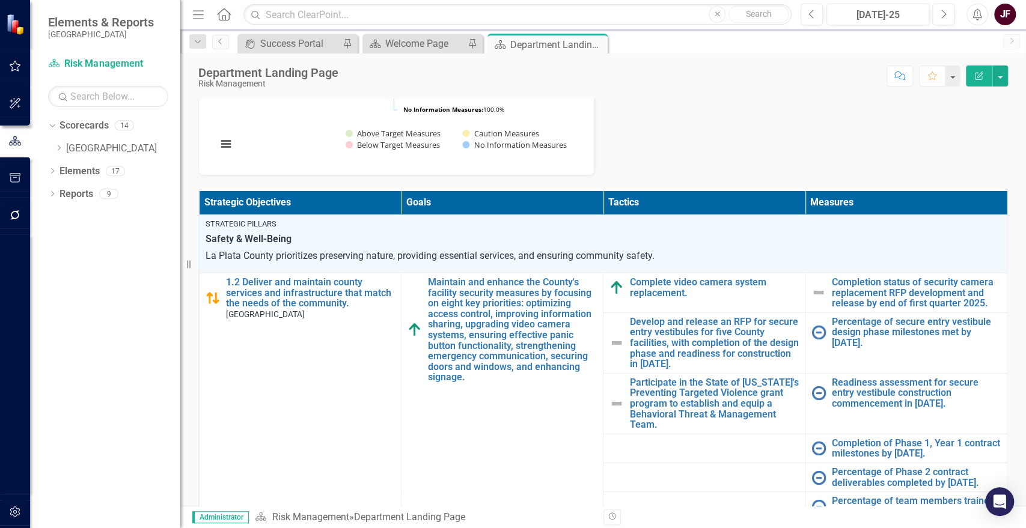
scroll to position [200, 0]
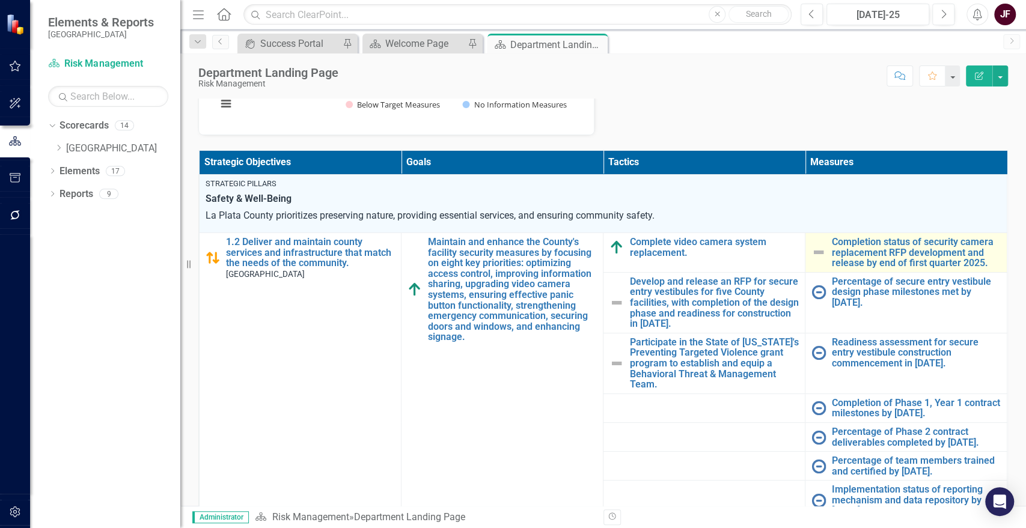
click at [812, 252] on img at bounding box center [819, 252] width 14 height 14
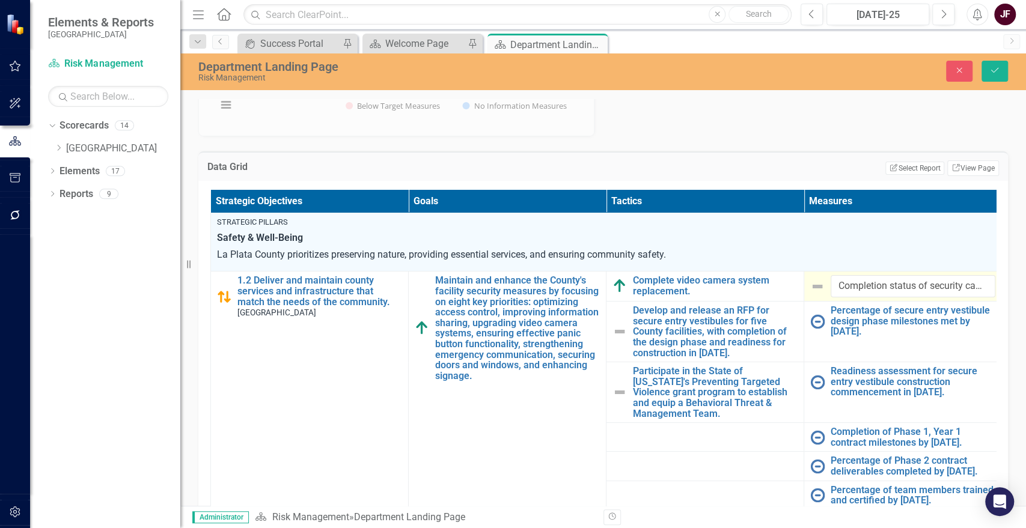
click at [818, 284] on img at bounding box center [817, 287] width 14 height 14
click at [958, 67] on icon "Close" at bounding box center [959, 70] width 11 height 8
